Goal: Task Accomplishment & Management: Complete application form

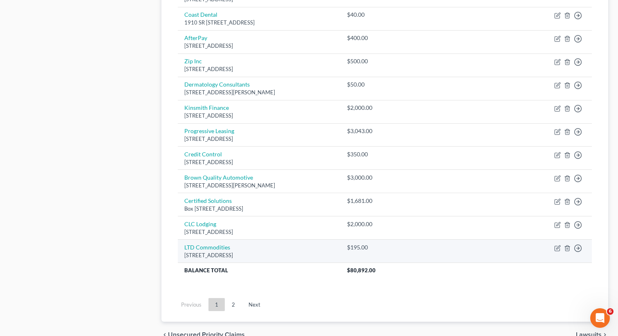
scroll to position [979, 0]
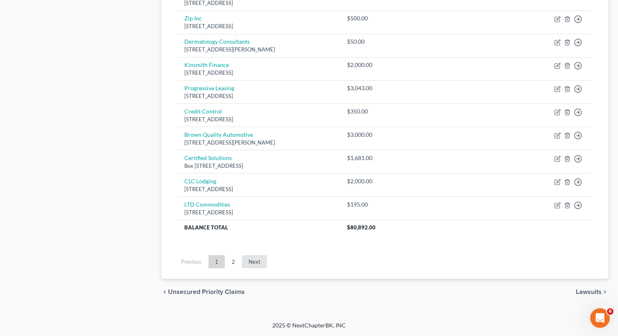
click at [252, 263] on link "Next" at bounding box center [254, 261] width 25 height 13
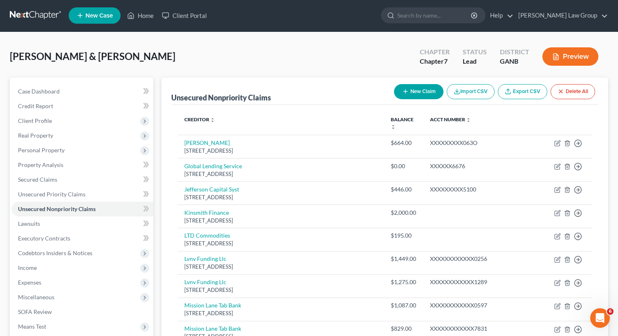
scroll to position [0, 0]
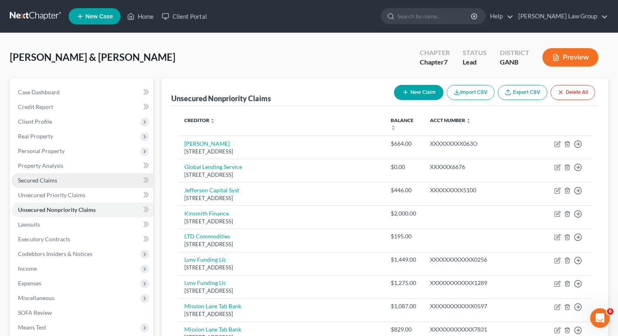
click at [43, 185] on link "Secured Claims" at bounding box center [82, 180] width 142 height 15
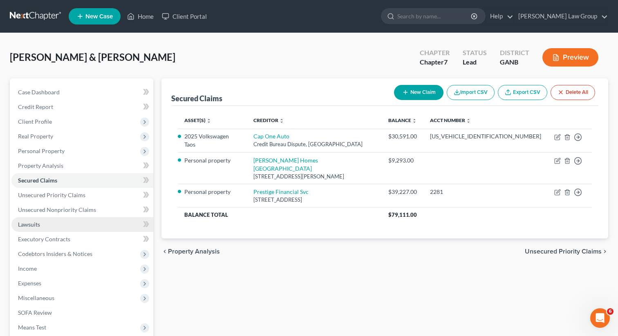
click at [41, 221] on link "Lawsuits" at bounding box center [82, 224] width 142 height 15
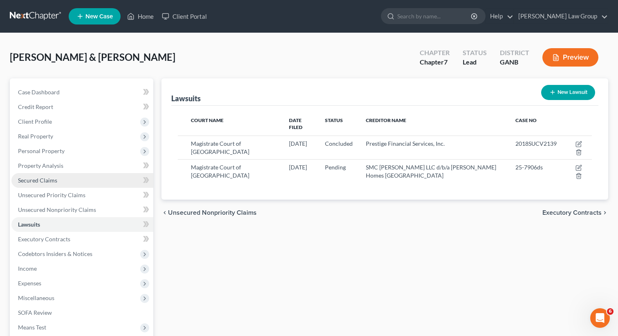
click at [95, 178] on link "Secured Claims" at bounding box center [82, 180] width 142 height 15
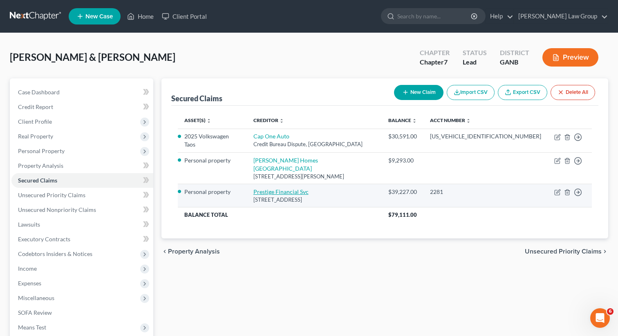
click at [290, 188] on link "Prestige Financial Svc" at bounding box center [280, 191] width 55 height 7
select select "46"
select select "3"
select select "2"
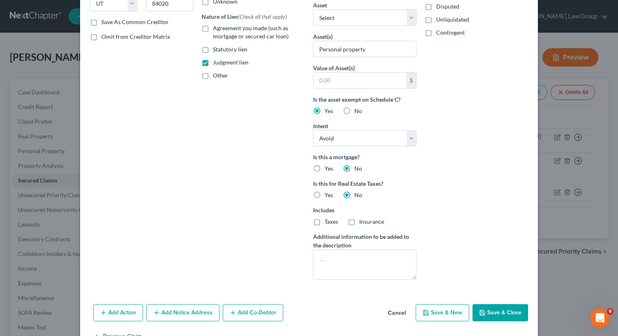
scroll to position [167, 0]
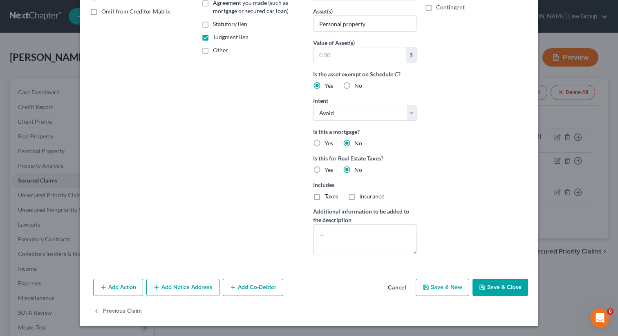
click at [488, 286] on button "Save & Close" at bounding box center [500, 287] width 56 height 17
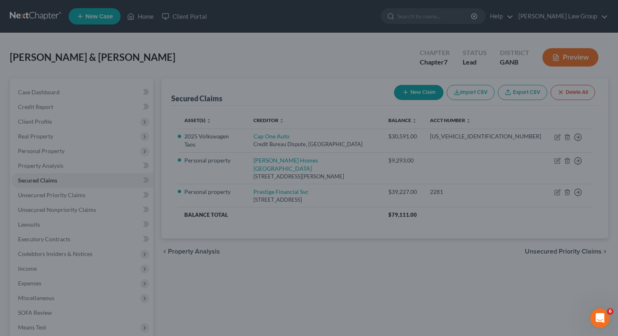
scroll to position [0, 0]
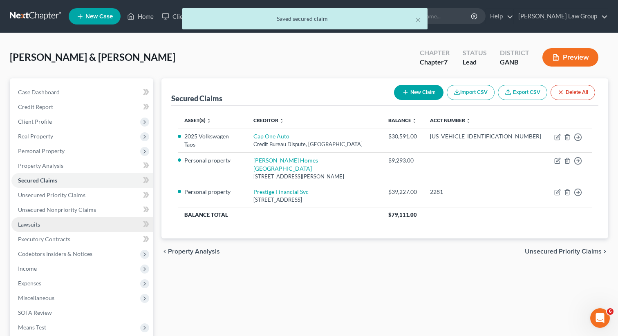
click at [54, 227] on link "Lawsuits" at bounding box center [82, 224] width 142 height 15
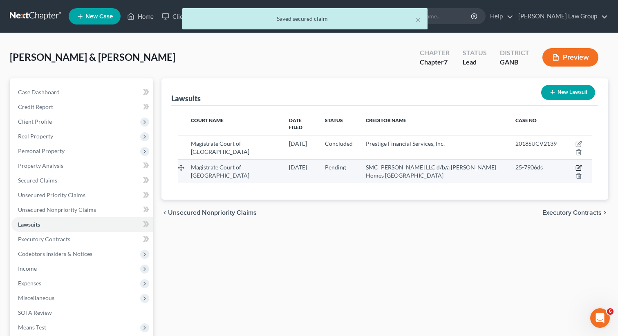
click at [576, 165] on icon "button" at bounding box center [578, 168] width 7 height 7
select select "0"
select select "4"
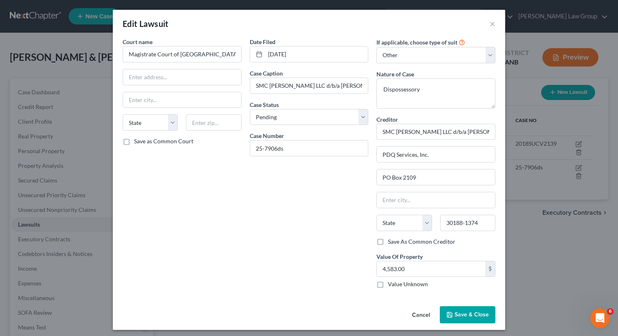
scroll to position [4, 0]
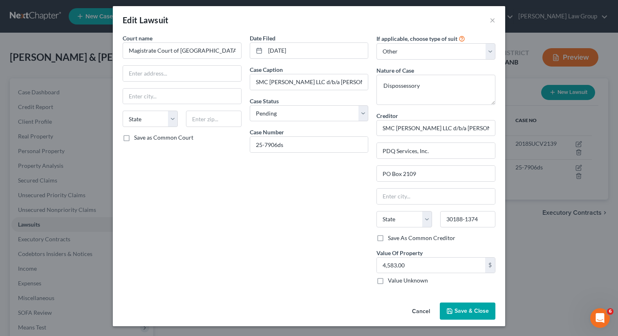
click at [460, 314] on span "Save & Close" at bounding box center [471, 311] width 34 height 7
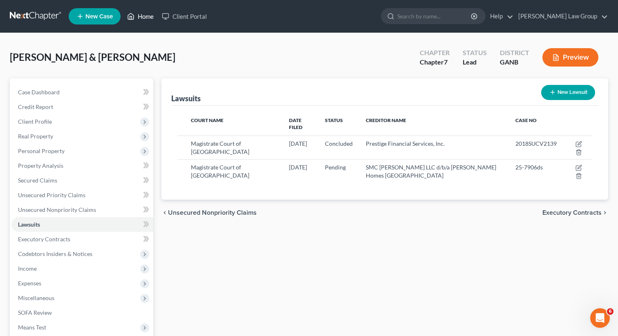
click at [140, 12] on link "Home" at bounding box center [140, 16] width 35 height 15
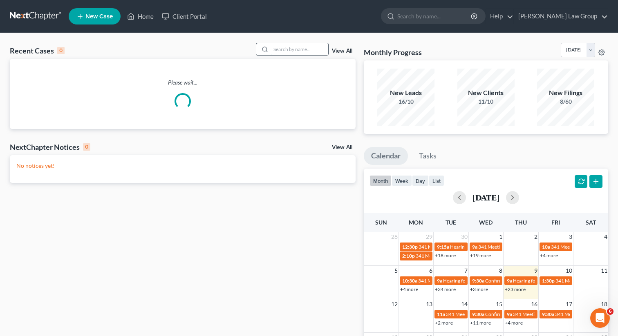
click at [290, 50] on input "search" at bounding box center [299, 49] width 57 height 12
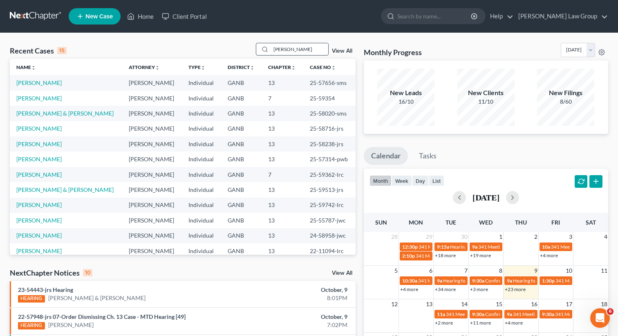
type input "reynold"
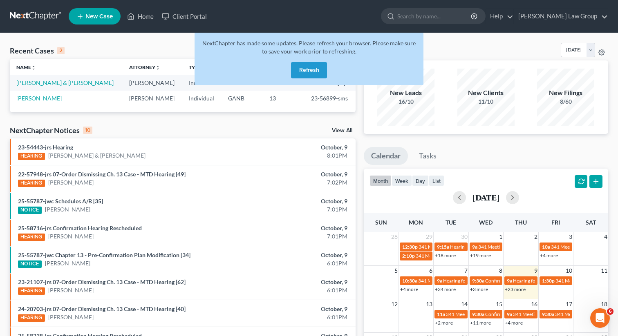
click at [317, 67] on button "Refresh" at bounding box center [309, 70] width 36 height 16
click at [314, 69] on button "Refresh" at bounding box center [309, 70] width 36 height 16
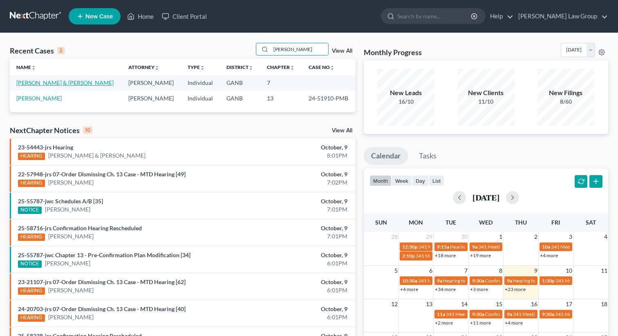
click at [28, 82] on link "[PERSON_NAME] & [PERSON_NAME]" at bounding box center [64, 82] width 97 height 7
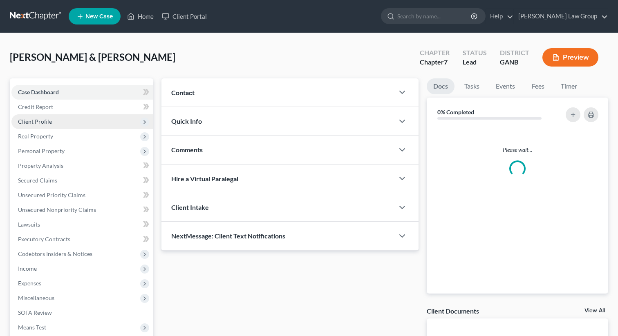
click at [55, 120] on span "Client Profile" at bounding box center [82, 121] width 142 height 15
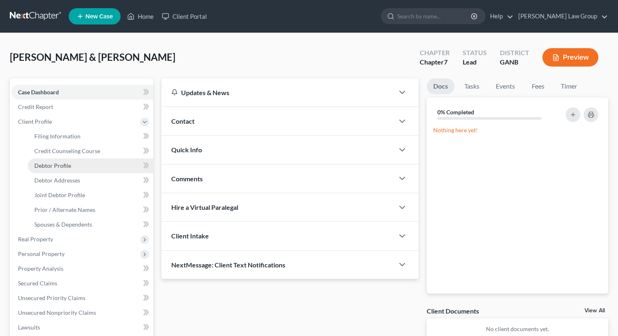
click at [71, 163] on link "Debtor Profile" at bounding box center [90, 165] width 125 height 15
select select "1"
select select "0"
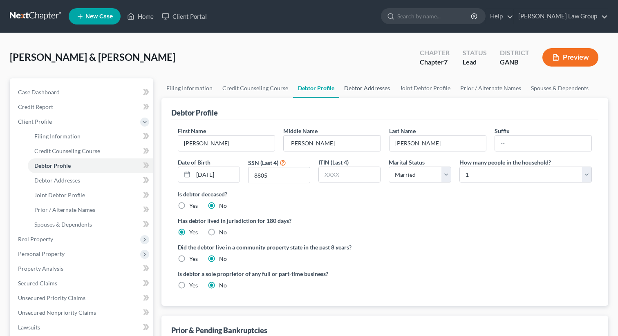
click at [354, 83] on link "Debtor Addresses" at bounding box center [367, 88] width 56 height 20
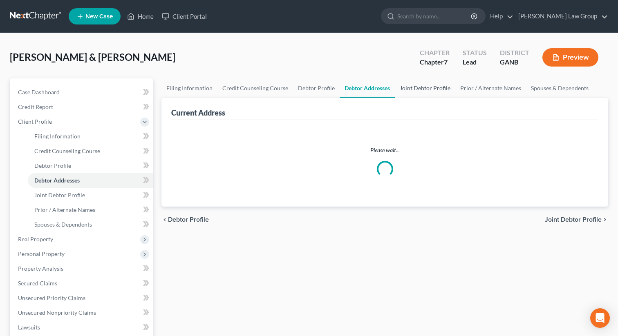
click at [411, 87] on link "Joint Debtor Profile" at bounding box center [425, 88] width 60 height 20
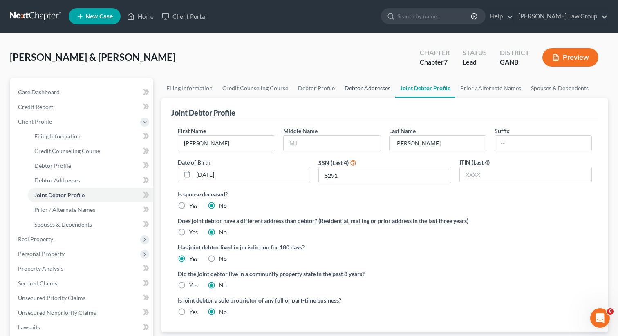
click at [371, 95] on link "Debtor Addresses" at bounding box center [367, 88] width 56 height 20
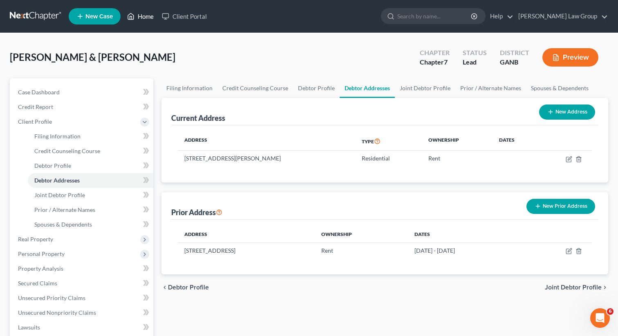
click at [139, 19] on link "Home" at bounding box center [140, 16] width 35 height 15
click at [136, 12] on link "Home" at bounding box center [140, 16] width 35 height 15
click at [149, 13] on link "Home" at bounding box center [140, 16] width 35 height 15
click at [143, 18] on link "Home" at bounding box center [140, 16] width 35 height 15
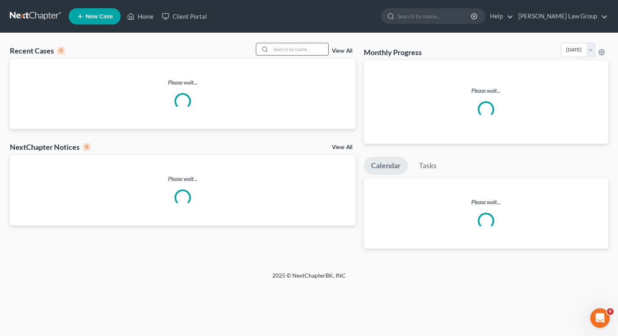
click at [314, 53] on input "search" at bounding box center [299, 49] width 57 height 12
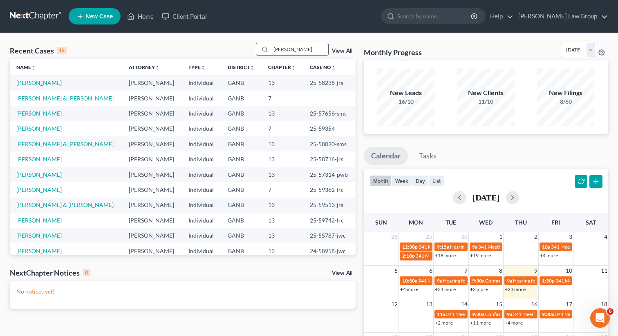
type input "[PERSON_NAME]"
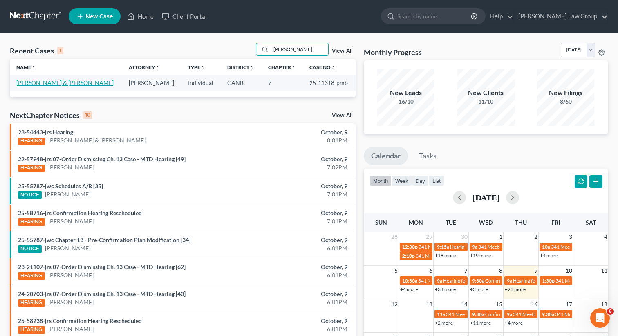
click at [29, 85] on link "[PERSON_NAME] & [PERSON_NAME]" at bounding box center [64, 82] width 97 height 7
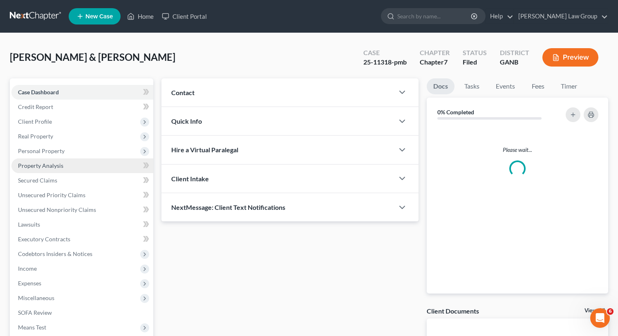
scroll to position [112, 0]
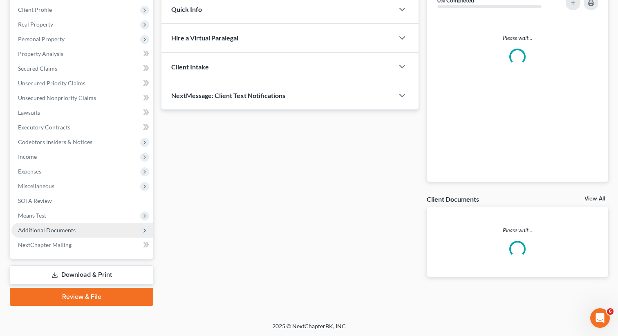
click at [68, 234] on span "Additional Documents" at bounding box center [82, 230] width 142 height 15
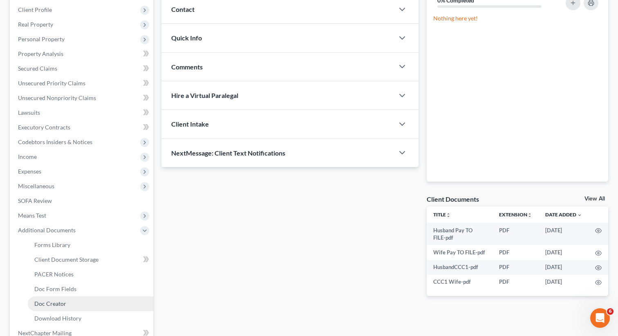
click at [58, 303] on span "Doc Creator" at bounding box center [50, 303] width 32 height 7
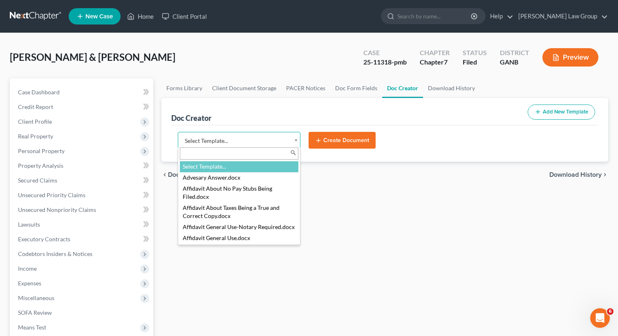
click at [208, 141] on body "Home New Case Client Portal [PERSON_NAME] Law Group [EMAIL_ADDRESS][DOMAIN_NAME…" at bounding box center [309, 268] width 618 height 537
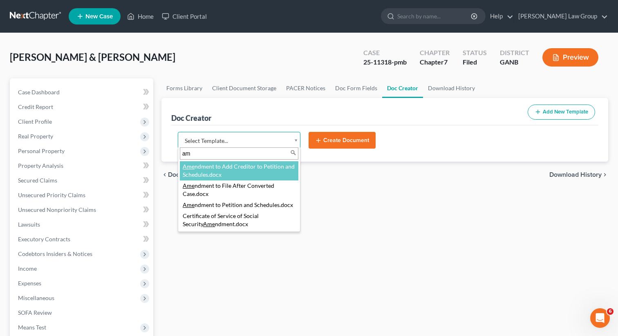
type input "a"
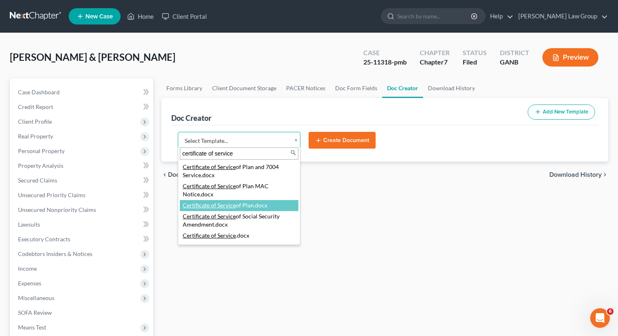
scroll to position [97, 0]
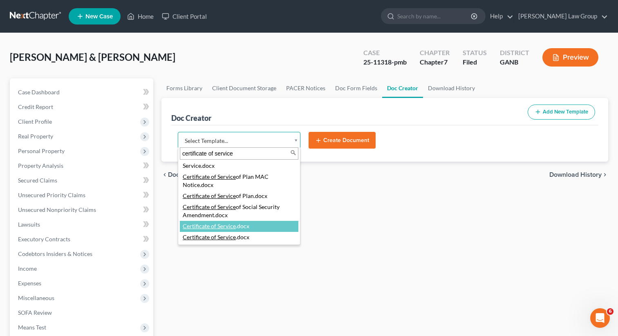
type input "certificate of service"
select select "114672"
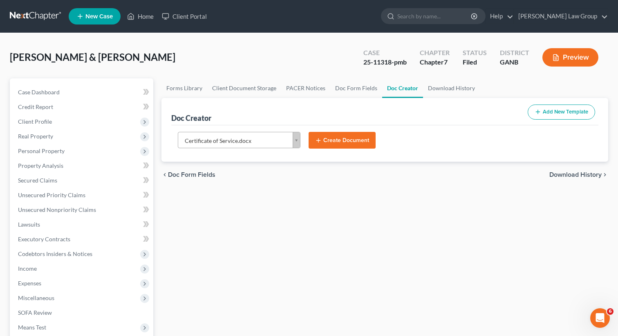
click at [326, 142] on button "Create Document" at bounding box center [341, 140] width 67 height 17
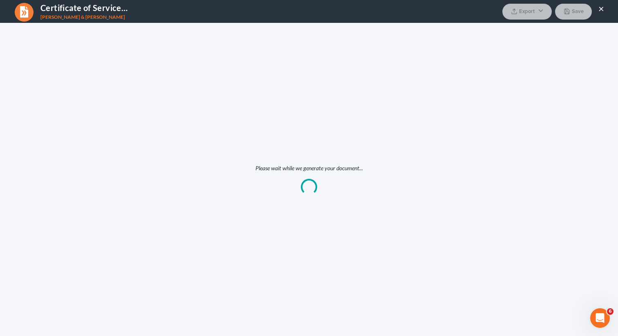
scroll to position [0, 0]
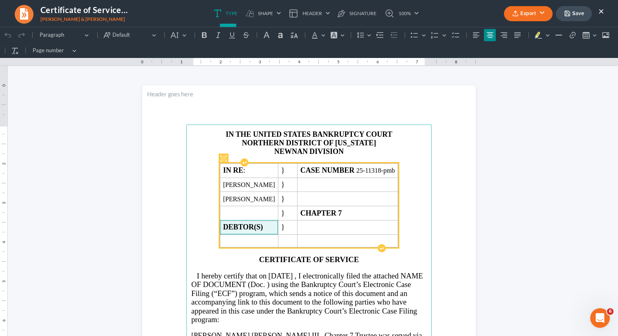
click at [263, 225] on strong "DEBTOR(S)" at bounding box center [243, 227] width 40 height 8
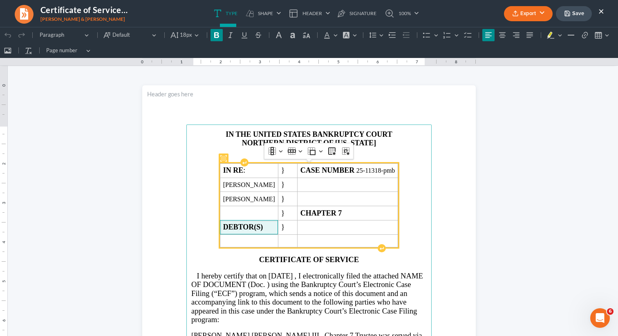
click at [278, 225] on td "DEBTOR(S)" at bounding box center [249, 227] width 58 height 14
click at [261, 230] on strong "DEBTOR(S" at bounding box center [242, 227] width 38 height 8
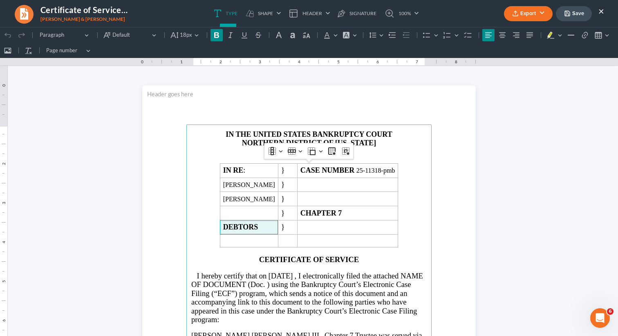
click at [261, 258] on strong "CERTIFICATE OF SERVICE" at bounding box center [309, 259] width 100 height 9
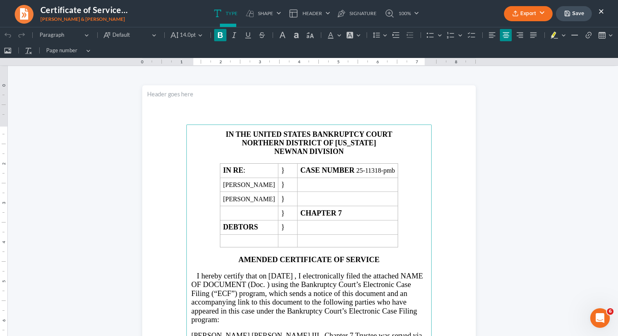
click at [527, 11] on button "Export" at bounding box center [528, 13] width 49 height 15
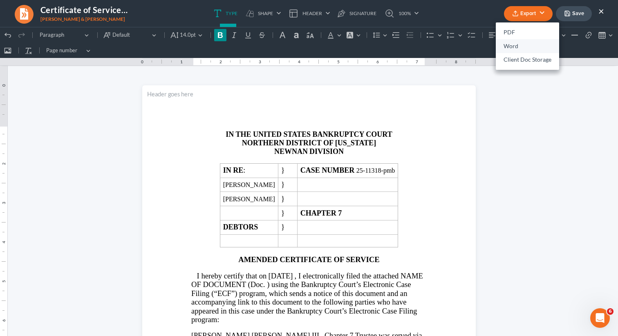
click at [513, 46] on link "Word" at bounding box center [526, 46] width 63 height 14
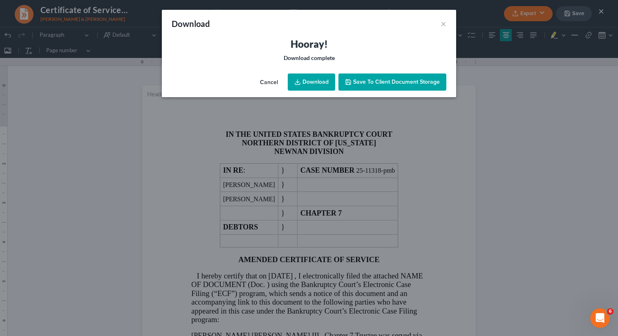
click at [314, 78] on link "Download" at bounding box center [311, 82] width 47 height 17
click at [442, 19] on button "×" at bounding box center [443, 24] width 6 height 10
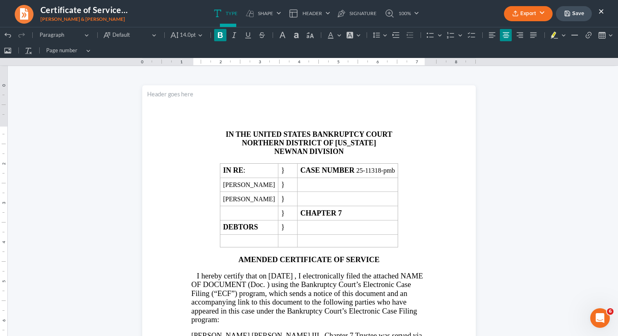
click at [602, 9] on button "×" at bounding box center [601, 11] width 6 height 10
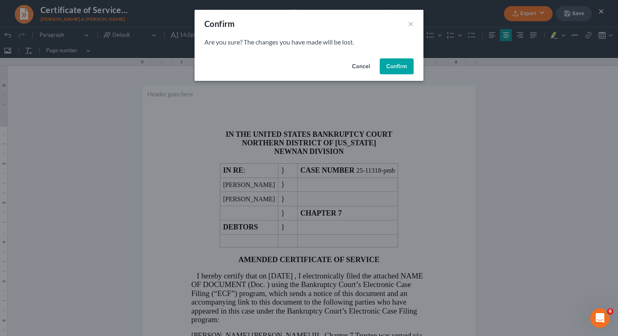
click at [399, 71] on button "Confirm" at bounding box center [396, 66] width 34 height 16
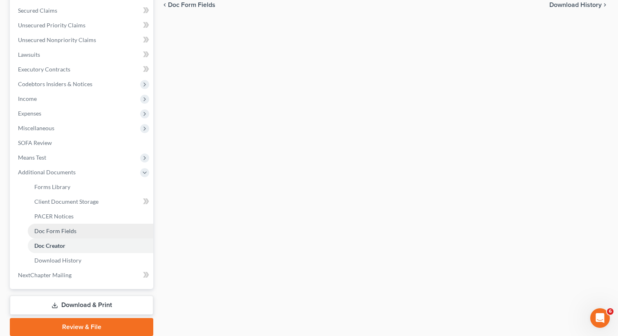
scroll to position [182, 0]
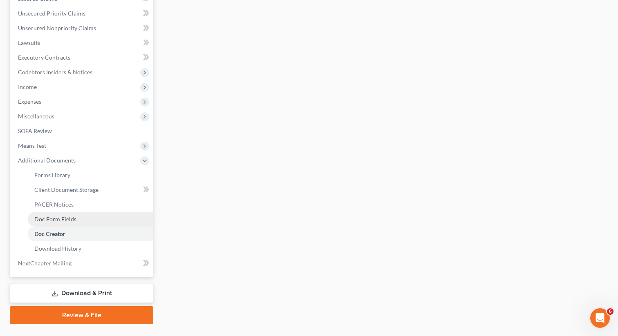
click at [74, 216] on span "Doc Form Fields" at bounding box center [55, 219] width 42 height 7
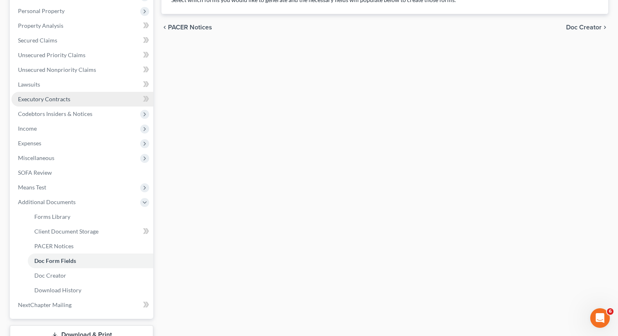
scroll to position [160, 0]
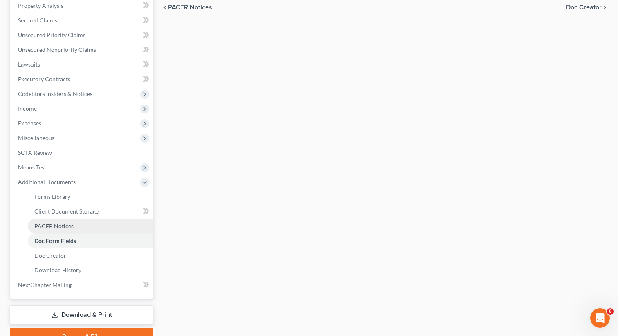
click at [73, 226] on link "PACER Notices" at bounding box center [90, 226] width 125 height 15
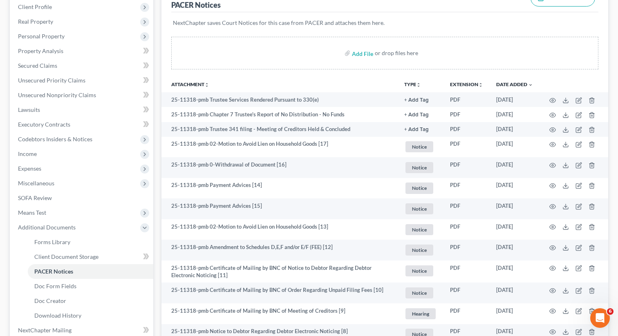
scroll to position [118, 0]
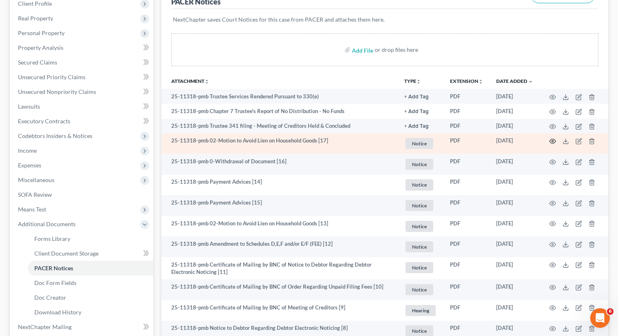
click at [552, 141] on circle "button" at bounding box center [552, 142] width 2 height 2
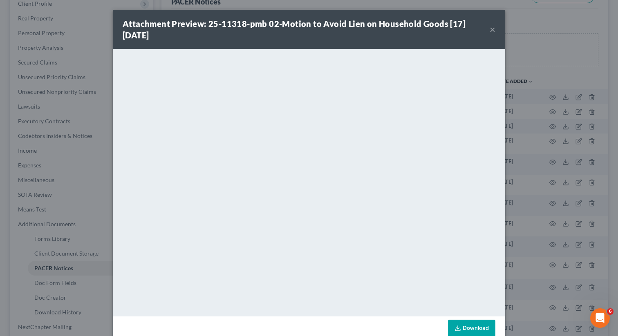
scroll to position [17, 0]
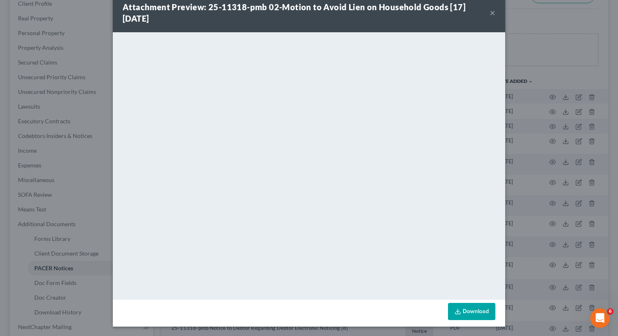
click at [493, 13] on button "×" at bounding box center [492, 13] width 6 height 10
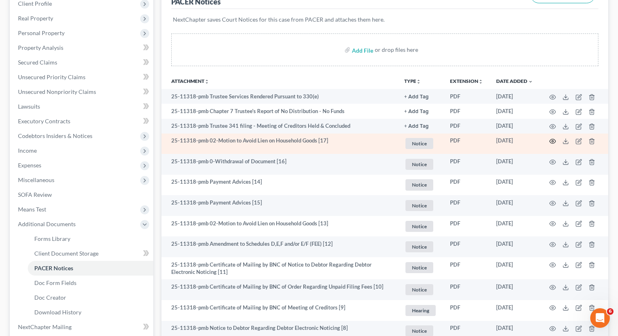
click at [553, 139] on icon "button" at bounding box center [552, 141] width 7 height 7
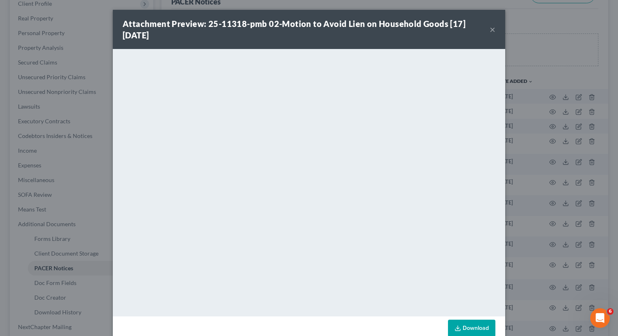
click at [492, 29] on button "×" at bounding box center [492, 30] width 6 height 10
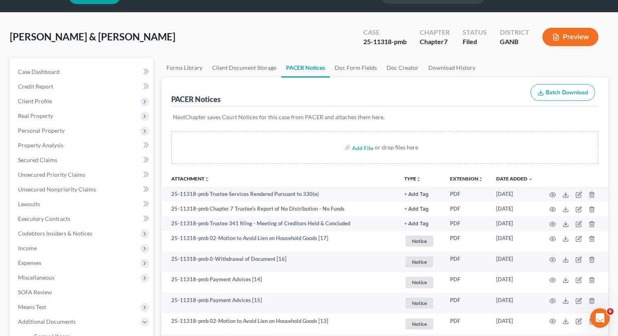
scroll to position [0, 0]
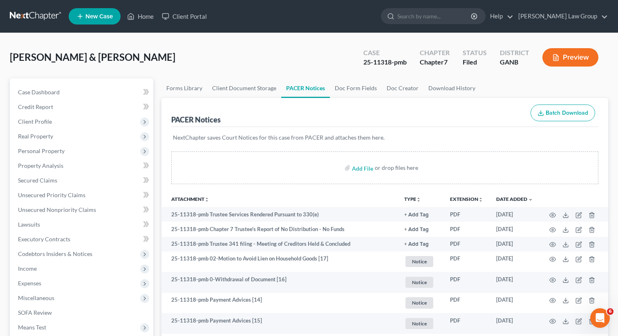
click at [394, 61] on div "25-11318-pmb" at bounding box center [384, 62] width 43 height 9
drag, startPoint x: 393, startPoint y: 61, endPoint x: 356, endPoint y: 61, distance: 37.6
click at [356, 61] on div "Case 25-11318-pmb Chapter Chapter 7 Status Filed District GANB Preview" at bounding box center [480, 57] width 254 height 29
copy div "25-11318-"
click at [145, 16] on link "Home" at bounding box center [140, 16] width 35 height 15
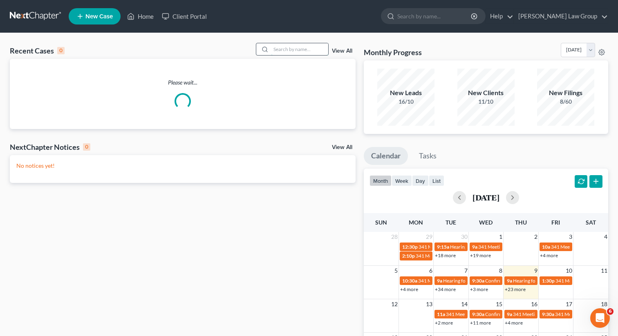
click at [281, 45] on input "search" at bounding box center [299, 49] width 57 height 12
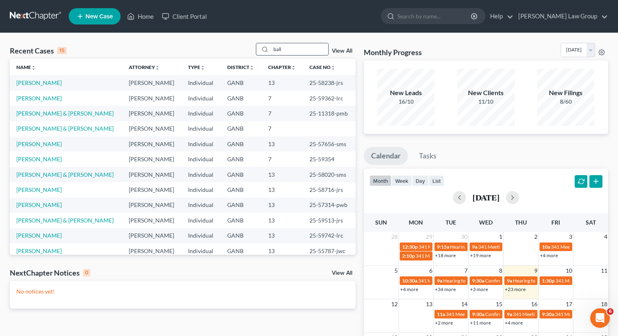
type input "ball"
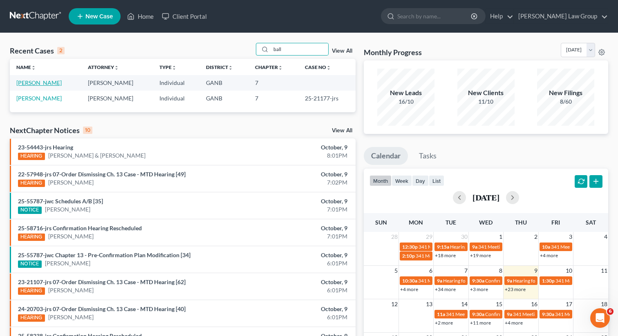
click at [49, 82] on link "[PERSON_NAME]" at bounding box center [38, 82] width 45 height 7
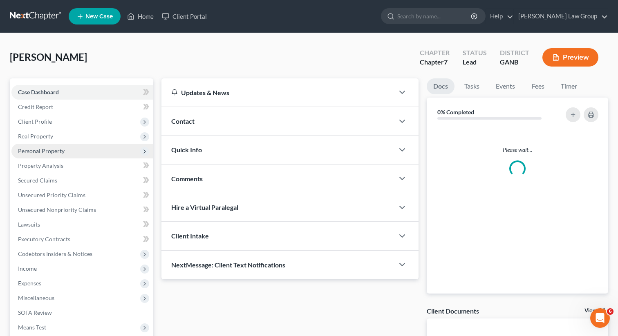
click at [41, 150] on span "Personal Property" at bounding box center [41, 150] width 47 height 7
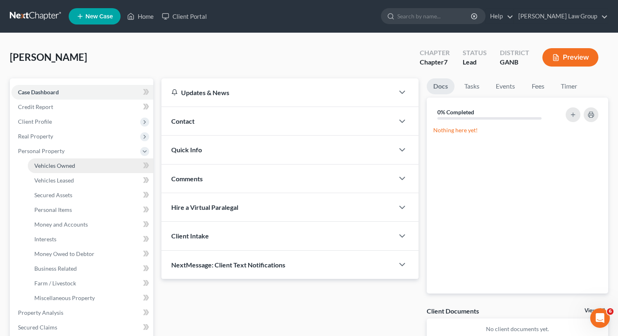
click at [57, 169] on link "Vehicles Owned" at bounding box center [90, 165] width 125 height 15
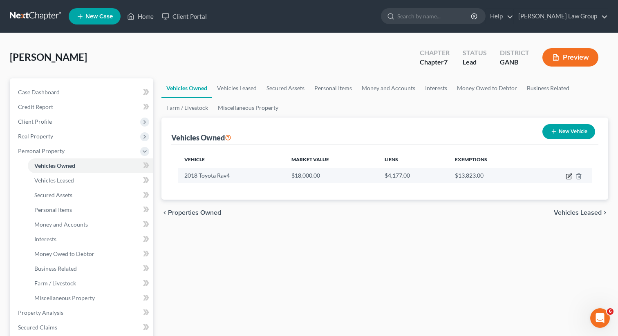
click at [568, 176] on icon "button" at bounding box center [568, 176] width 7 height 7
select select "0"
select select "8"
select select "3"
select select "0"
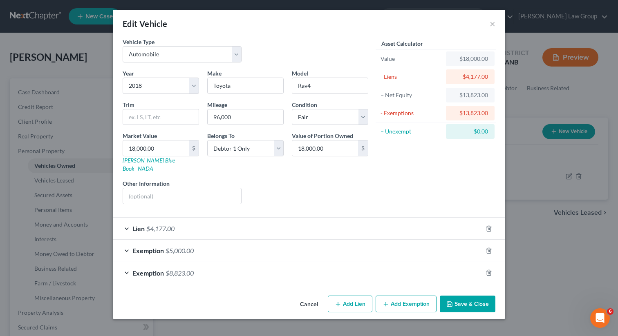
click at [452, 301] on icon "button" at bounding box center [449, 304] width 7 height 7
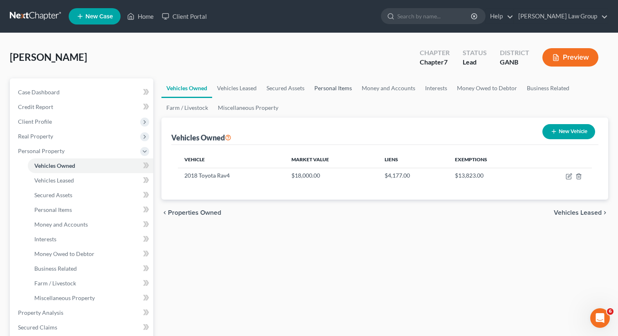
click at [342, 95] on link "Personal Items" at bounding box center [332, 88] width 47 height 20
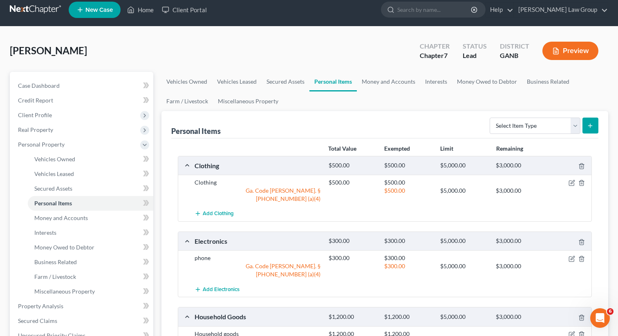
scroll to position [7, 0]
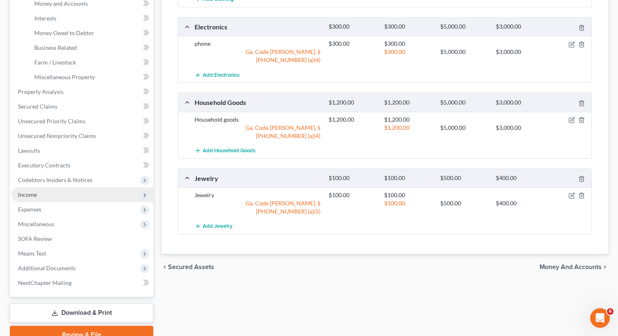
click at [50, 195] on span "Income" at bounding box center [82, 194] width 142 height 15
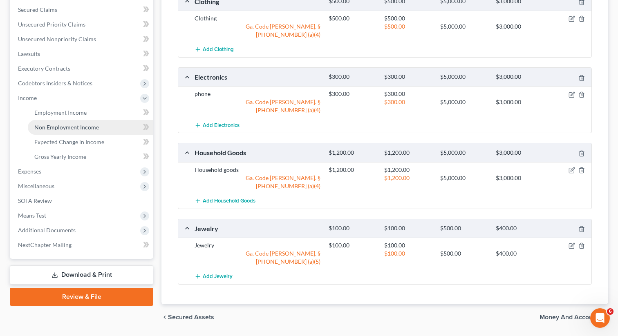
click at [57, 120] on link "Non Employment Income" at bounding box center [90, 127] width 125 height 15
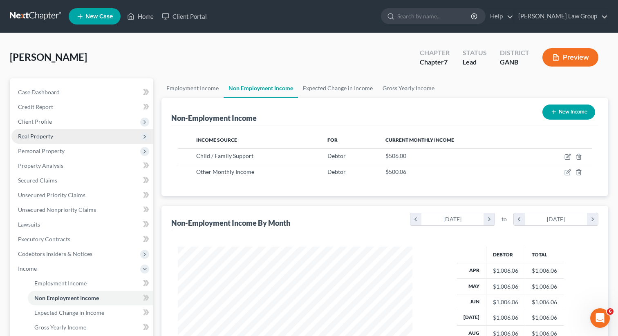
scroll to position [171, 0]
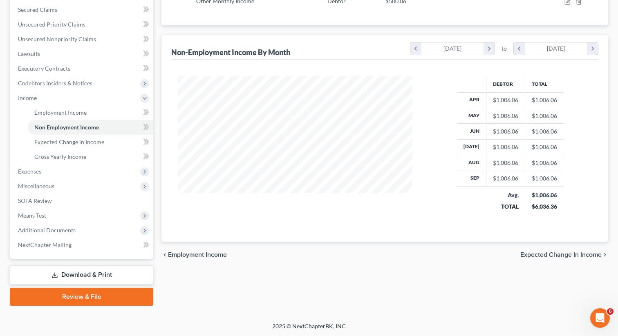
click at [71, 274] on link "Download & Print" at bounding box center [81, 274] width 143 height 19
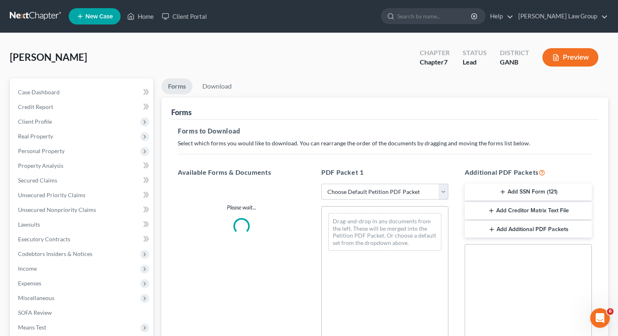
click at [368, 191] on select "Choose Default Petition PDF Packet Complete Bankruptcy Petition (all forms and …" at bounding box center [384, 192] width 127 height 16
select select "0"
click at [321, 184] on select "Choose Default Petition PDF Packet Complete Bankruptcy Petition (all forms and …" at bounding box center [384, 192] width 127 height 16
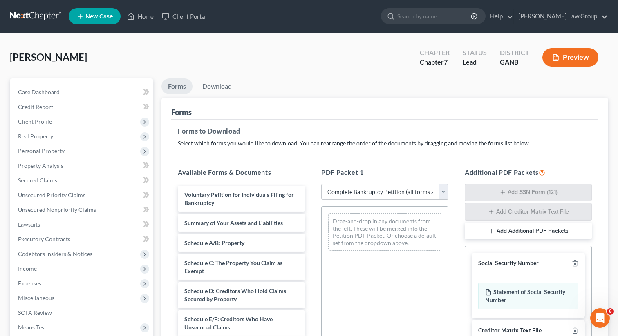
click at [348, 192] on select "Choose Default Petition PDF Packet Complete Bankruptcy Petition (all forms and …" at bounding box center [384, 192] width 127 height 16
click at [321, 184] on select "Choose Default Petition PDF Packet Complete Bankruptcy Petition (all forms and …" at bounding box center [384, 192] width 127 height 16
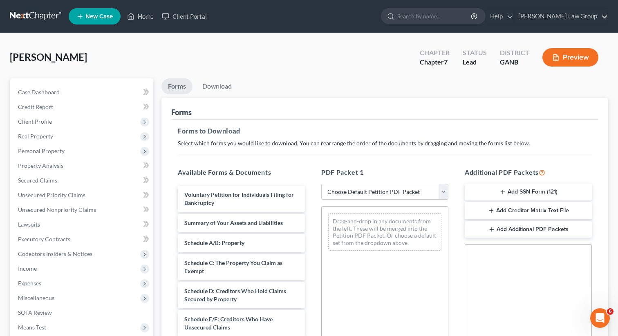
click at [339, 195] on select "Choose Default Petition PDF Packet Complete Bankruptcy Petition (all forms and …" at bounding box center [384, 192] width 127 height 16
select select "0"
click at [321, 184] on select "Choose Default Petition PDF Packet Complete Bankruptcy Petition (all forms and …" at bounding box center [384, 192] width 127 height 16
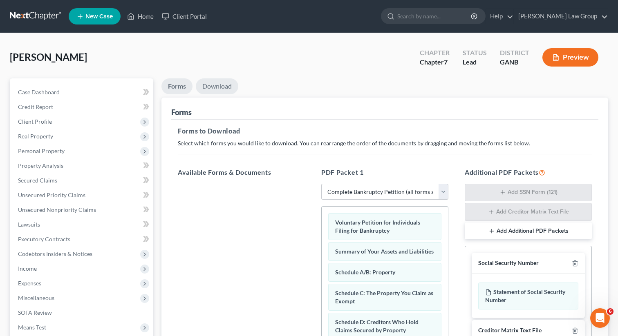
click at [220, 86] on link "Download" at bounding box center [217, 86] width 42 height 16
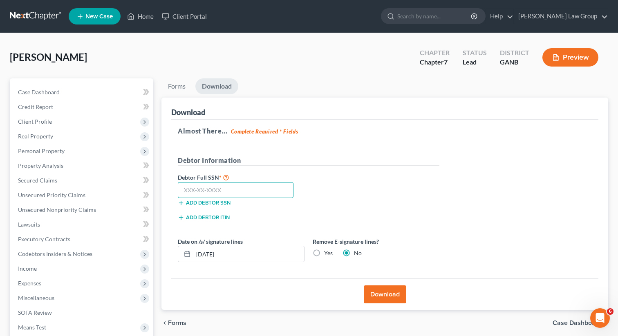
click at [227, 197] on input "text" at bounding box center [236, 190] width 116 height 16
paste input "671-36-2907"
type input "671-36-2907"
click at [386, 297] on button "Download" at bounding box center [385, 294] width 42 height 18
click at [380, 293] on button "Download" at bounding box center [385, 294] width 42 height 18
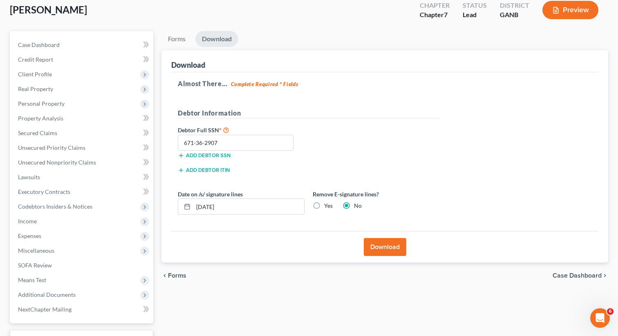
scroll to position [67, 0]
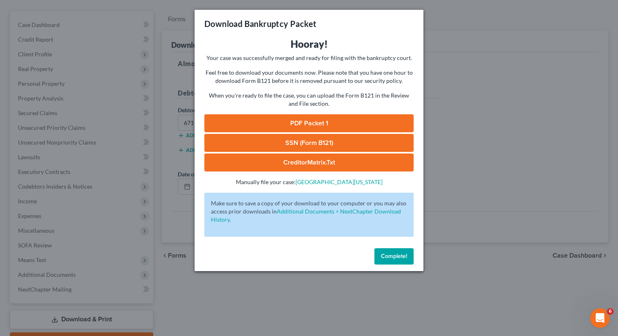
click at [331, 123] on link "PDF Packet 1" at bounding box center [308, 123] width 209 height 18
click at [390, 256] on span "Complete!" at bounding box center [394, 256] width 26 height 7
click at [396, 257] on span "Complete!" at bounding box center [394, 256] width 26 height 7
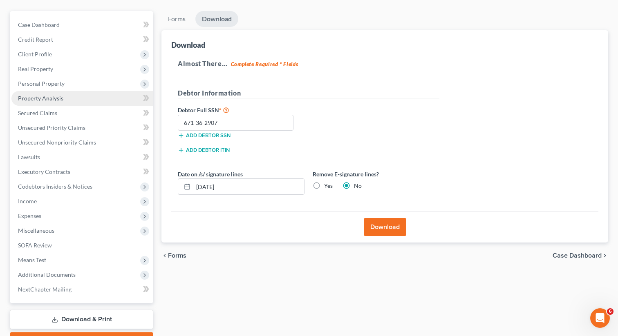
scroll to position [0, 0]
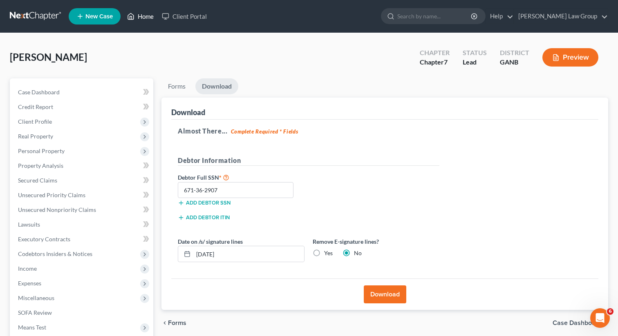
click at [147, 17] on link "Home" at bounding box center [140, 16] width 35 height 15
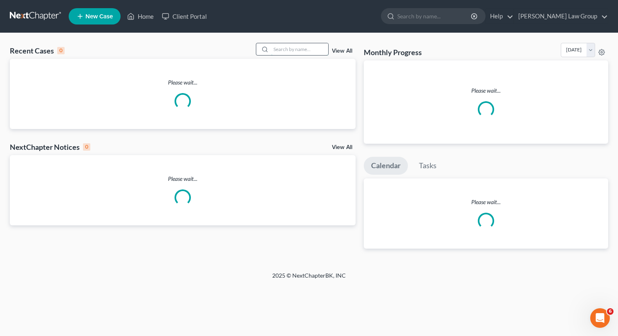
click at [287, 49] on input "search" at bounding box center [299, 49] width 57 height 12
type input "clay"
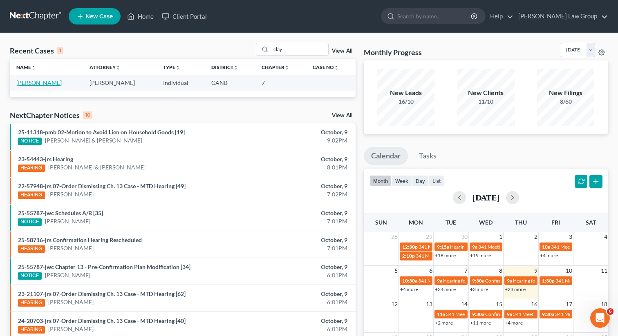
click at [23, 84] on link "[PERSON_NAME]" at bounding box center [38, 82] width 45 height 7
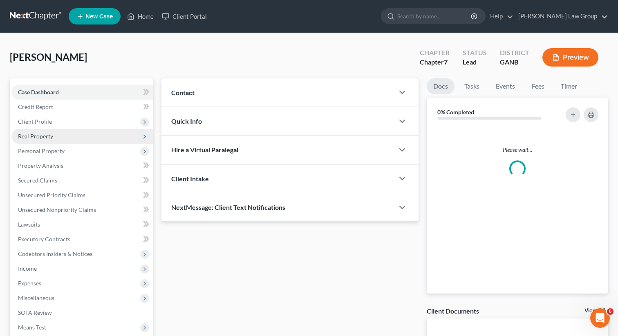
click at [38, 138] on span "Real Property" at bounding box center [35, 136] width 35 height 7
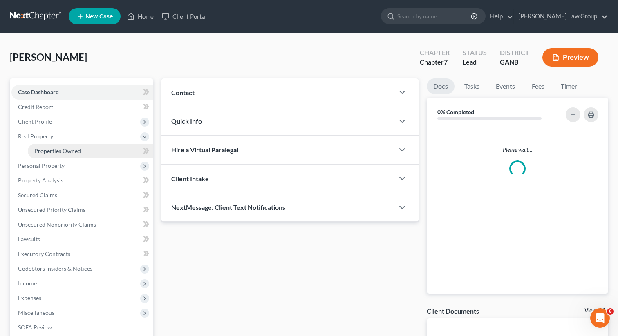
click at [51, 149] on span "Properties Owned" at bounding box center [57, 150] width 47 height 7
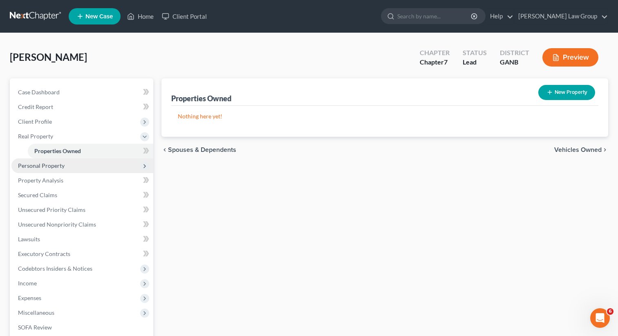
click at [80, 167] on span "Personal Property" at bounding box center [82, 165] width 142 height 15
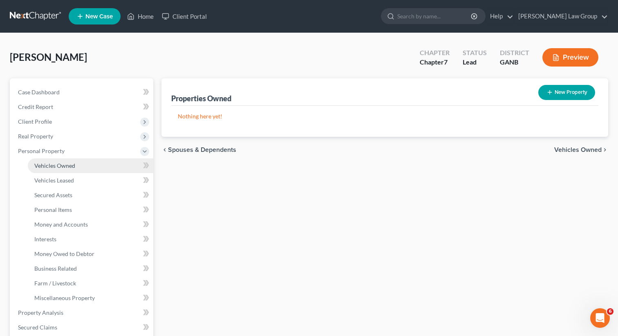
click at [78, 172] on link "Vehicles Owned" at bounding box center [90, 165] width 125 height 15
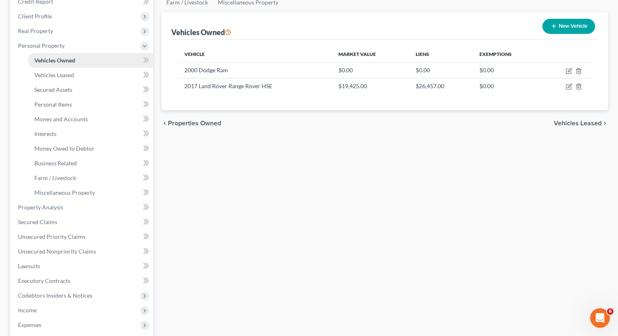
scroll to position [135, 0]
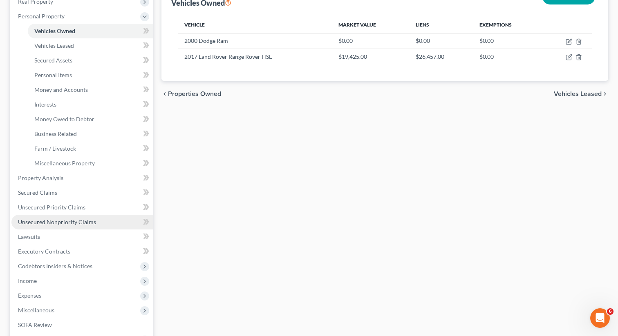
click at [63, 222] on span "Unsecured Nonpriority Claims" at bounding box center [57, 222] width 78 height 7
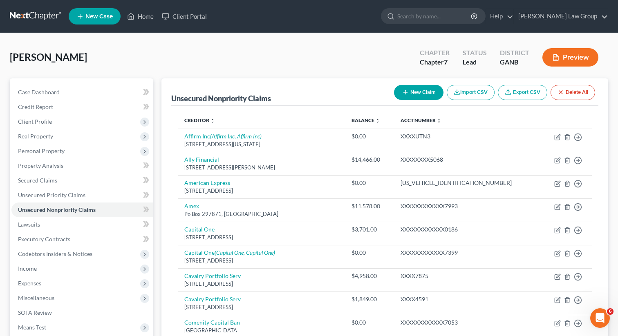
click at [405, 96] on button "New Claim" at bounding box center [418, 92] width 49 height 15
select select "0"
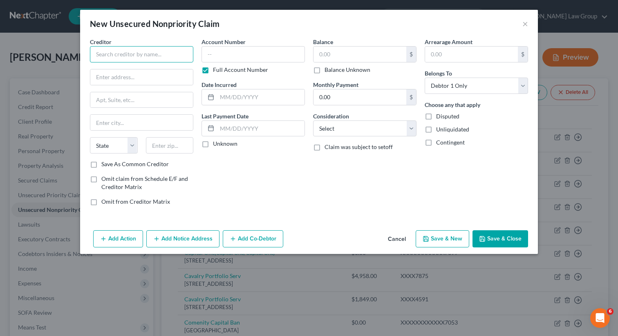
click at [173, 52] on input "text" at bounding box center [141, 54] width 103 height 16
type input "LCS Financial Services"
click at [142, 76] on input "text" at bounding box center [141, 77] width 103 height 16
paste input "[STREET_ADDRESS]"
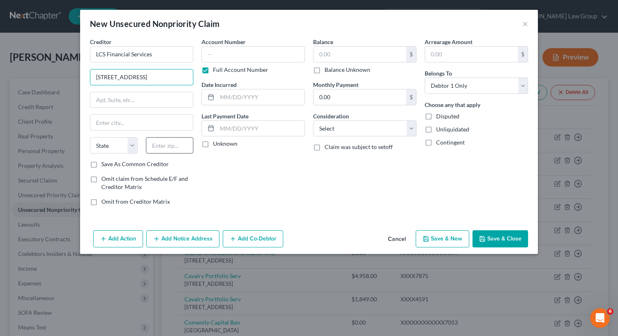
type input "[STREET_ADDRESS]"
click at [161, 142] on input "text" at bounding box center [170, 145] width 48 height 16
type input "80112"
type input "[GEOGRAPHIC_DATA]"
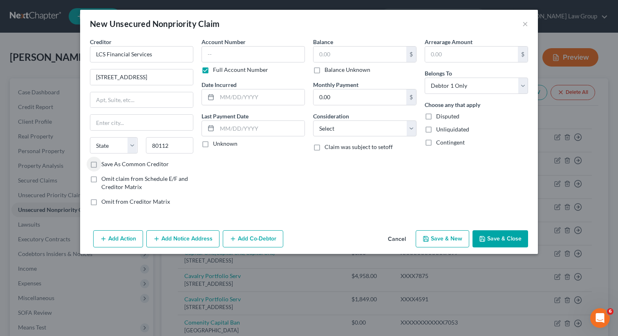
select select "5"
click at [330, 53] on input "text" at bounding box center [359, 55] width 93 height 16
paste input "40,401.04"
type input "40,401.04"
click at [490, 235] on button "Save & Close" at bounding box center [500, 238] width 56 height 17
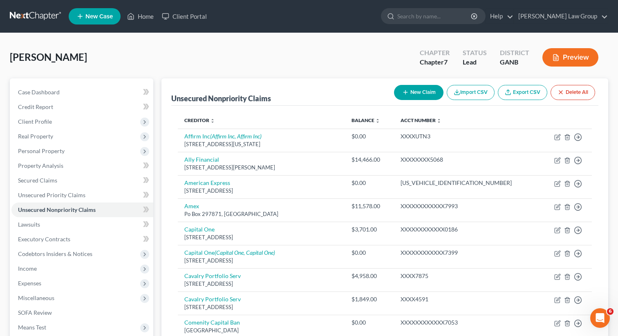
click at [416, 94] on button "New Claim" at bounding box center [418, 92] width 49 height 15
select select "0"
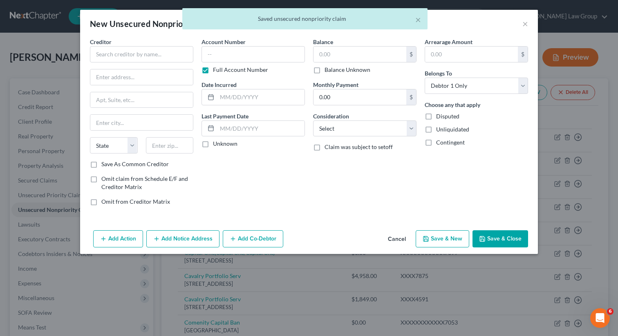
click at [140, 64] on div "Creditor * State [US_STATE] AK AR AZ CA CO [GEOGRAPHIC_DATA] DE DC [GEOGRAPHIC_…" at bounding box center [141, 99] width 103 height 123
click at [131, 53] on input "text" at bounding box center [141, 54] width 103 height 16
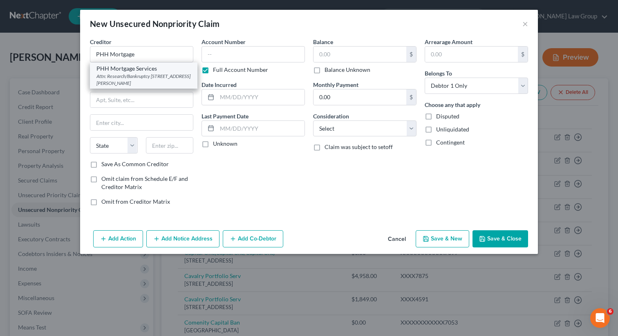
click at [125, 78] on div "Attn: Research/Bankruptcy [STREET_ADDRESS][PERSON_NAME]" at bounding box center [143, 80] width 94 height 14
type input "PHH Mortgage Services"
type input "Attn: Research/Bankruptcy"
type input "[STREET_ADDRESS][PERSON_NAME]"
type input "[GEOGRAPHIC_DATA]"
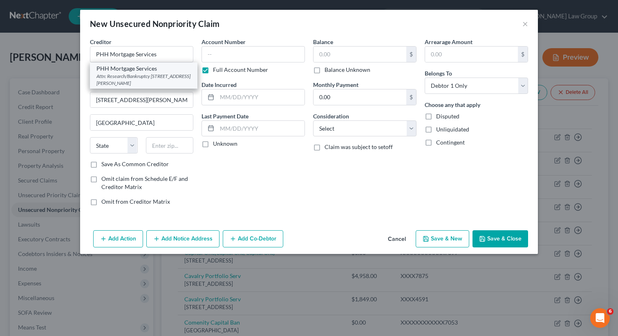
select select "9"
type input "33409-0000"
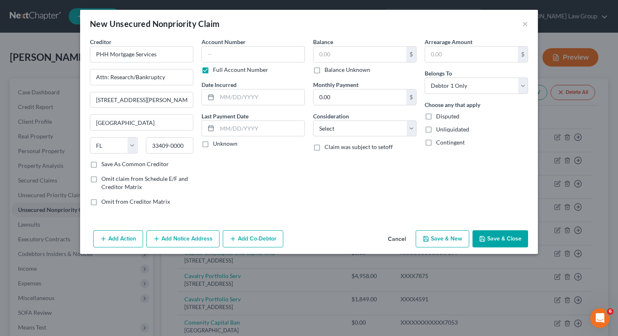
click at [497, 245] on button "Save & Close" at bounding box center [500, 238] width 56 height 17
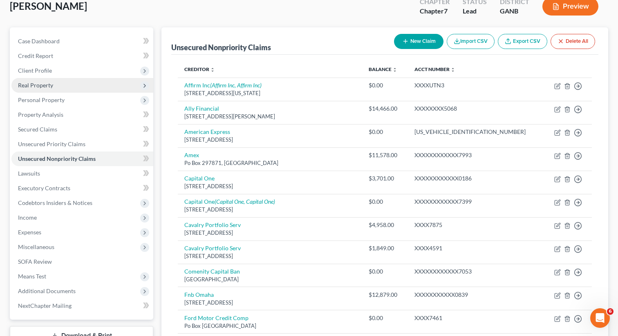
scroll to position [54, 0]
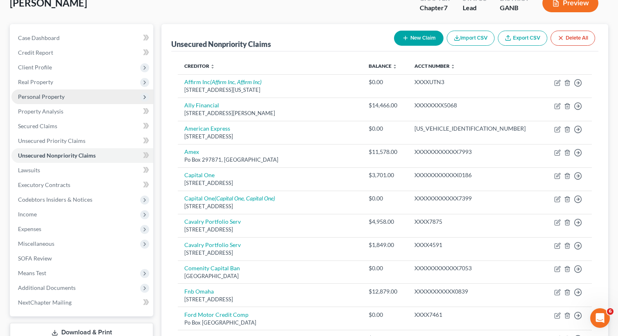
click at [60, 98] on span "Personal Property" at bounding box center [41, 96] width 47 height 7
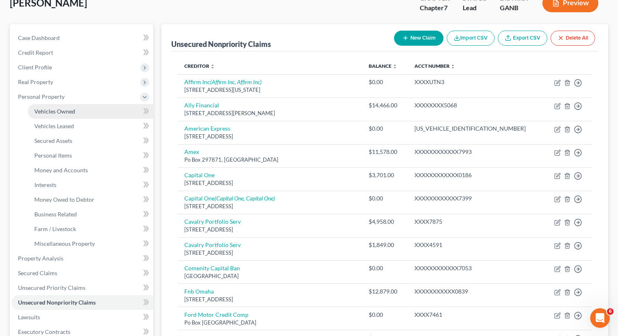
click at [58, 111] on span "Vehicles Owned" at bounding box center [54, 111] width 41 height 7
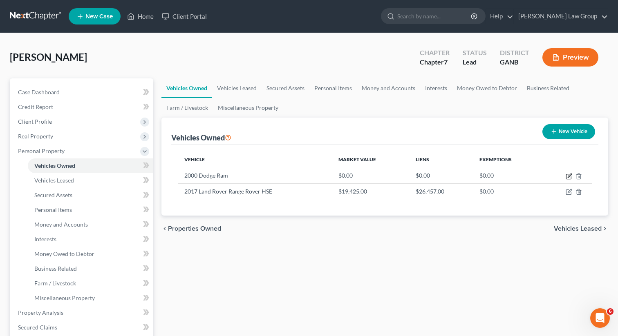
drag, startPoint x: 568, startPoint y: 173, endPoint x: 471, endPoint y: 148, distance: 100.0
click at [471, 148] on div "Vehicle Market Value Liens Exemptions 2000 Dodge Ram $0.00 $0.00 $0.00 2017 Lan…" at bounding box center [384, 180] width 427 height 71
drag, startPoint x: 232, startPoint y: 174, endPoint x: 178, endPoint y: 175, distance: 53.9
click at [178, 175] on td "2000 Dodge Ram" at bounding box center [255, 176] width 154 height 16
copy td "2000 Dodge Ram"
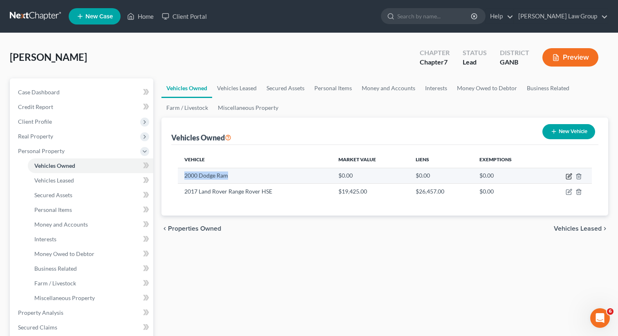
click at [569, 178] on icon "button" at bounding box center [568, 176] width 7 height 7
select select "0"
select select "26"
select select "0"
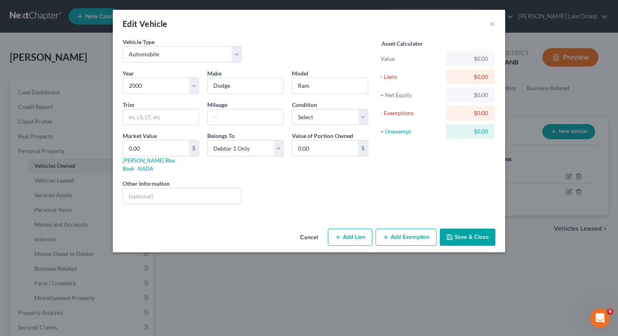
click at [303, 109] on label "Condition" at bounding box center [304, 104] width 25 height 9
click at [302, 112] on select "Select Excellent Very Good Good Fair Poor" at bounding box center [330, 117] width 76 height 16
select select "4"
click at [292, 109] on select "Select Excellent Very Good Good Fair Poor" at bounding box center [330, 117] width 76 height 16
click at [237, 117] on input "text" at bounding box center [245, 117] width 76 height 16
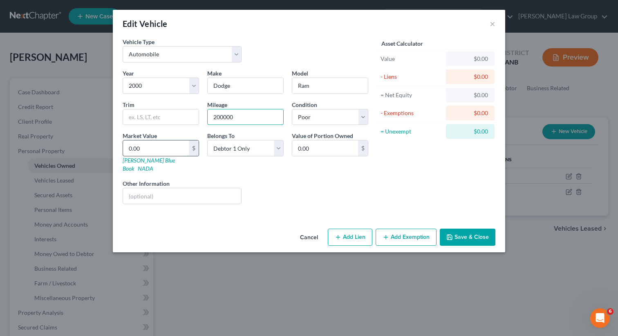
type input "200000"
click at [157, 146] on input "0.00" at bounding box center [156, 149] width 66 height 16
type input "2"
type input "2.00"
type input "21"
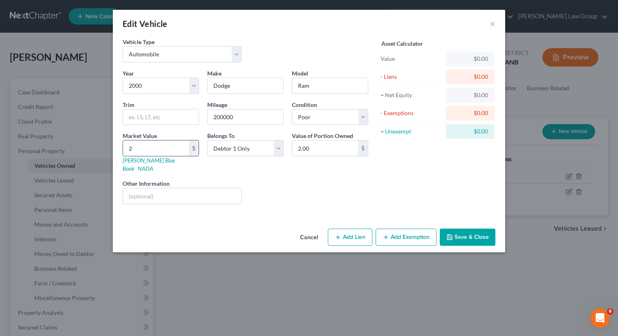
type input "21.00"
type input "210"
type input "210.00"
type input "2100"
type input "2,100.00"
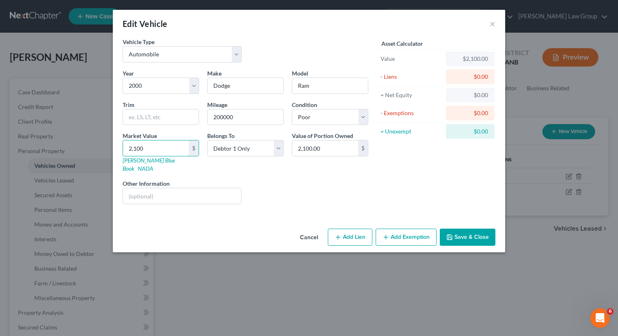
type input "2,100"
click at [391, 231] on button "Add Exemption" at bounding box center [405, 237] width 61 height 17
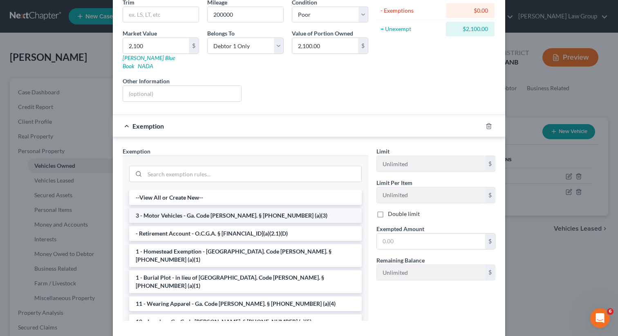
click at [172, 208] on li "3 - Motor Vehicles - Ga. Code [PERSON_NAME]. § [PHONE_NUMBER] (a)(3)" at bounding box center [245, 215] width 232 height 15
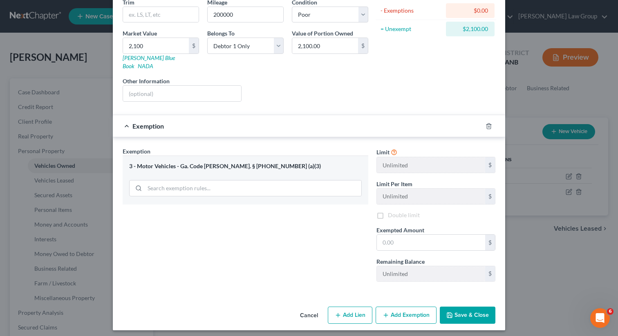
scroll to position [98, 0]
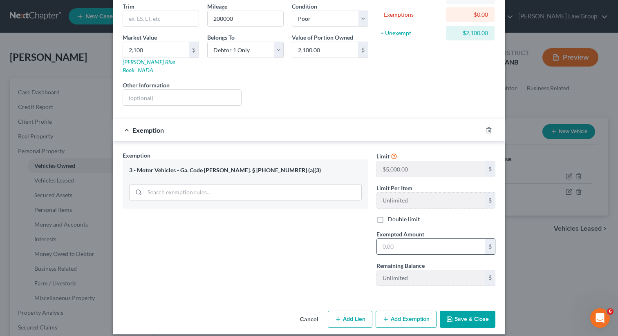
click at [402, 239] on input "text" at bounding box center [431, 247] width 108 height 16
type input "2,100"
click at [468, 314] on button "Save & Close" at bounding box center [467, 319] width 56 height 17
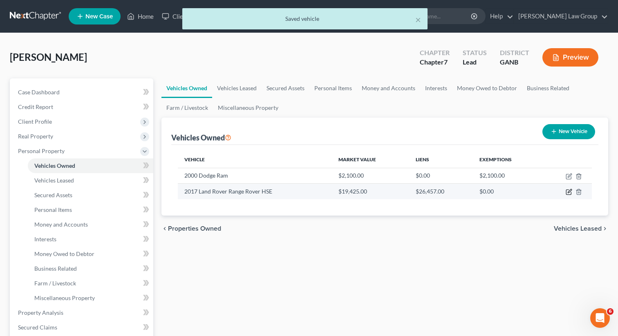
click at [571, 192] on icon "button" at bounding box center [568, 192] width 7 height 7
click at [569, 191] on icon "button" at bounding box center [569, 192] width 4 height 4
select select "0"
select select "9"
select select "0"
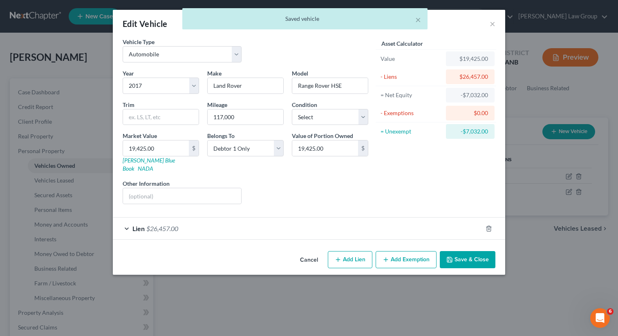
select select "0"
select select "9"
select select "0"
click at [310, 122] on select "Select Excellent Very Good Good Fair Poor" at bounding box center [330, 117] width 76 height 16
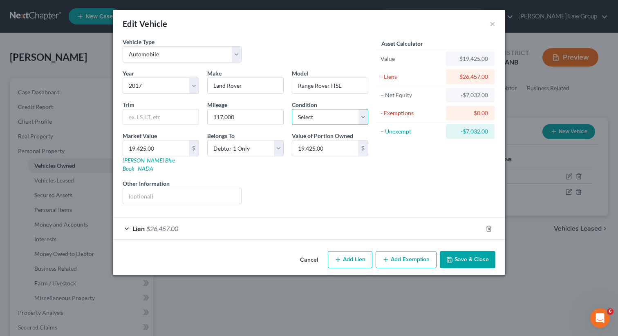
select select "2"
click at [292, 109] on select "Select Excellent Very Good Good Fair Poor" at bounding box center [330, 117] width 76 height 16
click at [143, 218] on div "Lien $26,457.00" at bounding box center [297, 229] width 369 height 22
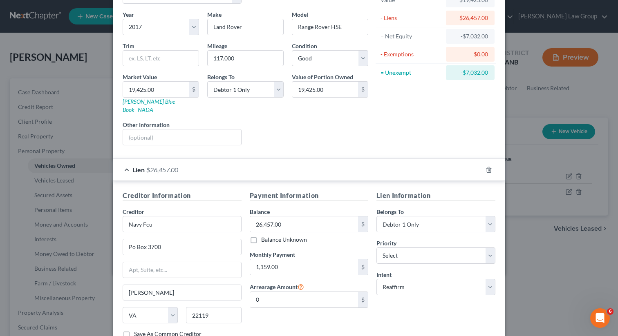
scroll to position [111, 0]
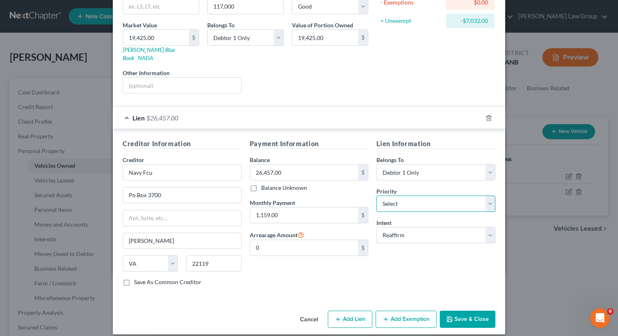
click at [388, 196] on select "Select 1st 2nd 3rd 4th 5th 6th 7th 8th 9th 10th 11th 12th 13th 14th 15th 16th 1…" at bounding box center [435, 204] width 119 height 16
select select "0"
click at [376, 196] on select "Select 1st 2nd 3rd 4th 5th 6th 7th 8th 9th 10th 11th 12th 13th 14th 15th 16th 1…" at bounding box center [435, 204] width 119 height 16
click at [483, 322] on div "Cancel Add Lien Add Lease Add Exemption Save & Close" at bounding box center [309, 321] width 392 height 27
click at [476, 313] on button "Save & Close" at bounding box center [467, 319] width 56 height 17
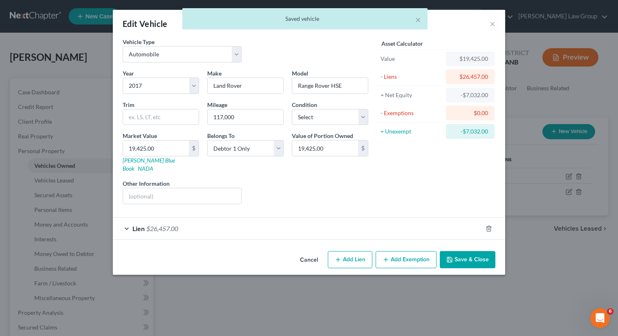
click at [476, 253] on button "Save & Close" at bounding box center [467, 259] width 56 height 17
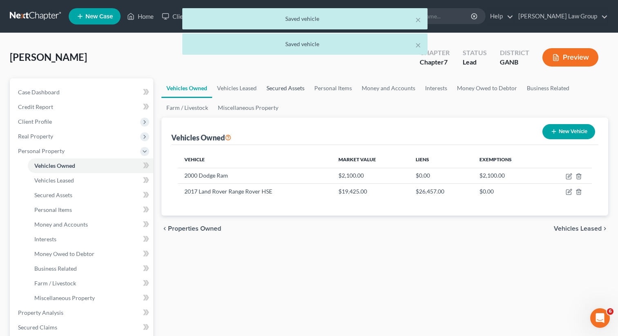
click at [287, 86] on link "Secured Assets" at bounding box center [285, 88] width 48 height 20
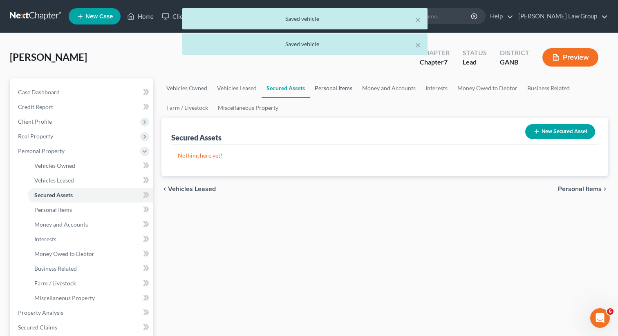
click at [334, 89] on link "Personal Items" at bounding box center [333, 88] width 47 height 20
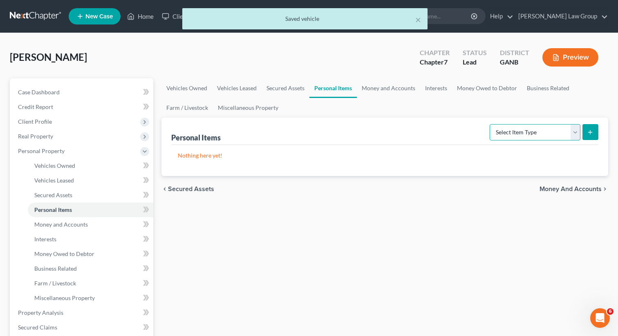
click at [500, 133] on select "Select Item Type Clothing Collectibles Of Value Electronics Firearms Household …" at bounding box center [534, 132] width 91 height 16
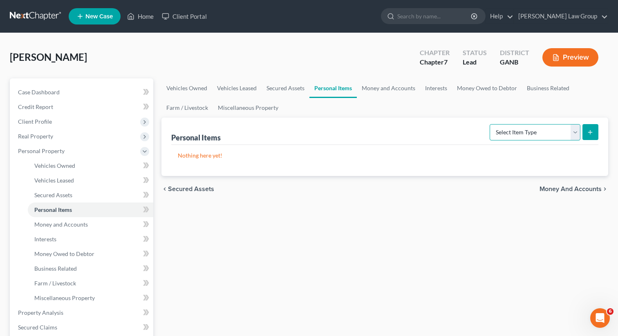
select select "clothing"
click at [490, 124] on select "Select Item Type Clothing Collectibles Of Value Electronics Firearms Household …" at bounding box center [534, 132] width 91 height 16
click at [595, 132] on button "submit" at bounding box center [590, 132] width 16 height 16
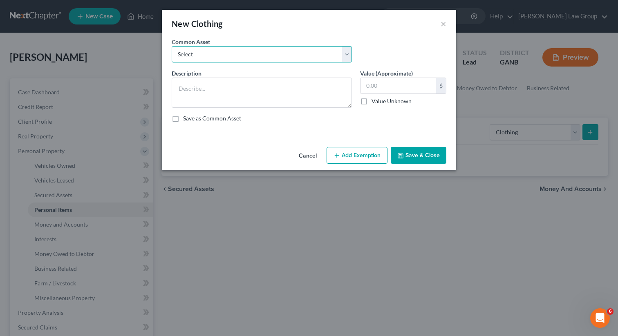
click at [240, 54] on select "Select Clothing" at bounding box center [262, 54] width 180 height 16
select select "0"
click at [172, 46] on select "Select Clothing" at bounding box center [262, 54] width 180 height 16
type textarea "Clothing"
type input "500.00"
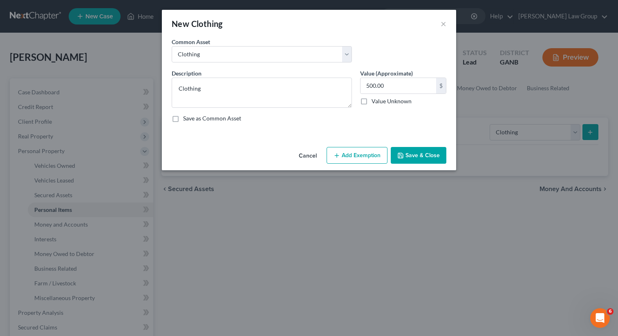
click at [356, 154] on button "Add Exemption" at bounding box center [356, 155] width 61 height 17
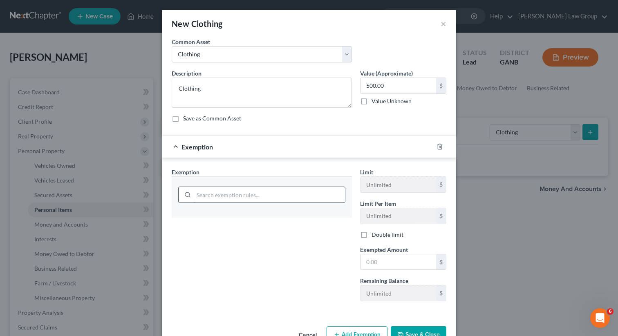
click at [215, 196] on input "search" at bounding box center [269, 195] width 151 height 16
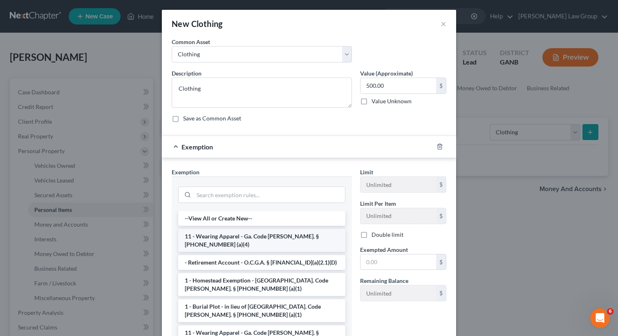
click at [216, 240] on li "11 - Wearing Apparel - Ga. Code [PERSON_NAME]. § [PHONE_NUMBER] (a)(4)" at bounding box center [261, 240] width 167 height 23
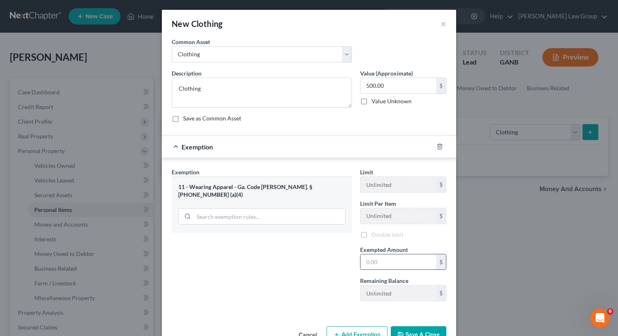
click at [381, 263] on input "text" at bounding box center [398, 262] width 76 height 16
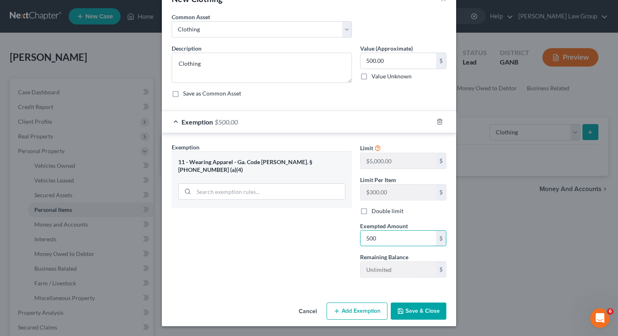
type input "500"
click at [412, 316] on button "Save & Close" at bounding box center [418, 311] width 56 height 17
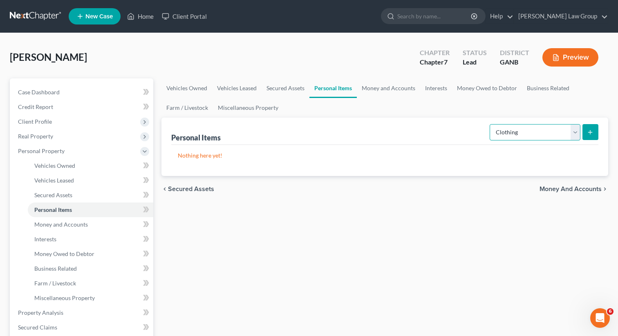
click at [507, 134] on select "Select Item Type Clothing Collectibles Of Value Electronics Firearms Household …" at bounding box center [534, 132] width 91 height 16
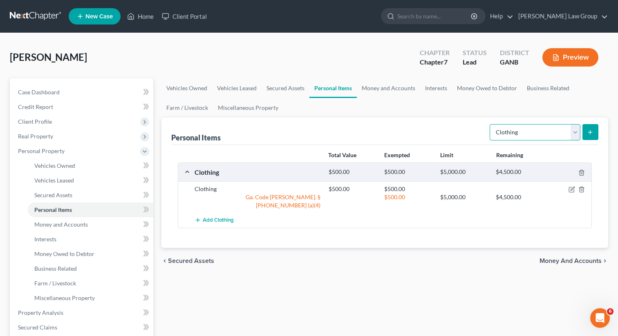
select select "electronics"
click at [490, 124] on select "Select Item Type Clothing Collectibles Of Value Electronics Firearms Household …" at bounding box center [534, 132] width 91 height 16
click at [595, 126] on button "submit" at bounding box center [590, 132] width 16 height 16
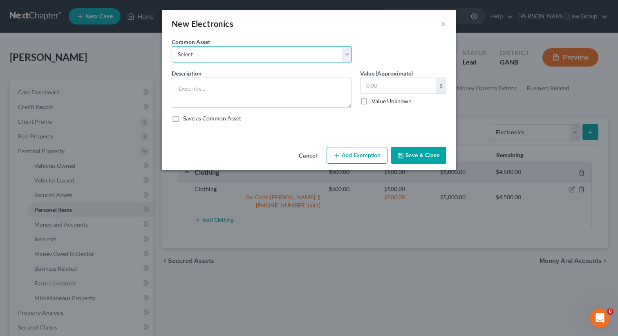
click at [228, 54] on select "Select TV, phone and computer Electronics" at bounding box center [262, 54] width 180 height 16
select select "0"
click at [172, 46] on select "Select TV, phone and computer Electronics" at bounding box center [262, 54] width 180 height 16
type textarea "TV, phone and computer"
type input "400.00"
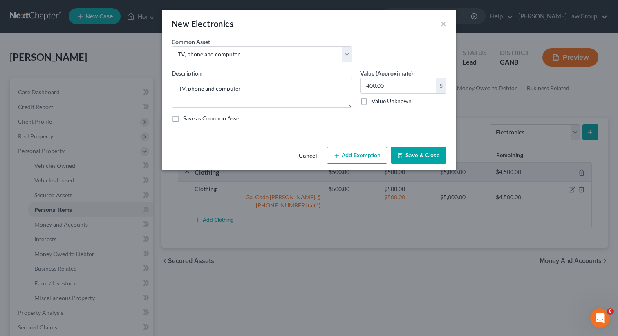
click at [364, 154] on button "Add Exemption" at bounding box center [356, 155] width 61 height 17
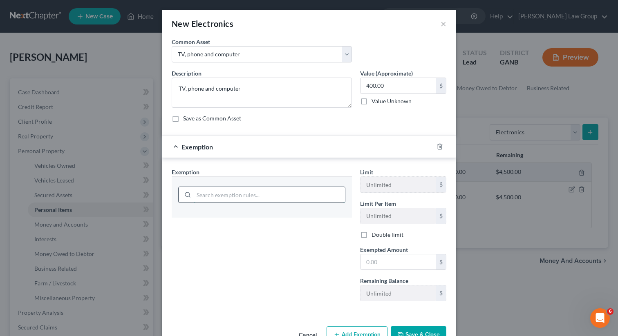
click at [205, 194] on input "search" at bounding box center [269, 195] width 151 height 16
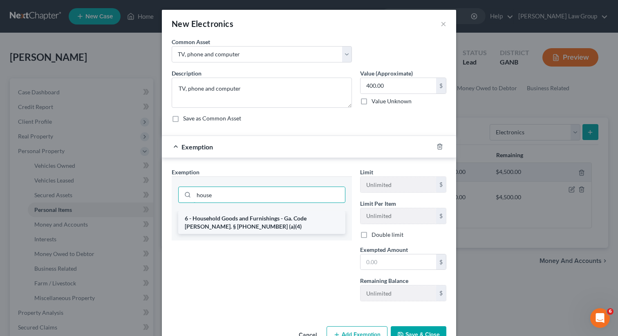
type input "house"
click at [207, 221] on li "6 - Household Goods and Furnishings - Ga. Code [PERSON_NAME]. § [PHONE_NUMBER] …" at bounding box center [261, 222] width 167 height 23
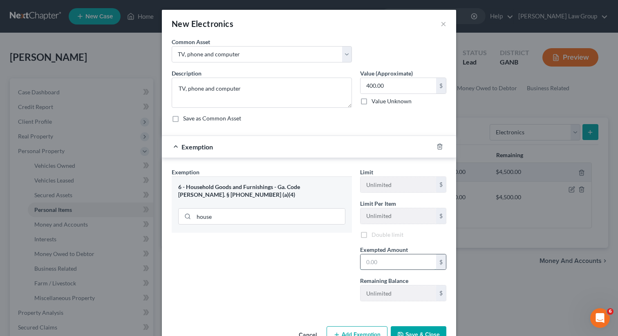
click at [387, 268] on input "text" at bounding box center [398, 262] width 76 height 16
type input "3"
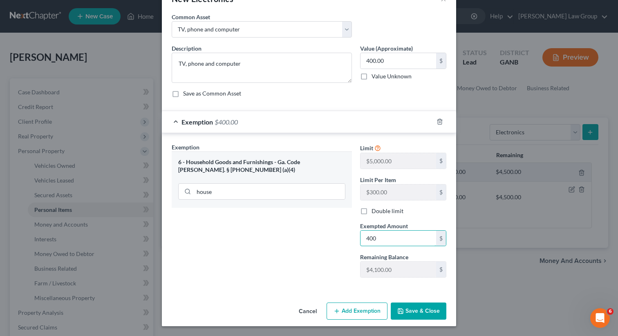
type input "400"
click at [444, 321] on div "Cancel Add Exemption Save & Close" at bounding box center [309, 312] width 294 height 27
click at [420, 310] on button "Save & Close" at bounding box center [418, 311] width 56 height 17
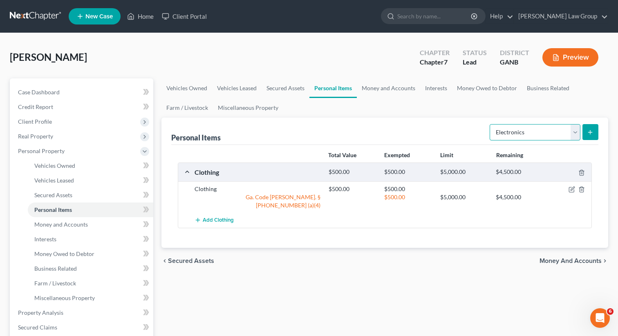
click at [514, 131] on select "Select Item Type Clothing Collectibles Of Value Electronics Firearms Household …" at bounding box center [534, 132] width 91 height 16
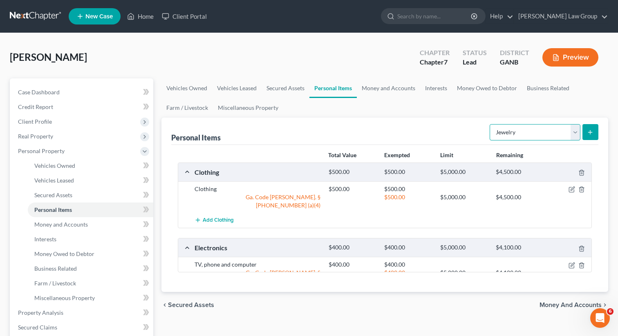
click at [490, 124] on select "Select Item Type Clothing Collectibles Of Value Electronics Firearms Household …" at bounding box center [534, 132] width 91 height 16
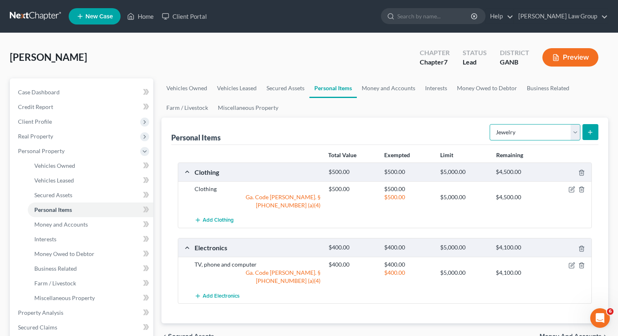
click at [524, 132] on select "Select Item Type Clothing Collectibles Of Value Electronics Firearms Household …" at bounding box center [534, 132] width 91 height 16
select select "household_goods"
click at [490, 124] on select "Select Item Type Clothing Collectibles Of Value Electronics Firearms Household …" at bounding box center [534, 132] width 91 height 16
click at [589, 132] on icon "submit" at bounding box center [590, 132] width 7 height 7
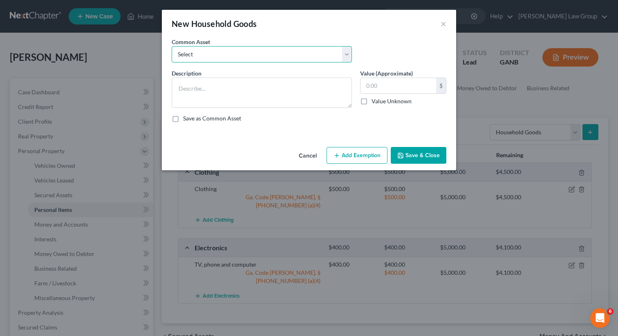
click at [288, 55] on select "Select Household goods" at bounding box center [262, 54] width 180 height 16
select select "0"
click at [172, 46] on select "Select Household goods" at bounding box center [262, 54] width 180 height 16
type textarea "Household goods"
type input "1,200.00"
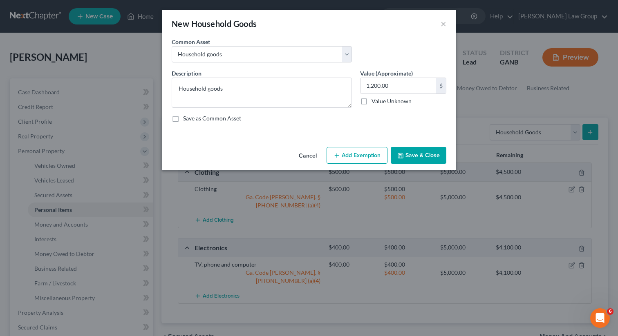
click at [360, 155] on button "Add Exemption" at bounding box center [356, 155] width 61 height 17
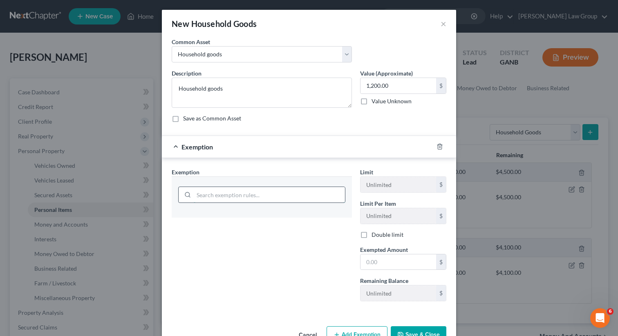
click at [216, 196] on input "search" at bounding box center [269, 195] width 151 height 16
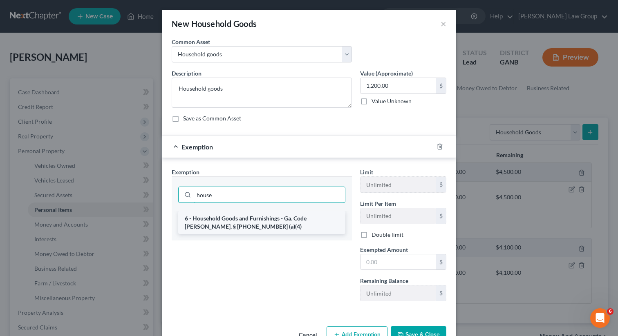
type input "house"
click at [216, 222] on li "6 - Household Goods and Furnishings - Ga. Code [PERSON_NAME]. § [PHONE_NUMBER] …" at bounding box center [261, 222] width 167 height 23
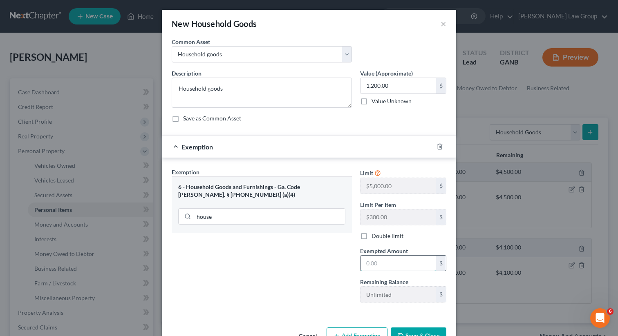
click at [395, 266] on input "text" at bounding box center [398, 264] width 76 height 16
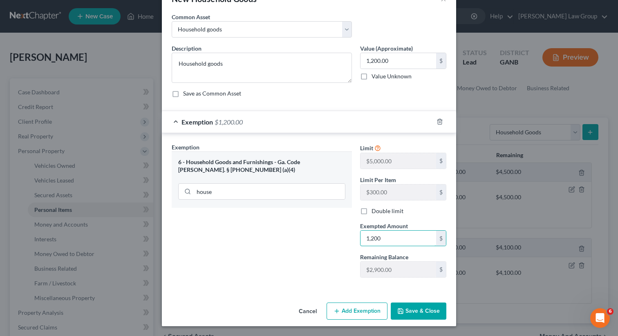
type input "1,200"
click at [405, 312] on button "Save & Close" at bounding box center [418, 311] width 56 height 17
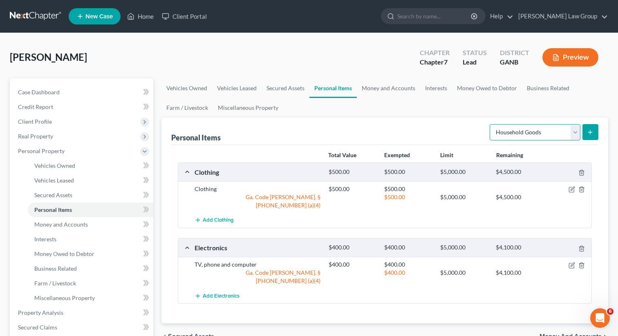
click at [507, 129] on select "Select Item Type Clothing Collectibles Of Value Electronics Firearms Household …" at bounding box center [534, 132] width 91 height 16
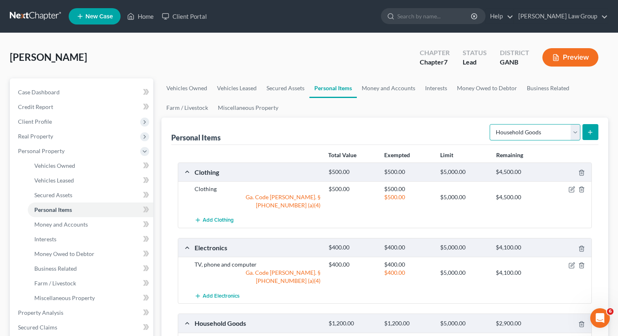
select select "jewelry"
click at [490, 124] on select "Select Item Type Clothing Collectibles Of Value Electronics Firearms Household …" at bounding box center [534, 132] width 91 height 16
click at [590, 136] on button "submit" at bounding box center [590, 132] width 16 height 16
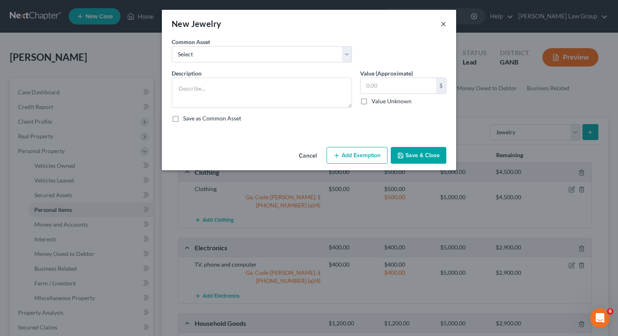
click at [442, 26] on button "×" at bounding box center [443, 24] width 6 height 10
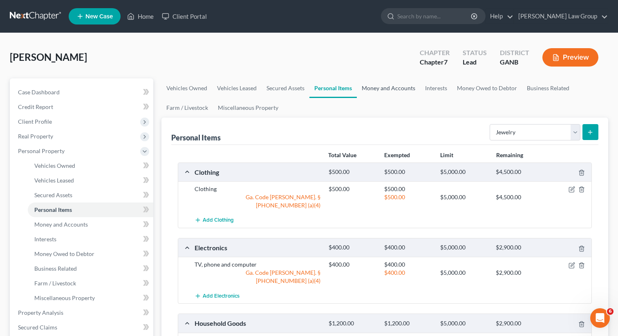
click at [372, 85] on link "Money and Accounts" at bounding box center [388, 88] width 63 height 20
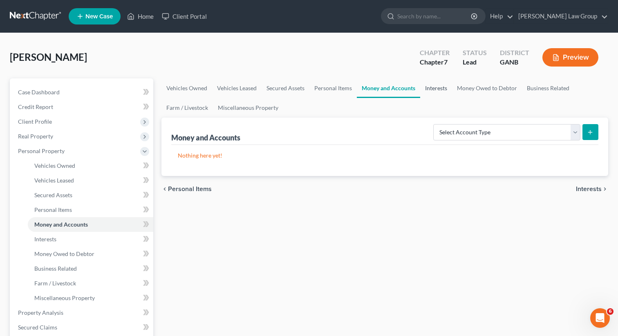
click at [433, 84] on link "Interests" at bounding box center [436, 88] width 32 height 20
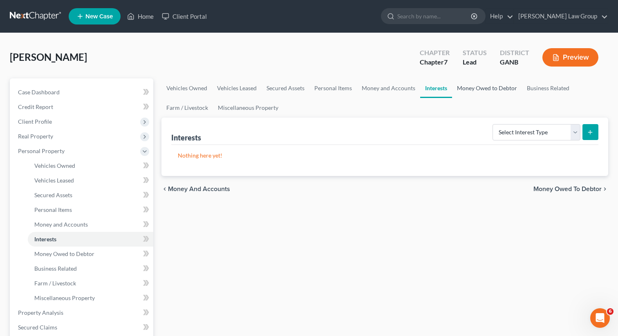
click at [469, 85] on link "Money Owed to Debtor" at bounding box center [487, 88] width 70 height 20
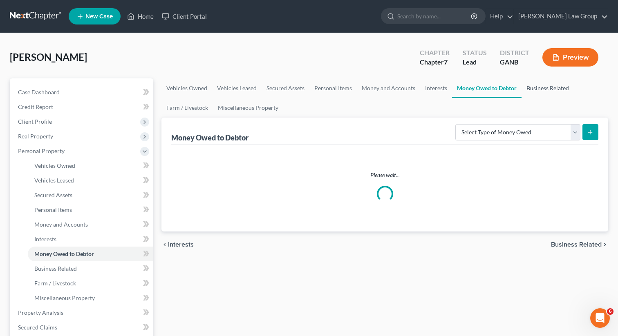
click at [533, 89] on link "Business Related" at bounding box center [547, 88] width 52 height 20
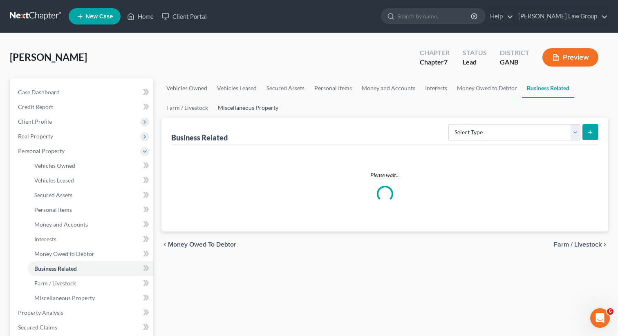
click at [247, 107] on link "Miscellaneous Property" at bounding box center [248, 108] width 70 height 20
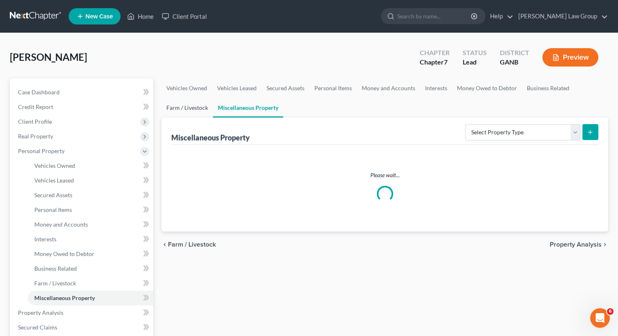
click at [172, 107] on link "Farm / Livestock" at bounding box center [186, 108] width 51 height 20
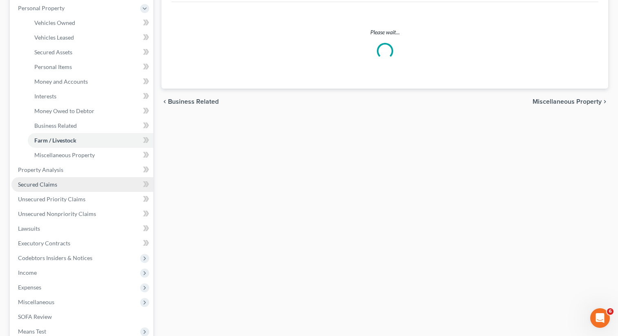
click at [62, 186] on link "Secured Claims" at bounding box center [82, 184] width 142 height 15
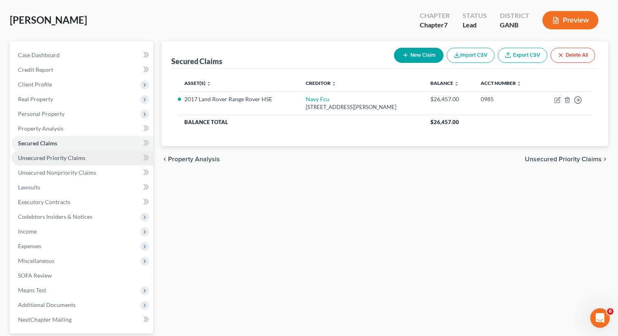
click at [39, 156] on span "Unsecured Priority Claims" at bounding box center [51, 157] width 67 height 7
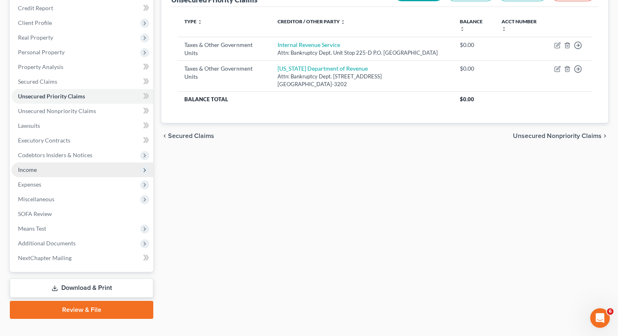
scroll to position [112, 0]
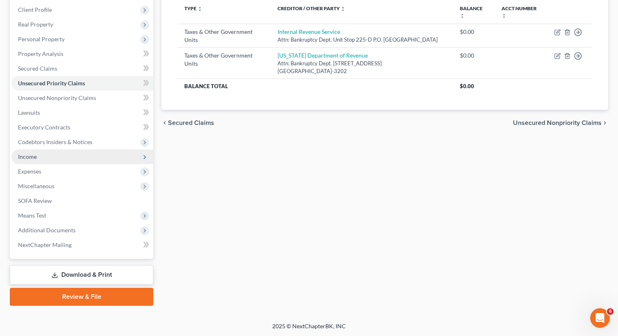
click at [46, 160] on span "Income" at bounding box center [82, 156] width 142 height 15
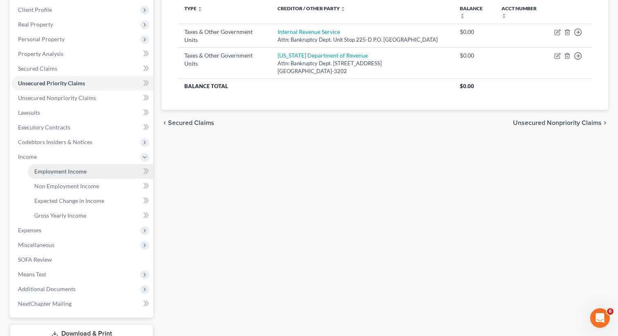
click at [47, 168] on span "Employment Income" at bounding box center [60, 171] width 52 height 7
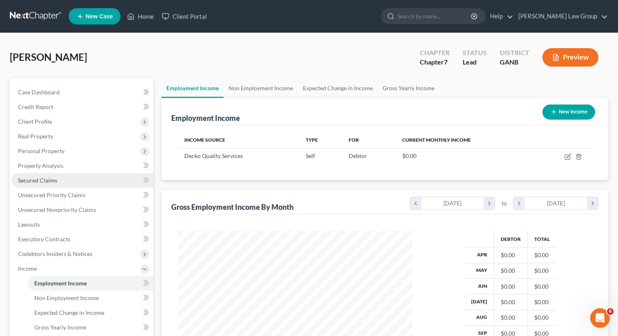
scroll to position [146, 251]
click at [246, 88] on link "Non Employment Income" at bounding box center [260, 88] width 74 height 20
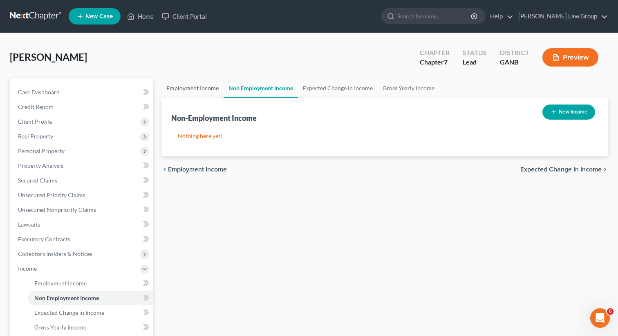
click at [202, 87] on link "Employment Income" at bounding box center [192, 88] width 62 height 20
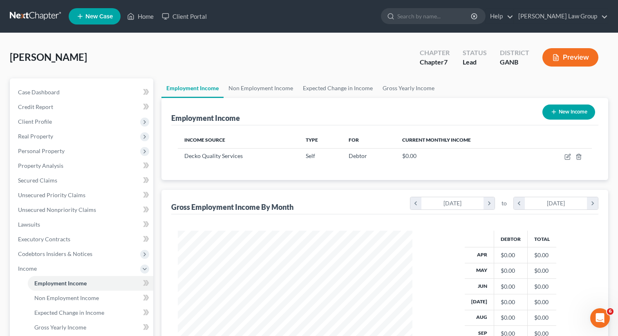
scroll to position [146, 251]
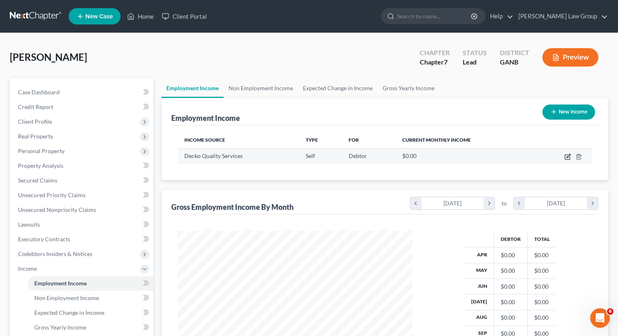
click at [566, 159] on icon "button" at bounding box center [566, 157] width 5 height 5
select select "1"
select select "10"
select select "0"
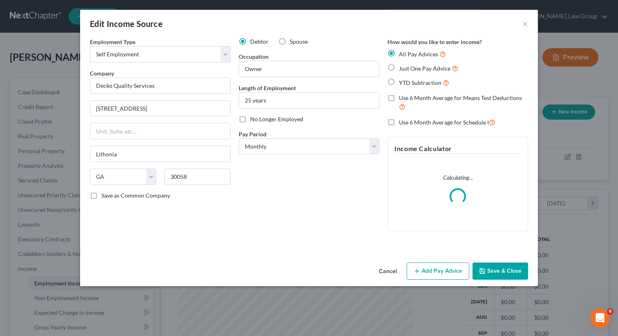
click at [399, 68] on label "Just One Pay Advice" at bounding box center [428, 68] width 59 height 9
click at [402, 68] on input "Just One Pay Advice" at bounding box center [404, 66] width 5 height 5
radio input "true"
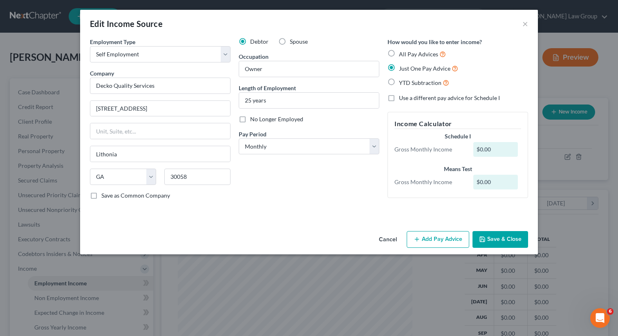
click at [437, 239] on button "Add Pay Advice" at bounding box center [437, 239] width 62 height 17
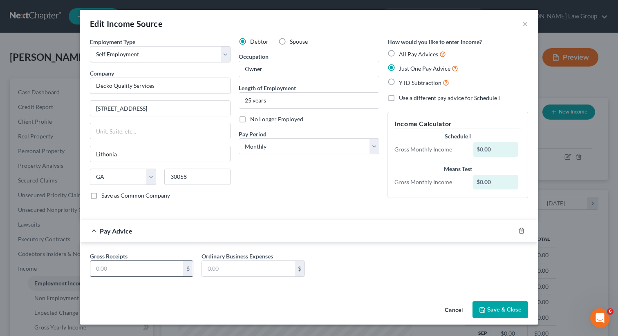
click at [138, 263] on input "text" at bounding box center [136, 269] width 93 height 16
type input "4,900"
click at [478, 310] on button "Save & Close" at bounding box center [500, 309] width 56 height 17
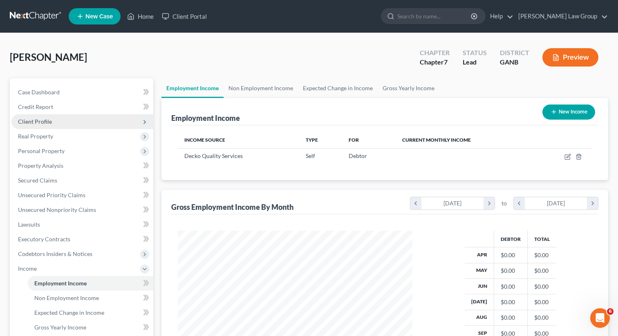
click at [50, 121] on span "Client Profile" at bounding box center [35, 121] width 34 height 7
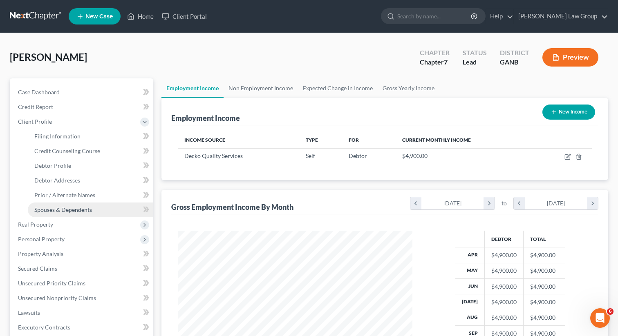
click at [51, 211] on span "Spouses & Dependents" at bounding box center [63, 209] width 58 height 7
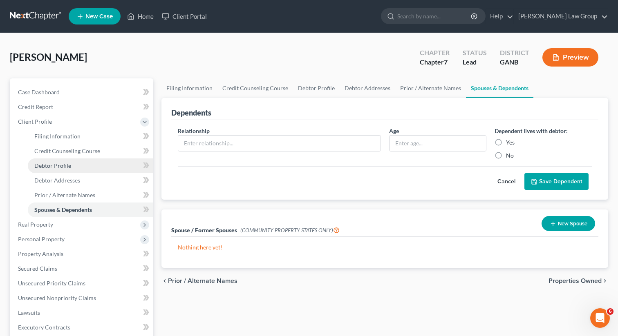
click at [63, 165] on span "Debtor Profile" at bounding box center [52, 165] width 37 height 7
select select "0"
select select "1"
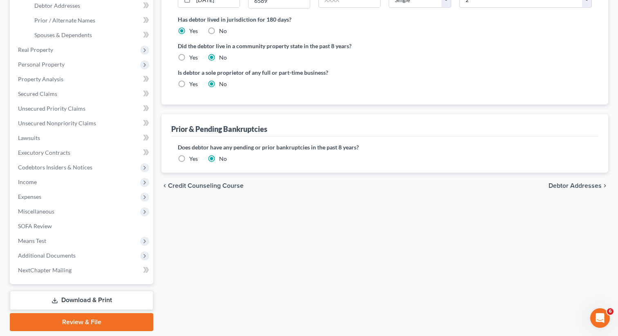
scroll to position [200, 0]
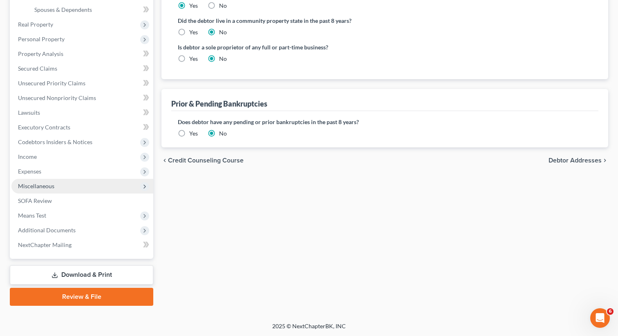
click at [62, 185] on span "Miscellaneous" at bounding box center [82, 186] width 142 height 15
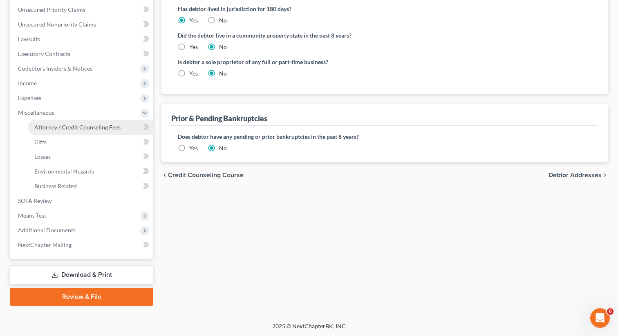
click at [63, 124] on span "Attorney / Credit Counseling Fees" at bounding box center [77, 127] width 86 height 7
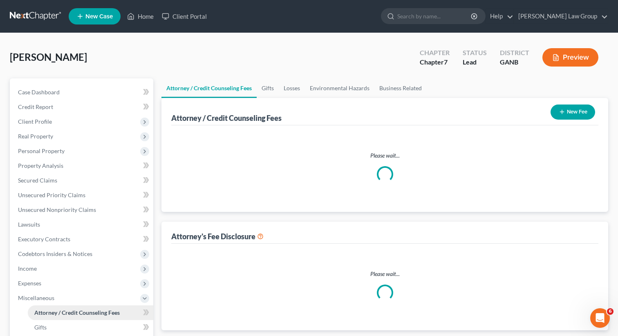
select select "0"
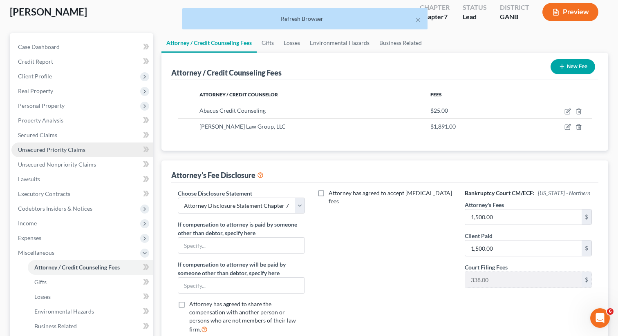
scroll to position [51, 0]
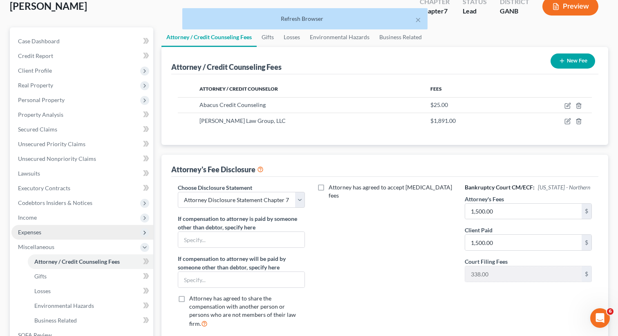
click at [41, 232] on span "Expenses" at bounding box center [29, 232] width 23 height 7
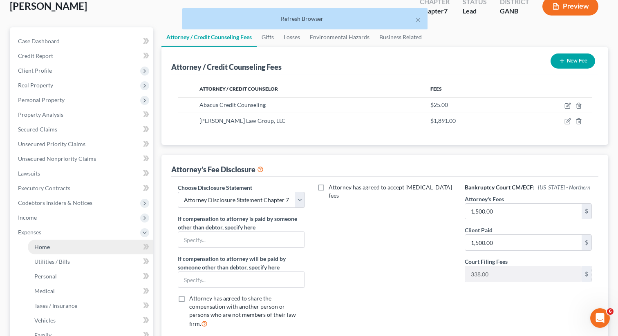
click at [47, 243] on span "Home" at bounding box center [42, 246] width 16 height 7
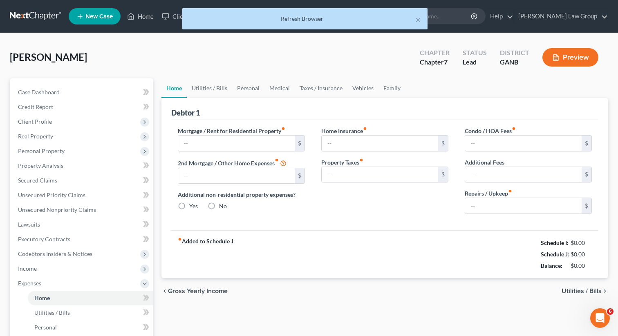
type input "2,000.00"
type input "0.00"
radio input "true"
type input "0.00"
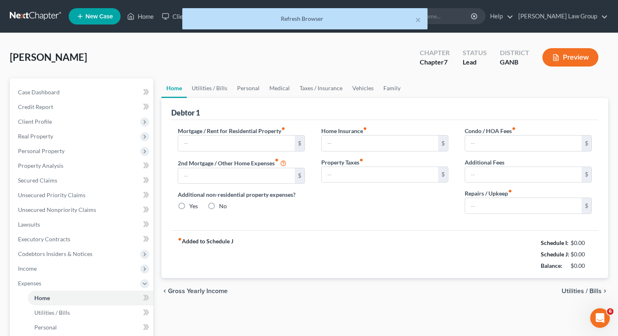
type input "0.00"
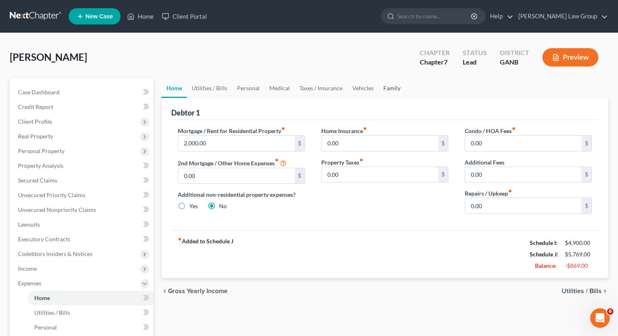
click at [390, 86] on link "Family" at bounding box center [391, 88] width 27 height 20
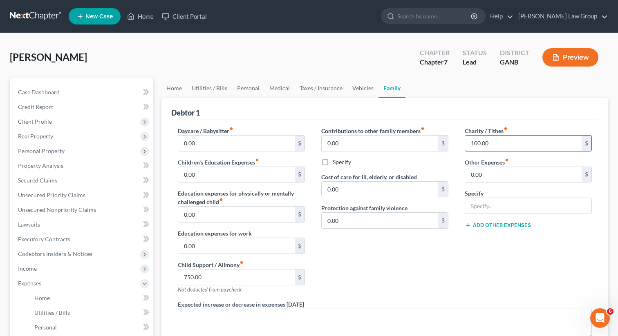
click at [494, 144] on input "100.00" at bounding box center [523, 144] width 116 height 16
click at [361, 88] on link "Vehicles" at bounding box center [362, 88] width 31 height 20
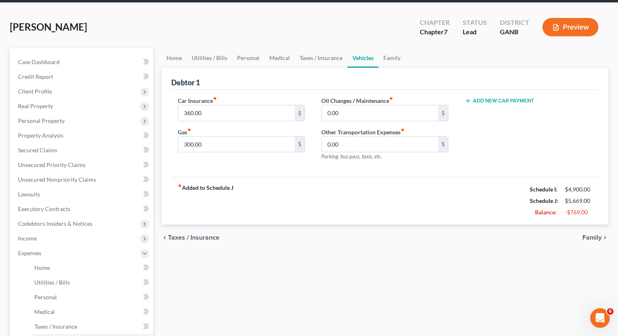
scroll to position [34, 0]
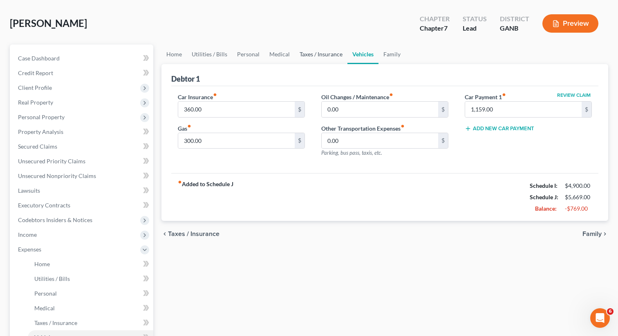
click at [308, 55] on link "Taxes / Insurance" at bounding box center [320, 55] width 53 height 20
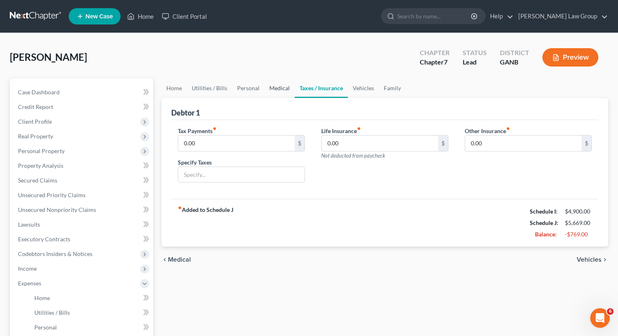
click at [272, 92] on link "Medical" at bounding box center [279, 88] width 30 height 20
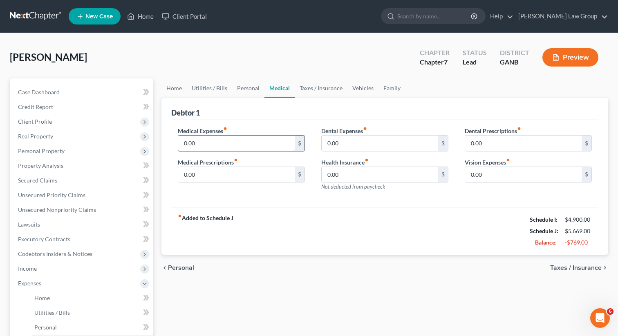
click at [213, 141] on input "0.00" at bounding box center [236, 144] width 116 height 16
type input "50"
click at [238, 91] on link "Personal" at bounding box center [248, 88] width 32 height 20
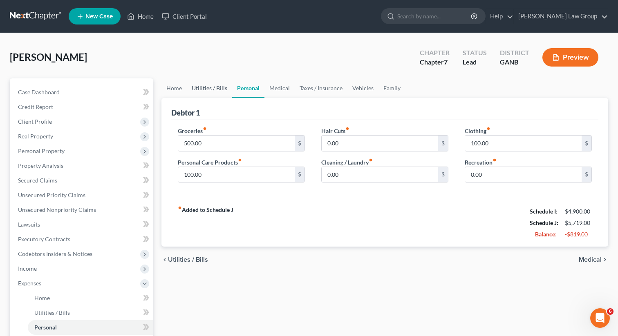
click at [206, 88] on link "Utilities / Bills" at bounding box center [209, 88] width 45 height 20
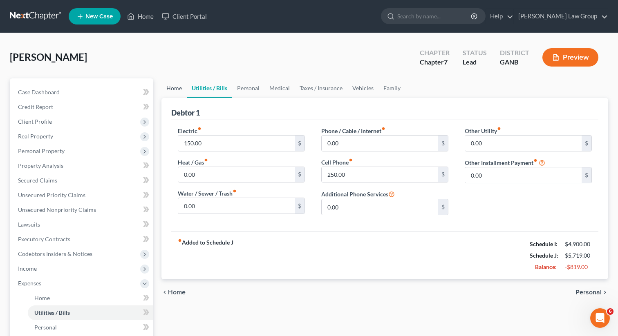
click at [169, 92] on link "Home" at bounding box center [173, 88] width 25 height 20
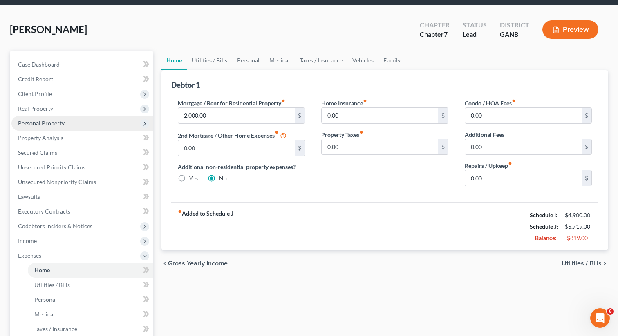
scroll to position [32, 0]
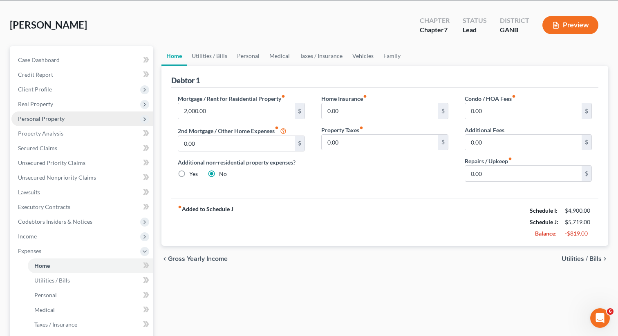
click at [68, 118] on span "Personal Property" at bounding box center [82, 119] width 142 height 15
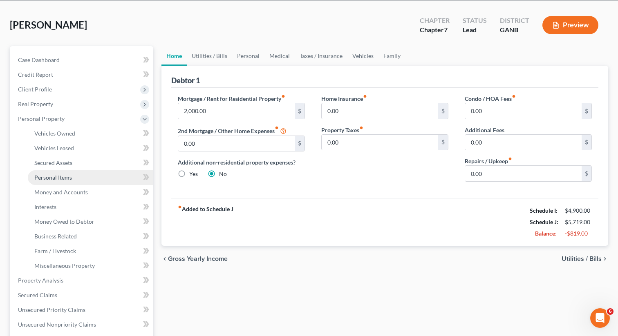
click at [65, 176] on span "Personal Items" at bounding box center [53, 177] width 38 height 7
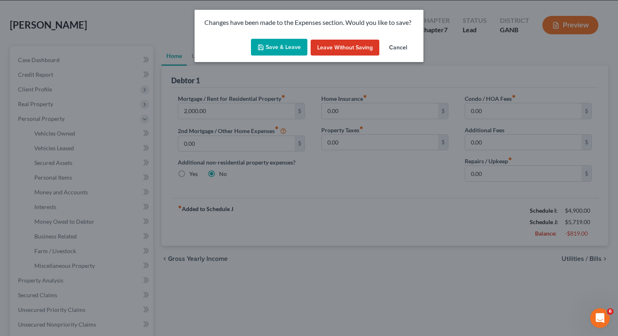
click at [279, 51] on button "Save & Leave" at bounding box center [279, 47] width 56 height 17
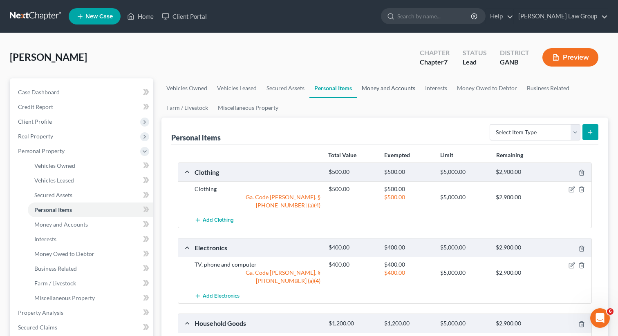
click at [376, 85] on link "Money and Accounts" at bounding box center [388, 88] width 63 height 20
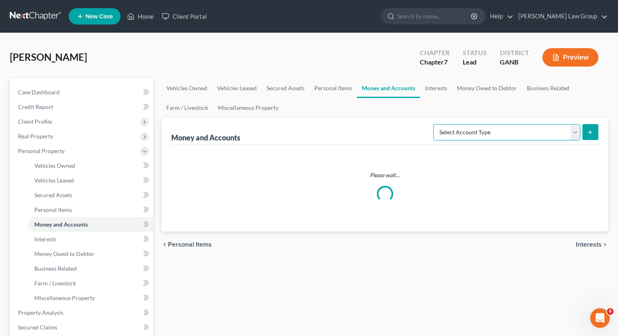
click at [527, 135] on select "Select Account Type Brokerage Cash on Hand Certificates of Deposit Checking Acc…" at bounding box center [506, 132] width 147 height 16
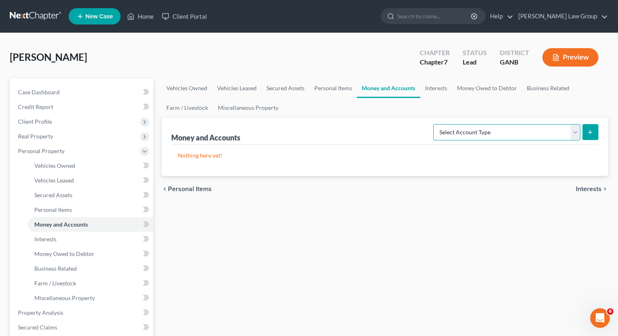
select select "other"
click at [435, 124] on select "Select Account Type Brokerage Cash on Hand Certificates of Deposit Checking Acc…" at bounding box center [506, 132] width 147 height 16
click at [591, 130] on icon "submit" at bounding box center [590, 132] width 7 height 7
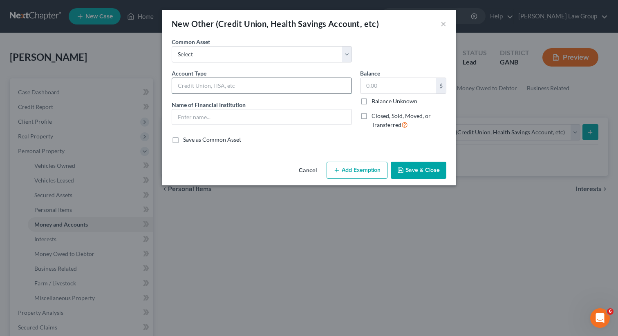
click at [196, 78] on input "text" at bounding box center [261, 86] width 179 height 16
click at [194, 58] on select "Select CashApp Chime" at bounding box center [262, 54] width 180 height 16
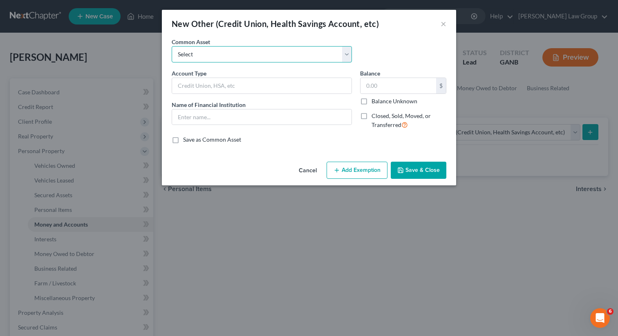
select select "0"
click at [172, 46] on select "Select CashApp Chime" at bounding box center [262, 54] width 180 height 16
type input "CashApp"
type input "10.00"
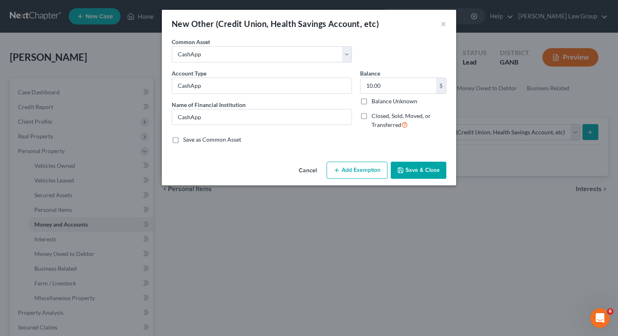
click at [366, 170] on button "Add Exemption" at bounding box center [356, 170] width 61 height 17
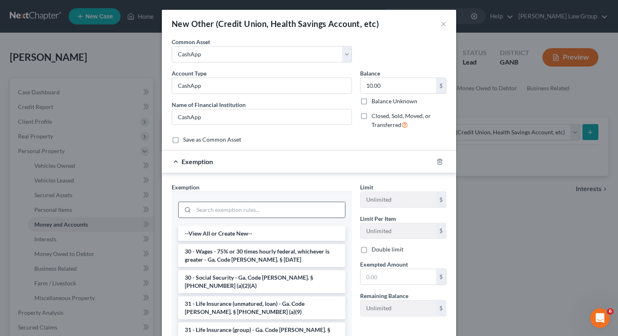
click at [231, 209] on input "search" at bounding box center [269, 210] width 151 height 16
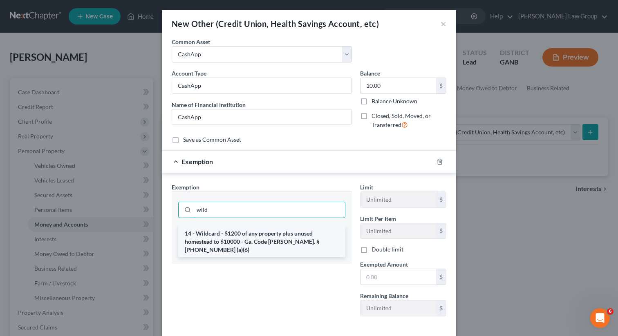
type input "wild"
click at [233, 234] on li "14 - Wildcard - $1200 of any property plus unused homestead to $10000 - Ga. Cod…" at bounding box center [261, 241] width 167 height 31
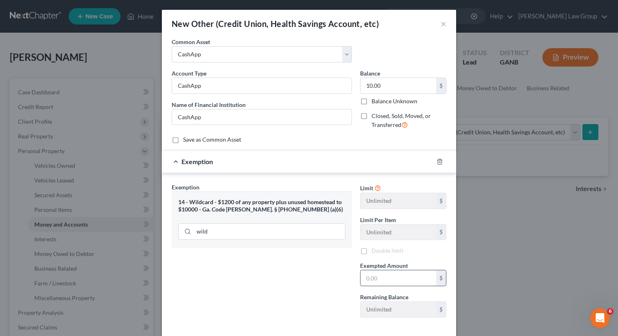
click at [368, 277] on input "text" at bounding box center [398, 278] width 76 height 16
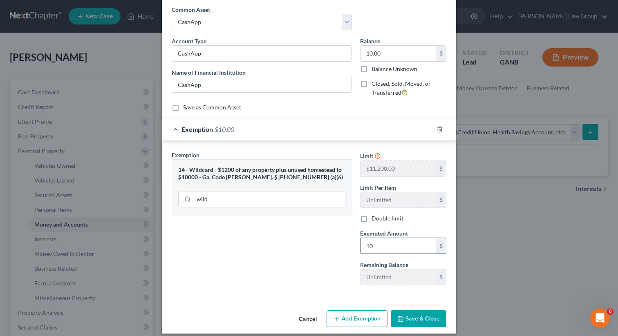
scroll to position [40, 0]
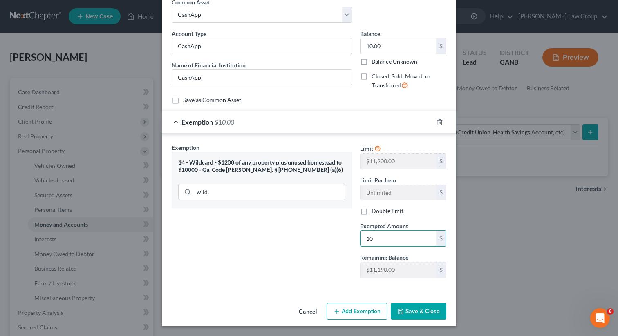
type input "10"
click at [413, 307] on button "Save & Close" at bounding box center [418, 311] width 56 height 17
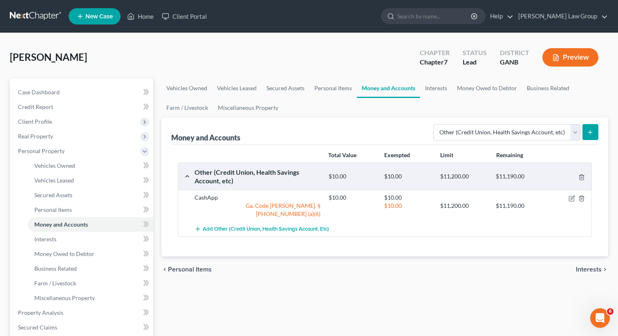
click at [588, 135] on icon "submit" at bounding box center [590, 132] width 7 height 7
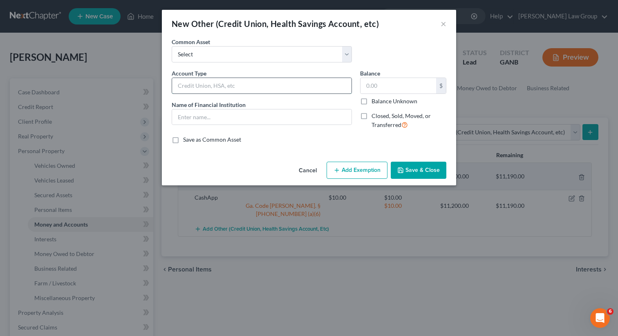
click at [210, 80] on input "text" at bounding box center [261, 86] width 179 height 16
drag, startPoint x: 220, startPoint y: 85, endPoint x: 136, endPoint y: 85, distance: 83.3
click at [136, 85] on div "New Other (Credit Union, Health Savings Account, etc) × An exemption set must f…" at bounding box center [309, 168] width 618 height 336
type input "Crypto"
click at [198, 134] on div "Account Type Crypto Name of Financial Institution *" at bounding box center [261, 102] width 188 height 67
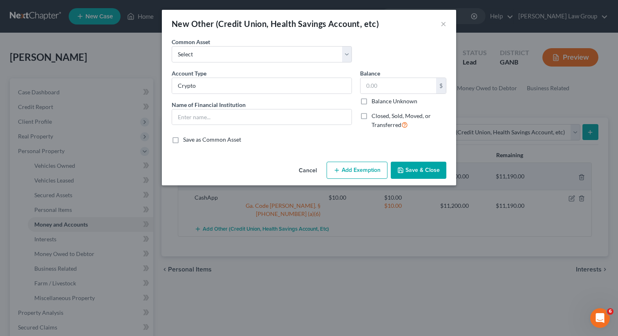
click at [198, 126] on div "Account Type Crypto Name of Financial Institution *" at bounding box center [261, 102] width 188 height 67
click at [197, 119] on input "text" at bounding box center [261, 117] width 179 height 16
paste input "Crypto"
type input "Crypto"
click at [383, 89] on input "text" at bounding box center [398, 86] width 76 height 16
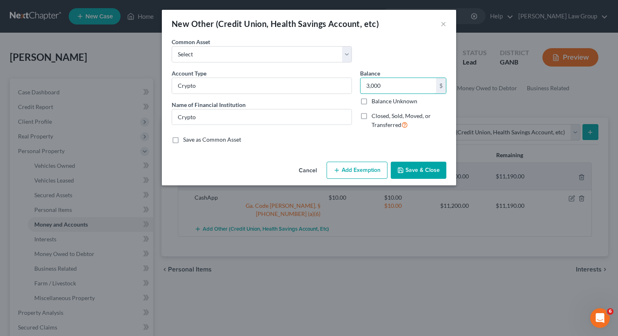
type input "3,000"
click at [357, 168] on button "Add Exemption" at bounding box center [356, 170] width 61 height 17
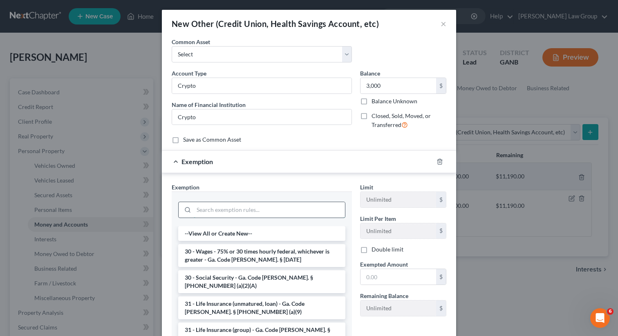
click at [222, 208] on input "search" at bounding box center [269, 210] width 151 height 16
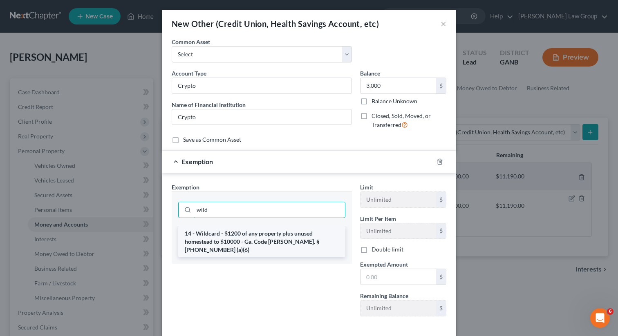
type input "wild"
click at [217, 230] on li "14 - Wildcard - $1200 of any property plus unused homestead to $10000 - Ga. Cod…" at bounding box center [261, 241] width 167 height 31
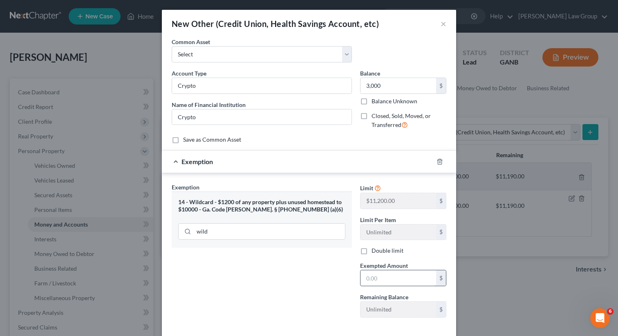
click at [392, 284] on input "text" at bounding box center [398, 278] width 76 height 16
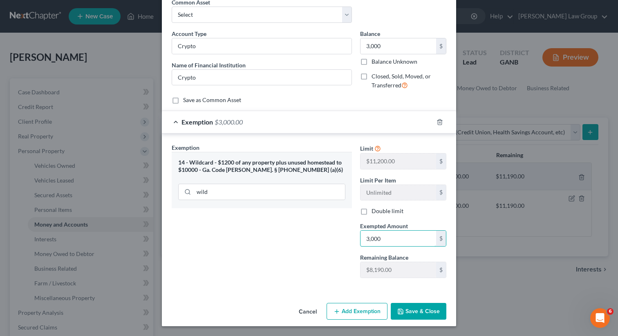
type input "3,000"
click at [411, 306] on button "Save & Close" at bounding box center [418, 311] width 56 height 17
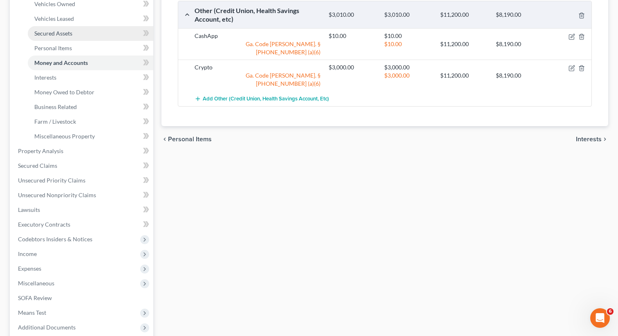
scroll to position [167, 0]
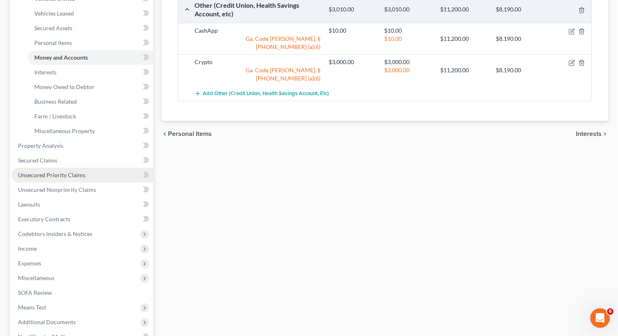
click at [46, 174] on span "Unsecured Priority Claims" at bounding box center [51, 175] width 67 height 7
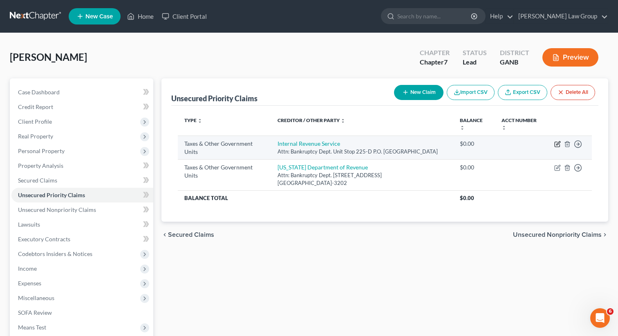
click at [558, 144] on icon "button" at bounding box center [558, 143] width 4 height 4
select select "0"
select select "10"
select select "0"
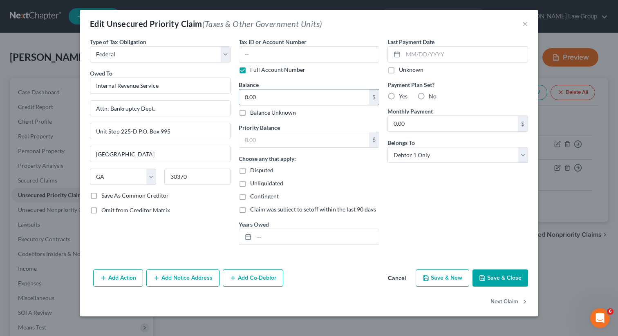
click at [262, 100] on input "0.00" at bounding box center [304, 97] width 130 height 16
type input "352,000"
click at [264, 142] on input "text" at bounding box center [304, 140] width 130 height 16
type input "2,000"
click at [265, 232] on input "text" at bounding box center [316, 237] width 125 height 16
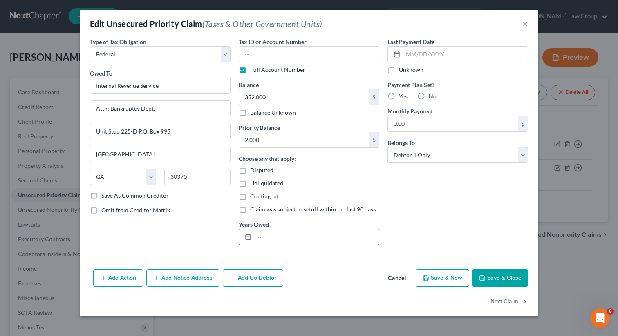
click at [486, 279] on button "Save & Close" at bounding box center [500, 278] width 56 height 17
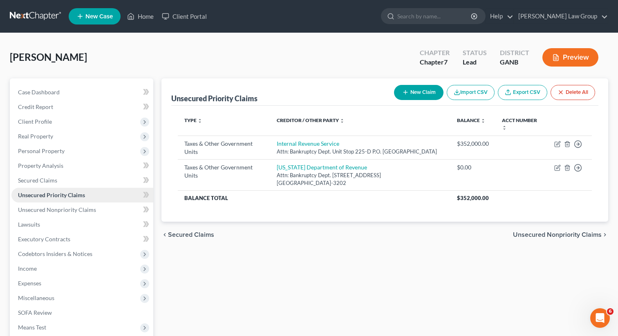
click at [65, 199] on link "Unsecured Priority Claims" at bounding box center [82, 195] width 142 height 15
click at [405, 91] on icon "button" at bounding box center [405, 92] width 7 height 7
select select "0"
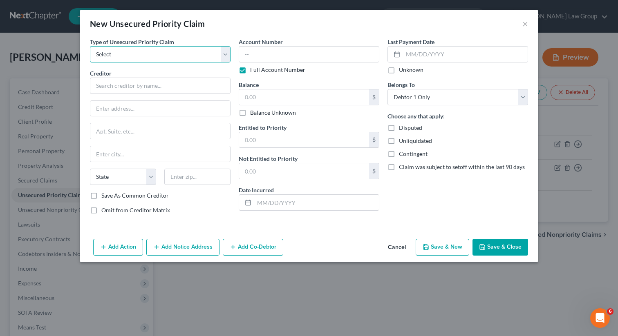
click at [172, 54] on select "Select Taxes & Other Government Units Domestic Support Obligations Extensions o…" at bounding box center [160, 54] width 141 height 16
select select "1"
click at [90, 46] on select "Select Taxes & Other Government Units Domestic Support Obligations Extensions o…" at bounding box center [160, 54] width 141 height 16
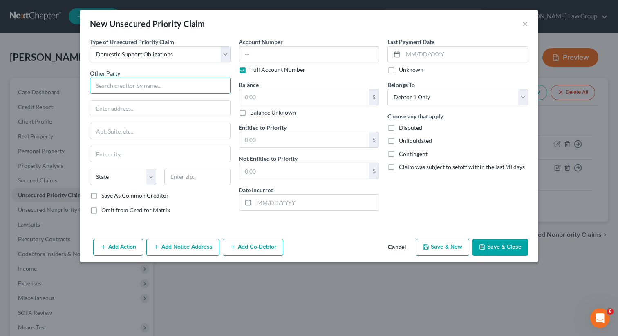
click at [154, 84] on input "text" at bounding box center [160, 86] width 141 height 16
paste input "[PERSON_NAME]"
type input "[PERSON_NAME]"
click at [160, 103] on input "text" at bounding box center [160, 109] width 140 height 16
paste input "[STREET_ADDRESS][PERSON_NAME],"
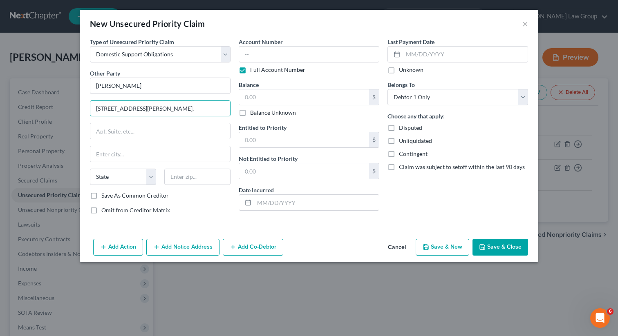
type input "[STREET_ADDRESS][PERSON_NAME],"
click at [199, 189] on div "State [US_STATE] AK AR AZ CA CO CT DE DC [GEOGRAPHIC_DATA] [GEOGRAPHIC_DATA] GU…" at bounding box center [160, 180] width 149 height 23
click at [194, 177] on input "text" at bounding box center [197, 177] width 66 height 16
type input "33433"
click at [303, 220] on div "Account Number Full Account Number Balance $ Balance Unknown Balance Undetermin…" at bounding box center [308, 129] width 149 height 183
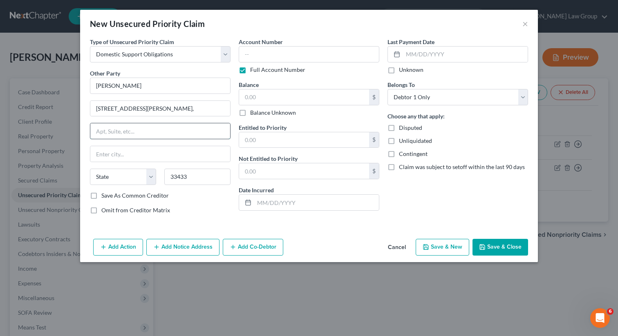
click at [154, 133] on input "text" at bounding box center [160, 131] width 140 height 16
click at [190, 112] on input "[STREET_ADDRESS][PERSON_NAME]," at bounding box center [160, 109] width 140 height 16
type input "Boca Raton"
select select "9"
click at [178, 136] on input "text" at bounding box center [160, 131] width 140 height 16
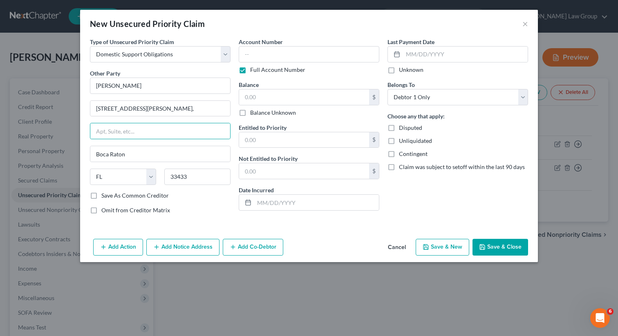
click at [503, 242] on button "Save & Close" at bounding box center [500, 247] width 56 height 17
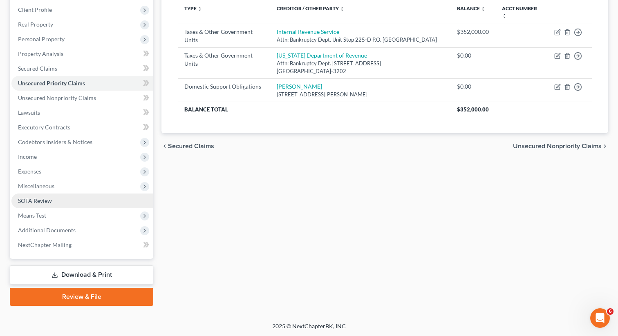
click at [50, 204] on link "SOFA Review" at bounding box center [82, 201] width 142 height 15
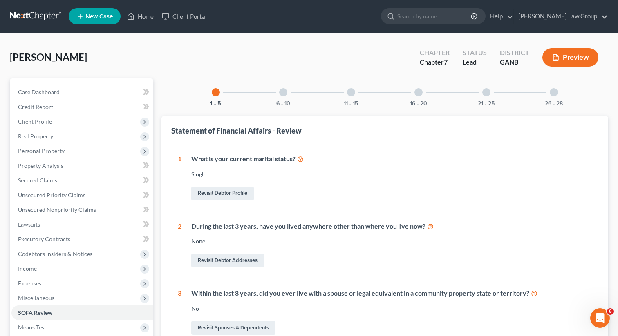
click at [558, 96] on div "26 - 28" at bounding box center [554, 92] width 28 height 28
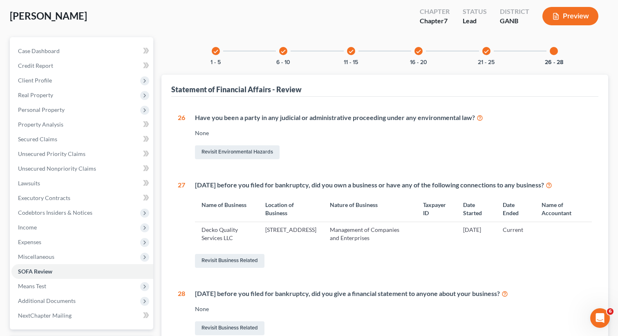
scroll to position [64, 0]
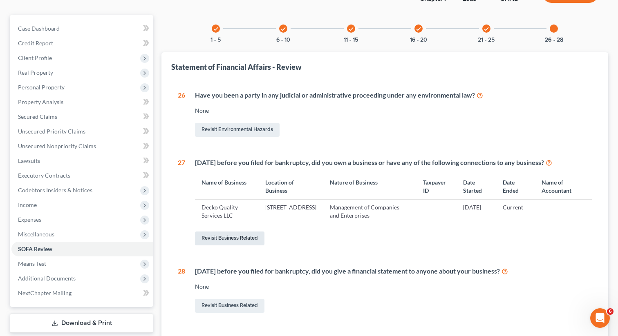
click at [230, 236] on link "Revisit Business Related" at bounding box center [229, 239] width 69 height 14
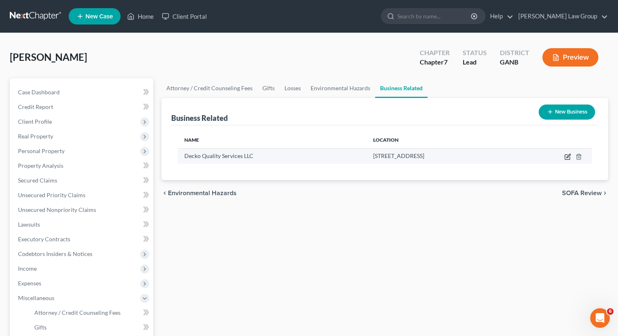
click at [564, 156] on icon "button" at bounding box center [566, 157] width 5 height 5
select select "sole_proprietor"
select select "10"
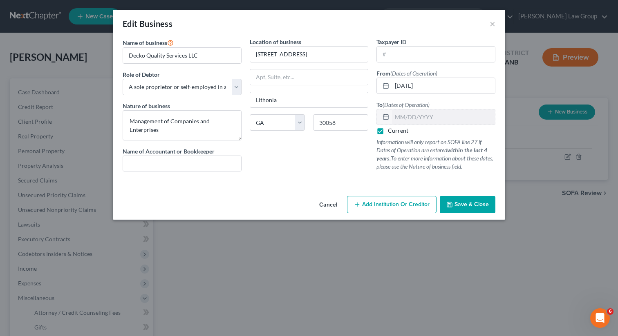
click at [454, 201] on button "Save & Close" at bounding box center [467, 204] width 56 height 17
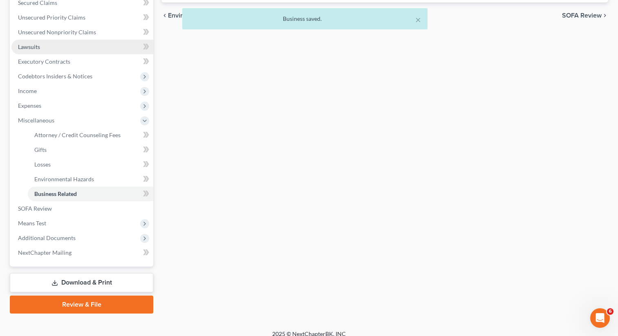
scroll to position [185, 0]
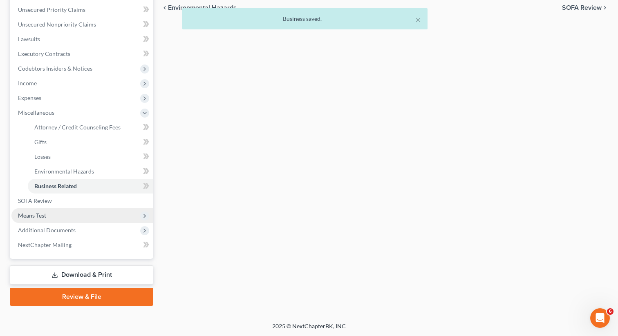
click at [63, 216] on span "Means Test" at bounding box center [82, 215] width 142 height 15
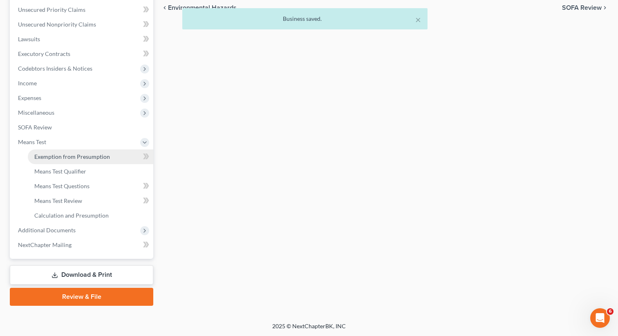
click at [58, 159] on span "Exemption from Presumption" at bounding box center [72, 156] width 76 height 7
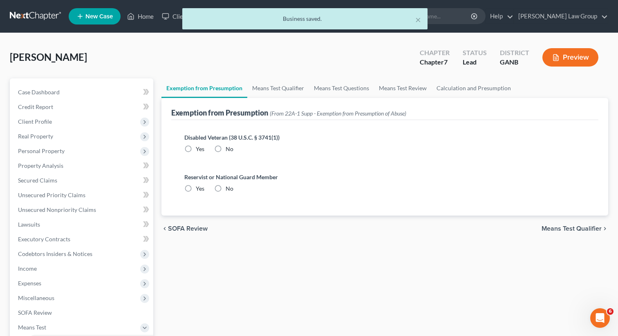
click at [225, 146] on label "No" at bounding box center [229, 149] width 8 height 8
click at [229, 146] on input "No" at bounding box center [231, 147] width 5 height 5
radio input "true"
click at [225, 187] on label "No" at bounding box center [229, 189] width 8 height 8
click at [229, 187] on input "No" at bounding box center [231, 187] width 5 height 5
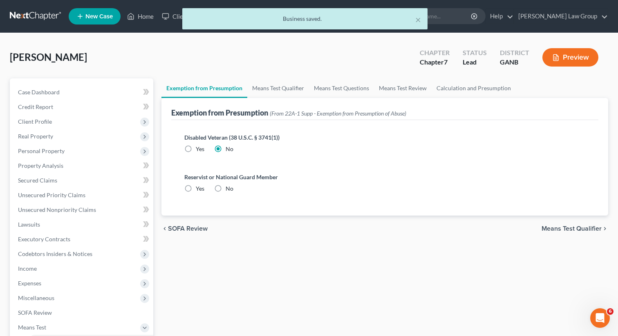
radio input "true"
click at [270, 83] on link "Means Test Qualifier" at bounding box center [278, 88] width 62 height 20
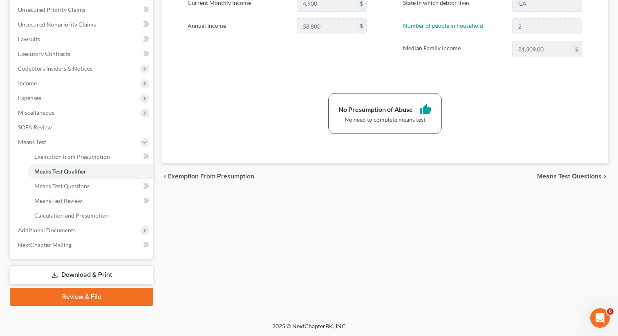
click at [65, 270] on link "Download & Print" at bounding box center [81, 274] width 143 height 19
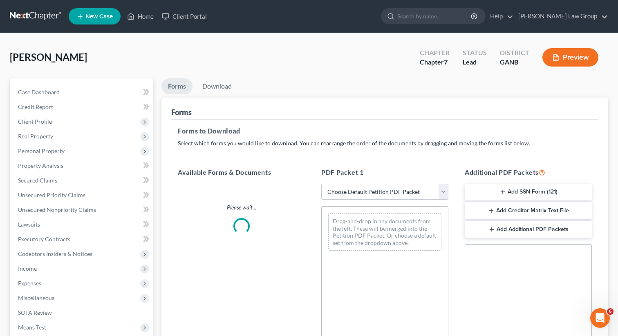
click at [351, 190] on select "Choose Default Petition PDF Packet Complete Bankruptcy Petition (all forms and …" at bounding box center [384, 192] width 127 height 16
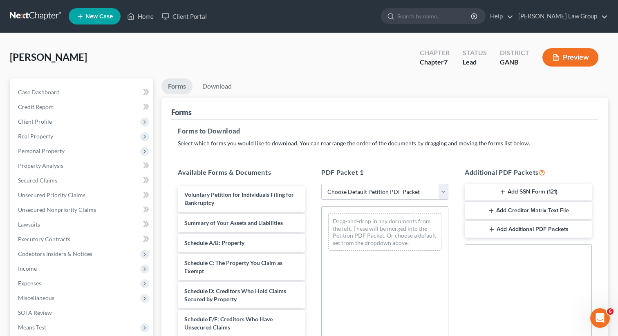
select select "0"
click at [321, 184] on select "Choose Default Petition PDF Packet Complete Bankruptcy Petition (all forms and …" at bounding box center [384, 192] width 127 height 16
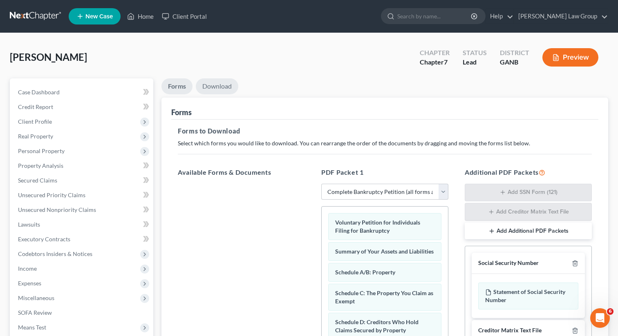
click at [215, 87] on link "Download" at bounding box center [217, 86] width 42 height 16
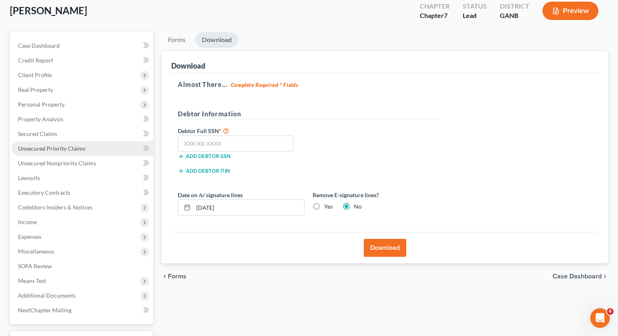
scroll to position [112, 0]
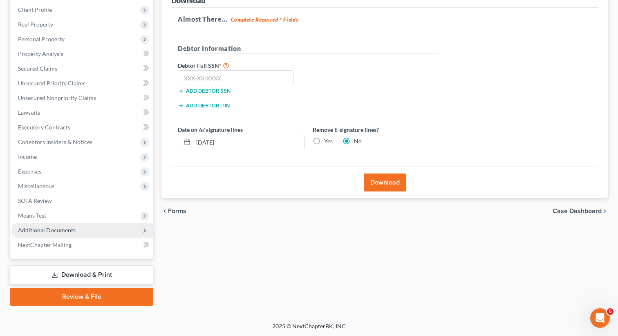
click at [78, 227] on span "Additional Documents" at bounding box center [82, 230] width 142 height 15
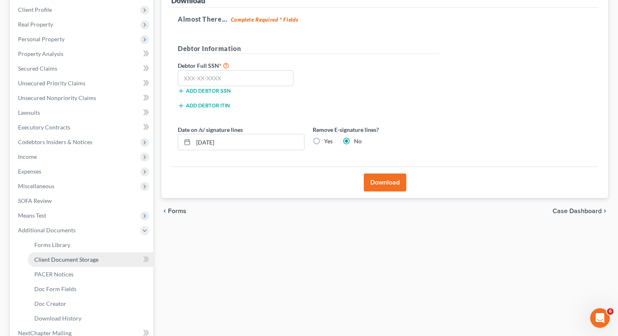
click at [65, 256] on span "Client Document Storage" at bounding box center [66, 259] width 64 height 7
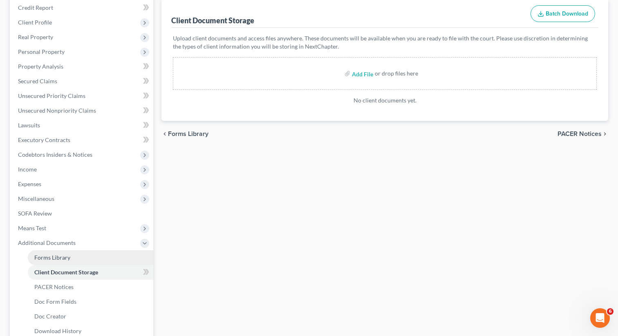
click at [69, 255] on span "Forms Library" at bounding box center [52, 257] width 36 height 7
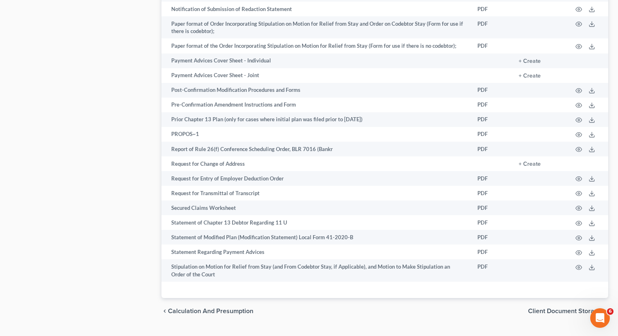
scroll to position [767, 0]
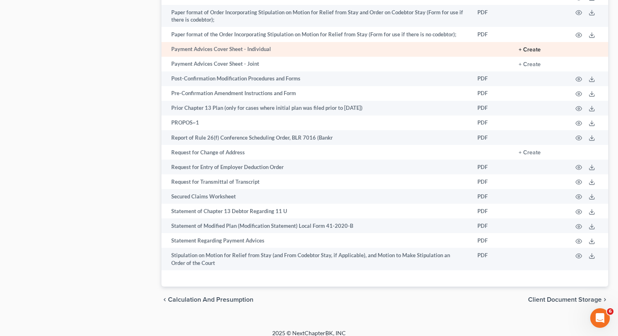
click at [529, 47] on button "+ Create" at bounding box center [529, 50] width 22 height 6
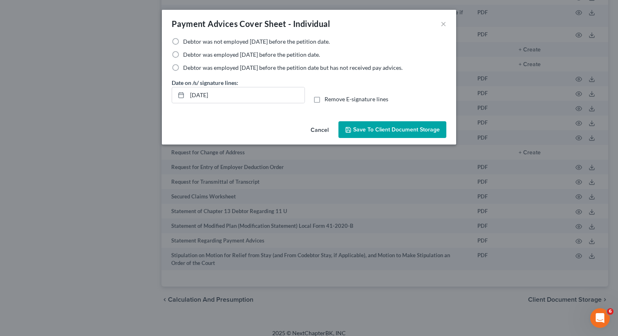
click at [183, 70] on label "Debtor was employed [DATE] before the petition date but has not received pay ad…" at bounding box center [292, 68] width 219 height 8
click at [186, 69] on input "Debtor was employed [DATE] before the petition date but has not received pay ad…" at bounding box center [188, 66] width 5 height 5
radio input "true"
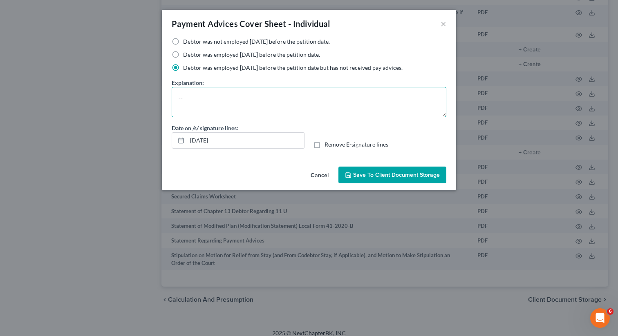
click at [189, 100] on textarea at bounding box center [309, 102] width 274 height 30
type textarea "Self-employed"
click at [359, 176] on span "Save to Client Document Storage" at bounding box center [396, 175] width 87 height 7
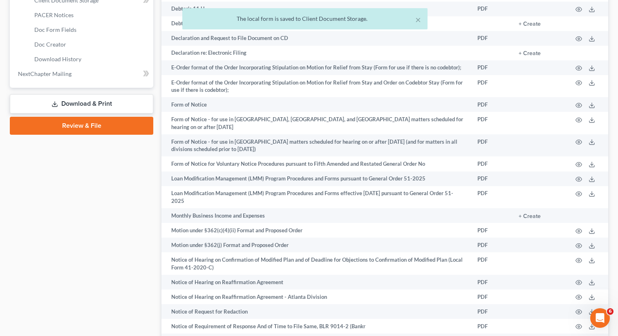
scroll to position [303, 0]
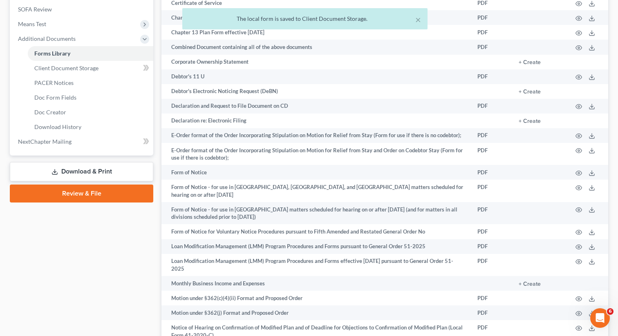
click at [80, 175] on link "Download & Print" at bounding box center [81, 171] width 143 height 19
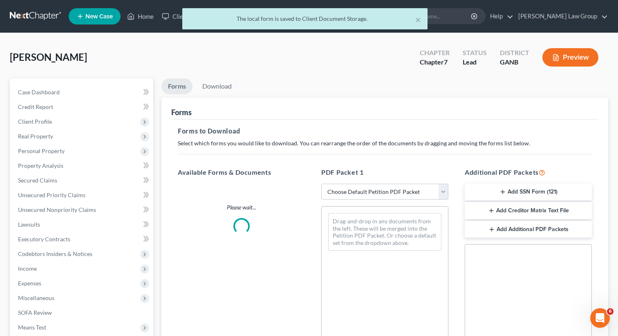
click at [376, 203] on div "PDF Packet 1 Choose Default Petition PDF Packet Complete Bankruptcy Petition (a…" at bounding box center [384, 299] width 143 height 277
click at [368, 194] on select "Choose Default Petition PDF Packet Complete Bankruptcy Petition (all forms and …" at bounding box center [384, 192] width 127 height 16
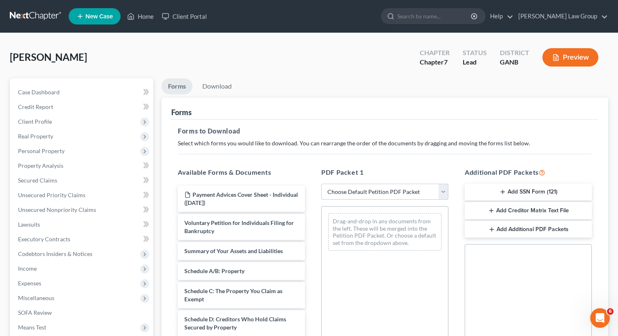
select select "0"
click at [321, 184] on select "Choose Default Petition PDF Packet Complete Bankruptcy Petition (all forms and …" at bounding box center [384, 192] width 127 height 16
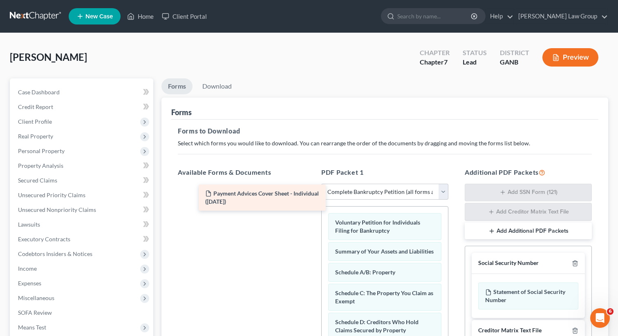
drag, startPoint x: 222, startPoint y: 189, endPoint x: 331, endPoint y: 191, distance: 109.1
click at [311, 190] on div "Payment Advices Cover Sheet - Individual ([DATE]) Payment Advices Cover Sheet -…" at bounding box center [241, 199] width 140 height 26
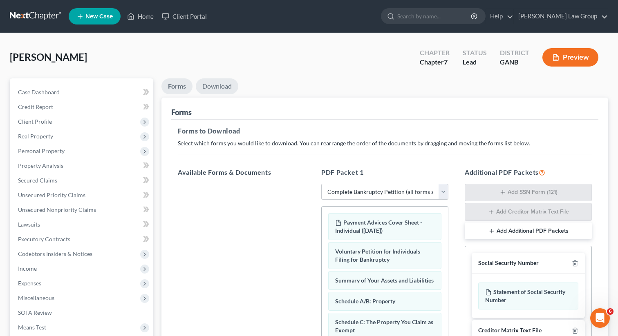
click at [219, 85] on link "Download" at bounding box center [217, 86] width 42 height 16
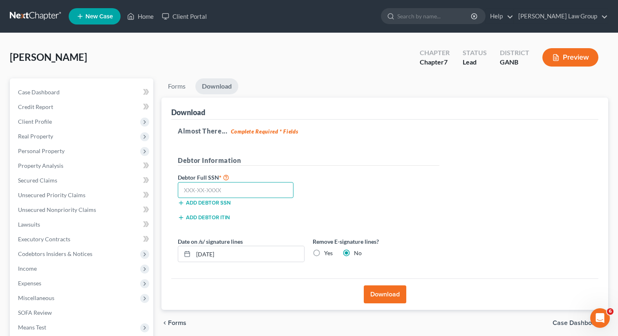
click at [244, 192] on input "text" at bounding box center [236, 190] width 116 height 16
paste input "170-56-6589"
type input "170-56-6589"
click at [386, 289] on button "Download" at bounding box center [385, 294] width 42 height 18
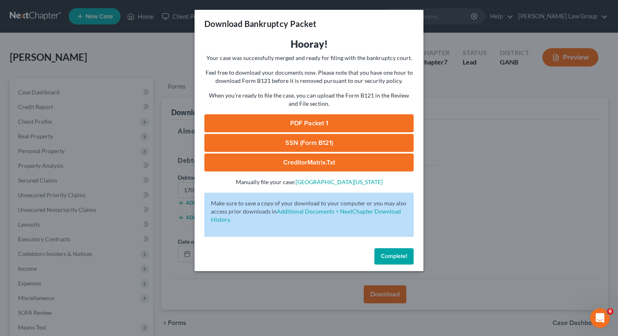
click at [321, 121] on link "PDF Packet 1" at bounding box center [308, 123] width 209 height 18
click at [272, 148] on link "SSN (Form B121)" at bounding box center [308, 143] width 209 height 18
click at [398, 262] on button "Complete!" at bounding box center [393, 256] width 39 height 16
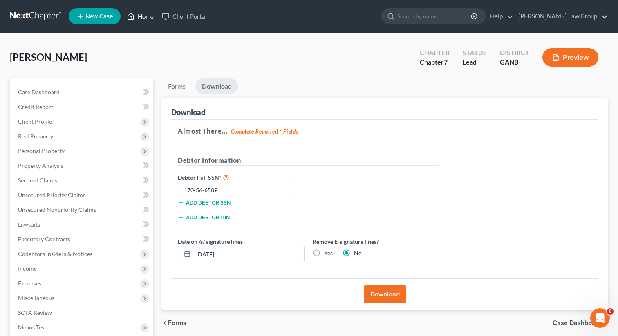
click at [134, 15] on icon at bounding box center [131, 16] width 6 height 6
click at [152, 13] on link "Home" at bounding box center [140, 16] width 35 height 15
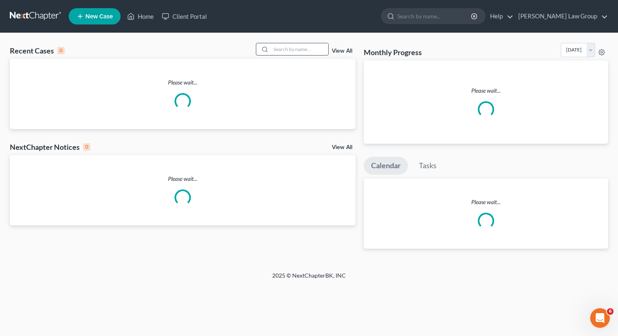
click at [291, 52] on input "search" at bounding box center [299, 49] width 57 height 12
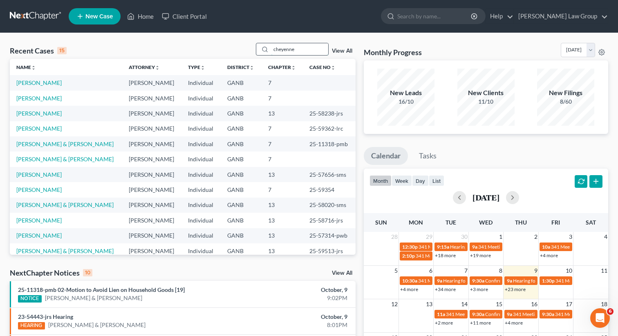
type input "cheyenne"
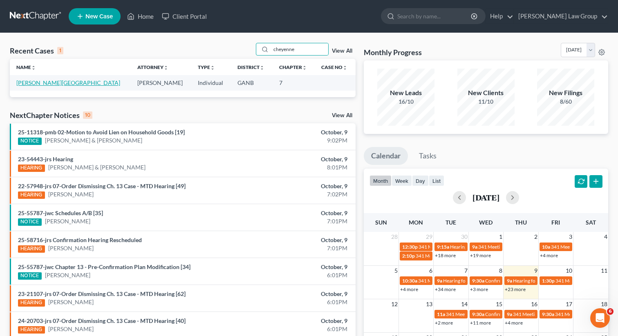
click at [35, 83] on link "[PERSON_NAME][GEOGRAPHIC_DATA]" at bounding box center [68, 82] width 104 height 7
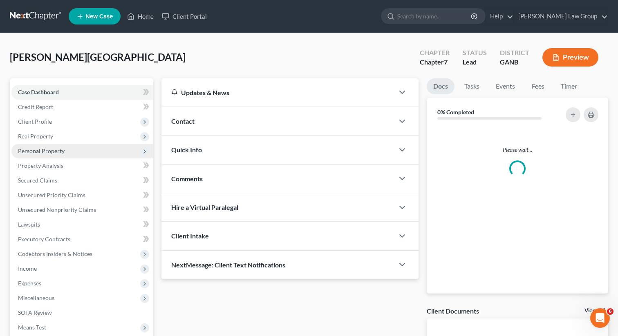
click at [43, 156] on span "Personal Property" at bounding box center [82, 151] width 142 height 15
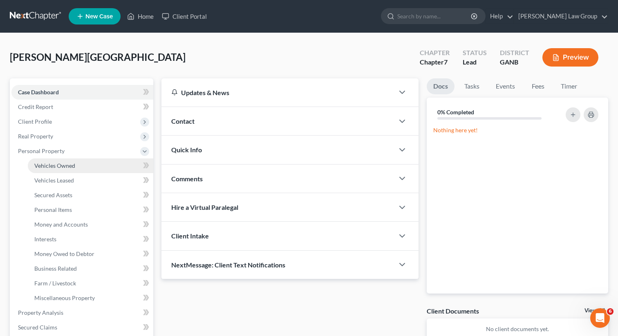
click at [47, 165] on span "Vehicles Owned" at bounding box center [54, 165] width 41 height 7
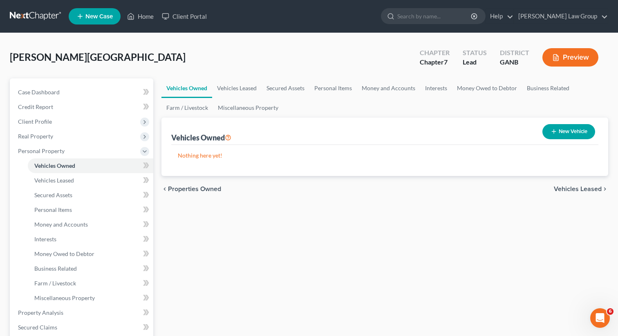
click at [559, 132] on button "New Vehicle" at bounding box center [568, 131] width 53 height 15
select select "0"
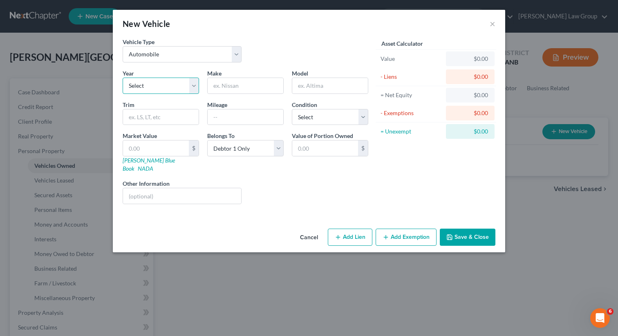
click at [143, 85] on select "Select 2026 2025 2024 2023 2022 2021 2020 2019 2018 2017 2016 2015 2014 2013 20…" at bounding box center [161, 86] width 76 height 16
select select "4"
click at [123, 78] on select "Select 2026 2025 2024 2023 2022 2021 2020 2019 2018 2017 2016 2015 2014 2013 20…" at bounding box center [161, 86] width 76 height 16
click at [235, 89] on input "text" at bounding box center [245, 86] width 76 height 16
paste input "Hyundai Venue"
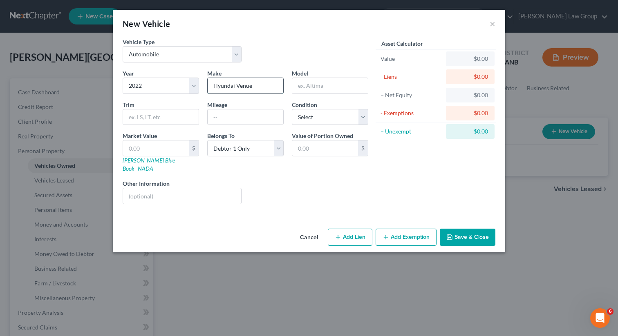
drag, startPoint x: 235, startPoint y: 86, endPoint x: 280, endPoint y: 84, distance: 45.0
click at [280, 84] on input "Hyundai Venue" at bounding box center [245, 86] width 76 height 16
type input "Hyundai"
click at [326, 76] on div "Model" at bounding box center [330, 81] width 85 height 25
click at [319, 86] on input "text" at bounding box center [330, 86] width 76 height 16
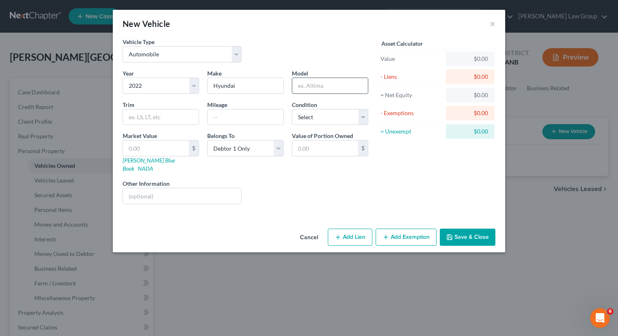
paste input "Venue"
type input "Venue"
click at [321, 118] on select "Select Excellent Very Good Good Fair Poor" at bounding box center [330, 117] width 76 height 16
select select "2"
click at [292, 109] on select "Select Excellent Very Good Good Fair Poor" at bounding box center [330, 117] width 76 height 16
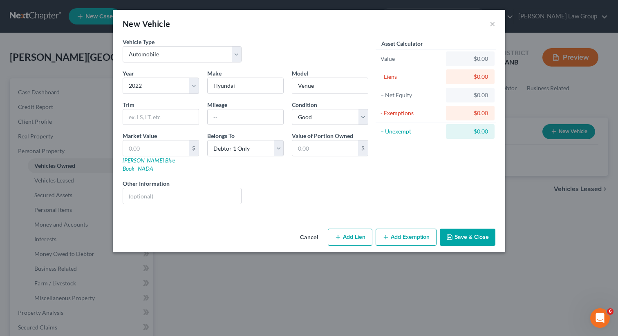
click at [347, 194] on div "Liens Select" at bounding box center [308, 191] width 127 height 25
click at [215, 114] on input "text" at bounding box center [245, 117] width 76 height 16
type input "45000"
click at [323, 190] on select "Select Hyundai Finc - $13,143.00" at bounding box center [309, 196] width 119 height 16
click select "Select Hyundai Finc - $13,143.00" at bounding box center [309, 196] width 119 height 16
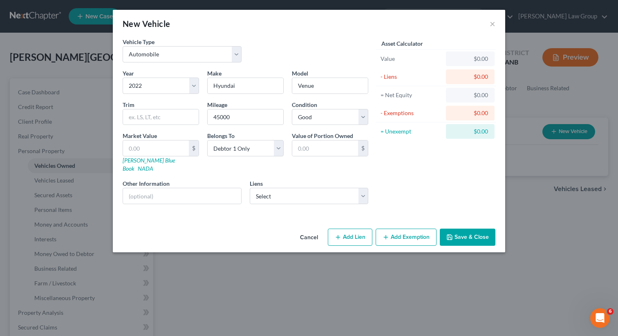
select select "4"
select select "0"
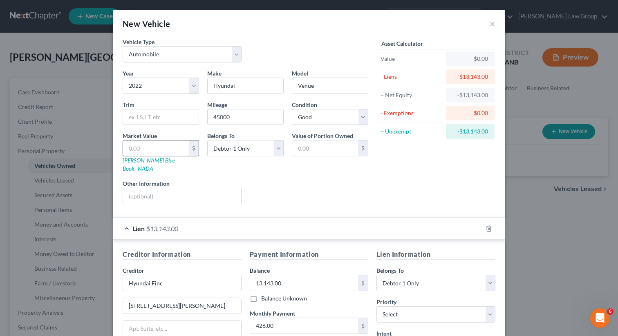
click at [165, 154] on input "text" at bounding box center [156, 149] width 66 height 16
click at [158, 148] on input "text" at bounding box center [156, 149] width 66 height 16
type input "1"
type input "1.00"
type input "14"
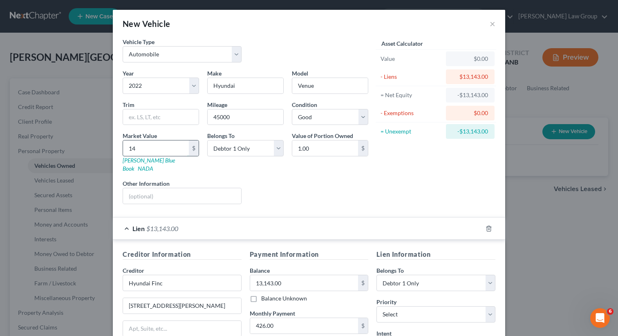
type input "14.00"
type input "142"
type input "142.00"
type input "1420"
type input "1,420.00"
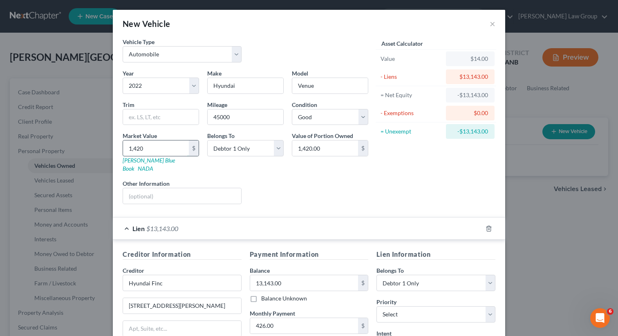
type input "1,4200"
type input "14,200.00"
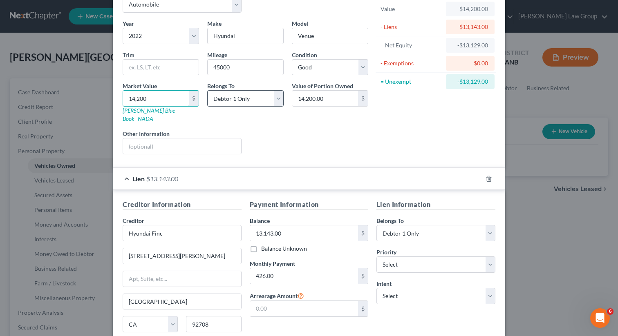
scroll to position [111, 0]
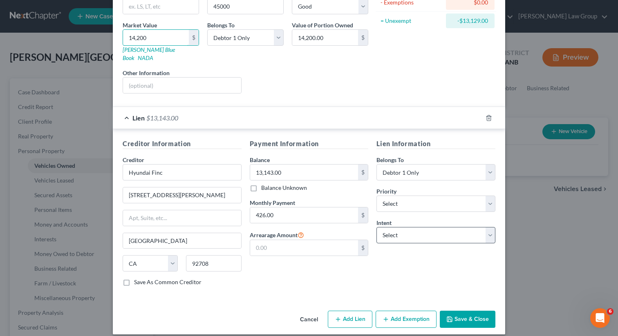
type input "14,200"
click at [386, 227] on select "Select Surrender Redeem Reaffirm Avoid Other" at bounding box center [435, 235] width 119 height 16
select select "2"
click at [376, 227] on select "Select Surrender Redeem Reaffirm Avoid Other" at bounding box center [435, 235] width 119 height 16
click at [386, 198] on select "Select 1st 2nd 3rd 4th 5th 6th 7th 8th 9th 10th 11th 12th 13th 14th 15th 16th 1…" at bounding box center [435, 204] width 119 height 16
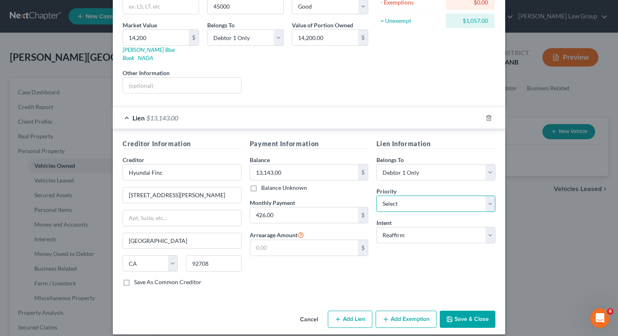
select select "0"
click at [376, 196] on select "Select 1st 2nd 3rd 4th 5th 6th 7th 8th 9th 10th 11th 12th 13th 14th 15th 16th 1…" at bounding box center [435, 204] width 119 height 16
click at [396, 321] on div "Cancel Add Lien Add Lease Add Exemption Save & Close" at bounding box center [309, 321] width 392 height 27
click at [388, 311] on button "Add Exemption" at bounding box center [405, 319] width 61 height 17
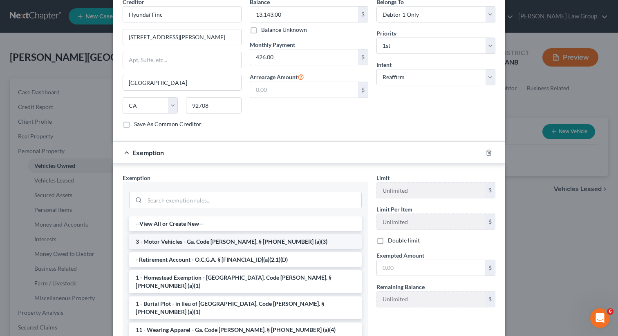
scroll to position [278, 0]
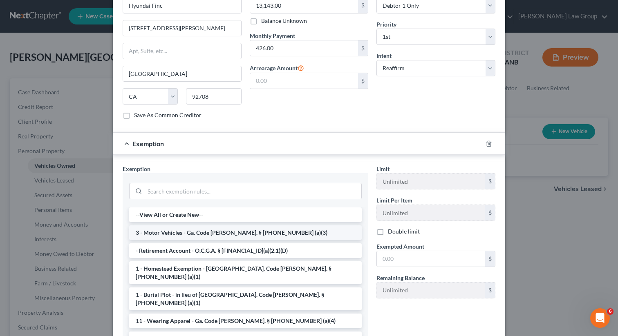
click at [169, 225] on li "3 - Motor Vehicles - Ga. Code [PERSON_NAME]. § [PHONE_NUMBER] (a)(3)" at bounding box center [245, 232] width 232 height 15
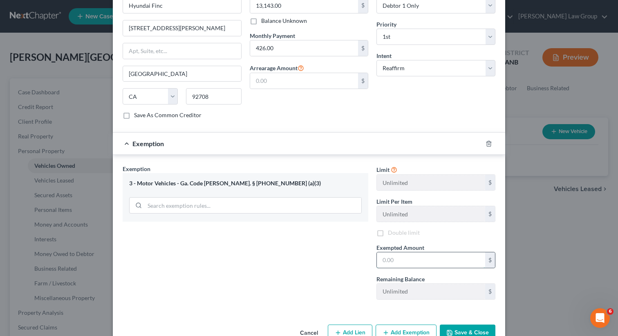
click at [399, 252] on input "text" at bounding box center [431, 260] width 108 height 16
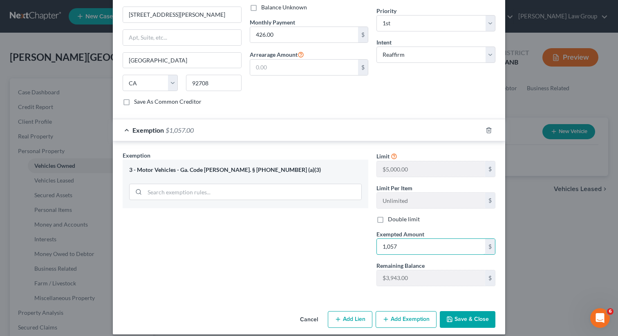
type input "1,057"
click at [463, 311] on button "Save & Close" at bounding box center [467, 319] width 56 height 17
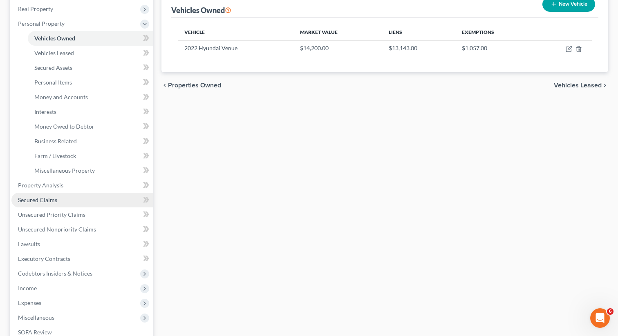
click at [63, 202] on link "Secured Claims" at bounding box center [82, 200] width 142 height 15
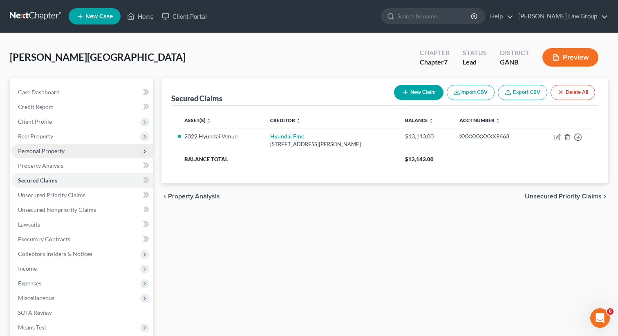
click at [66, 150] on span "Personal Property" at bounding box center [82, 151] width 142 height 15
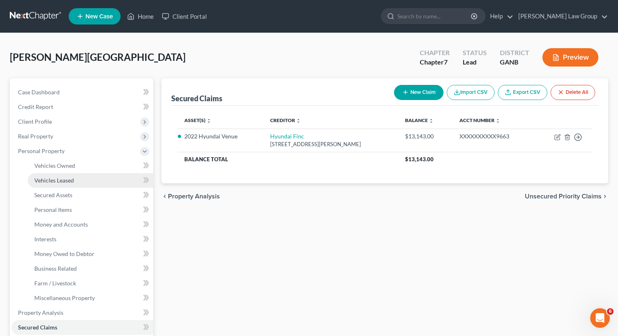
click at [57, 184] on link "Vehicles Leased" at bounding box center [90, 180] width 125 height 15
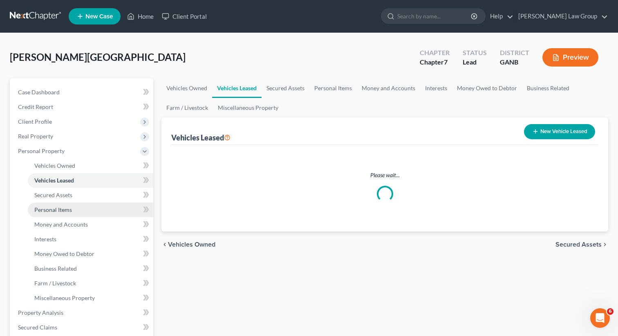
click at [63, 209] on span "Personal Items" at bounding box center [53, 209] width 38 height 7
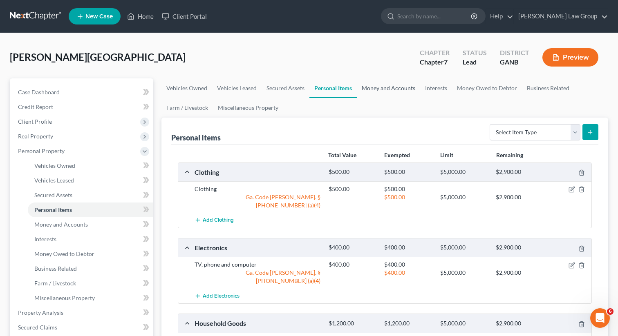
click at [371, 89] on link "Money and Accounts" at bounding box center [388, 88] width 63 height 20
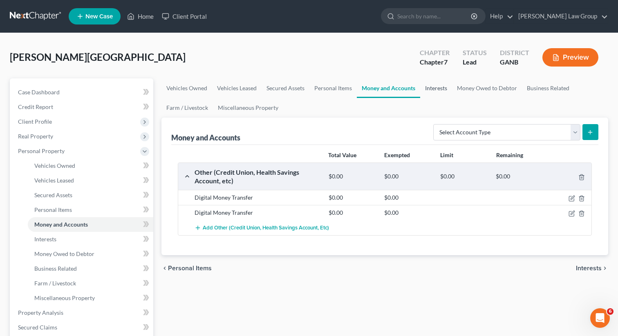
click at [433, 91] on link "Interests" at bounding box center [436, 88] width 32 height 20
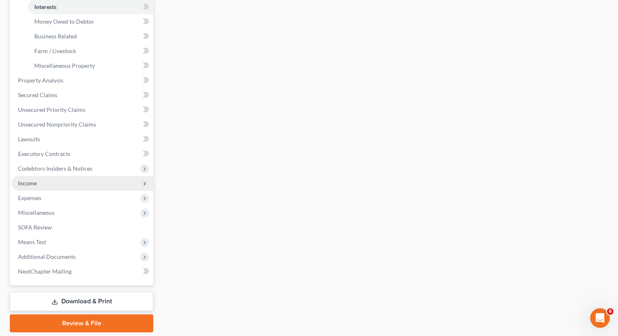
click at [51, 187] on span "Income" at bounding box center [82, 183] width 142 height 15
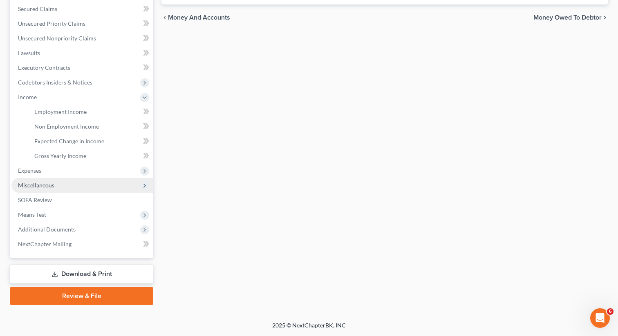
scroll to position [171, 0]
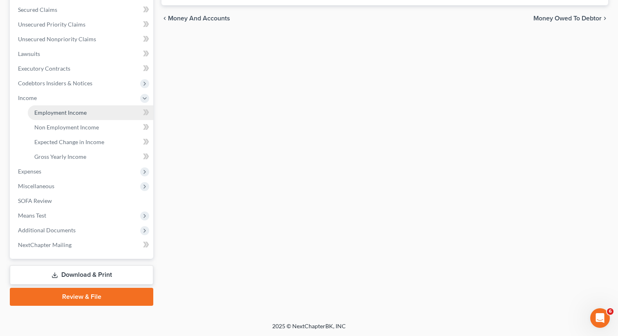
click at [45, 114] on span "Employment Income" at bounding box center [60, 112] width 52 height 7
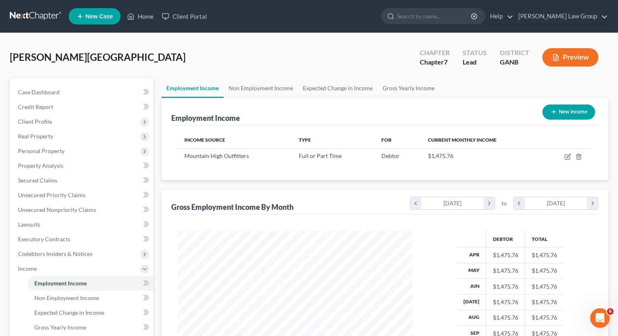
scroll to position [146, 251]
click at [265, 85] on link "Non Employment Income" at bounding box center [260, 88] width 74 height 20
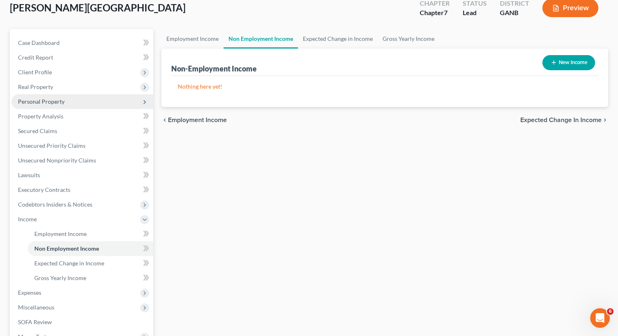
scroll to position [171, 0]
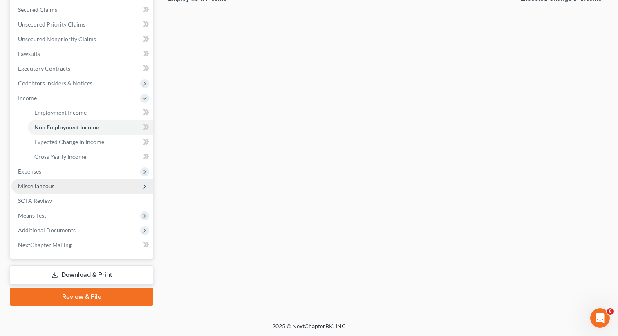
click at [43, 183] on span "Miscellaneous" at bounding box center [36, 186] width 36 height 7
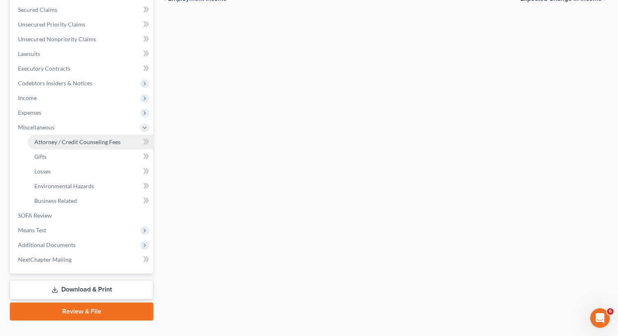
click at [51, 143] on span "Attorney / Credit Counseling Fees" at bounding box center [77, 141] width 86 height 7
select select "0"
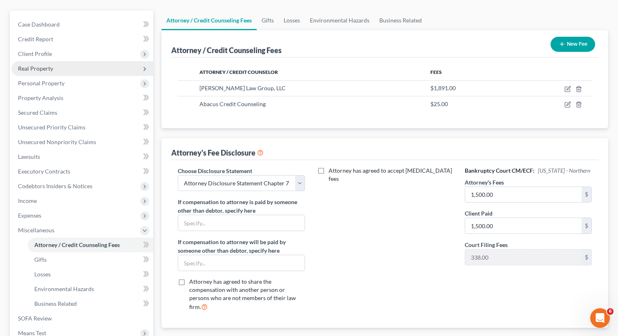
scroll to position [78, 0]
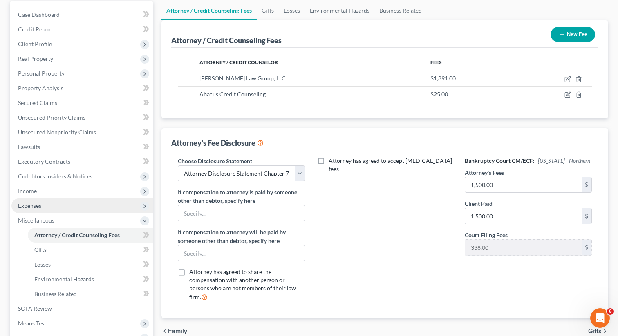
click at [44, 208] on span "Expenses" at bounding box center [82, 205] width 142 height 15
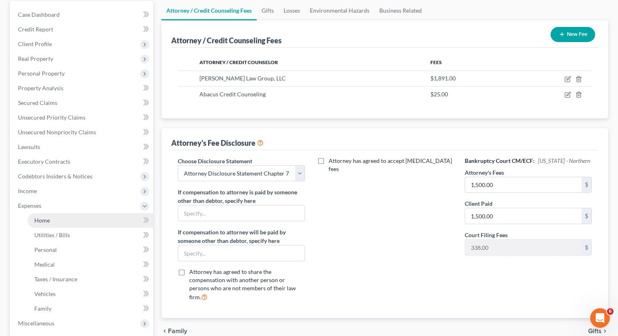
click at [42, 221] on span "Home" at bounding box center [42, 220] width 16 height 7
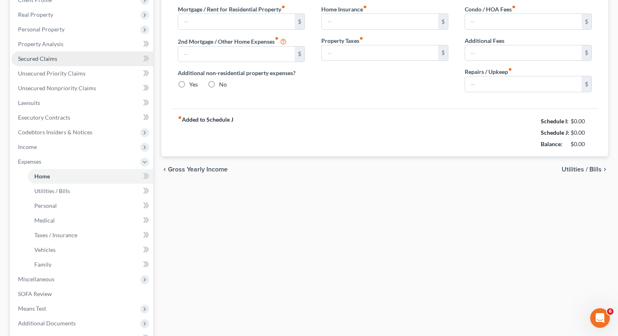
type input "950.00"
type input "0.00"
radio input "true"
type input "0.00"
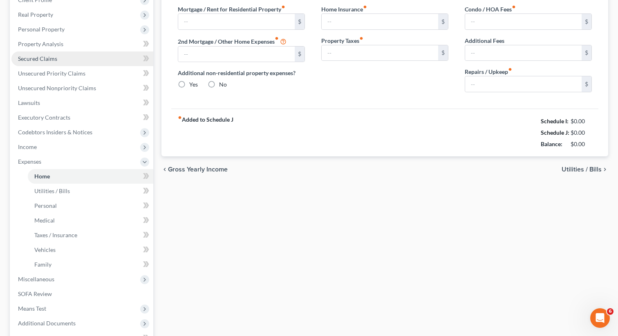
type input "0.00"
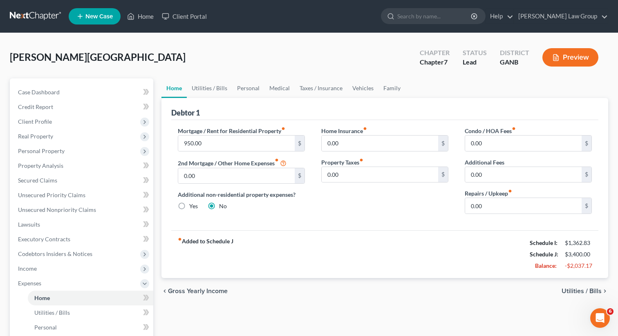
click at [382, 98] on div "Debtor 1" at bounding box center [384, 109] width 427 height 22
click at [382, 90] on link "Family" at bounding box center [391, 88] width 27 height 20
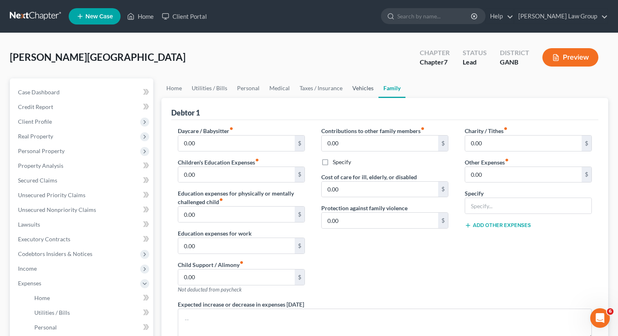
click at [361, 91] on link "Vehicles" at bounding box center [362, 88] width 31 height 20
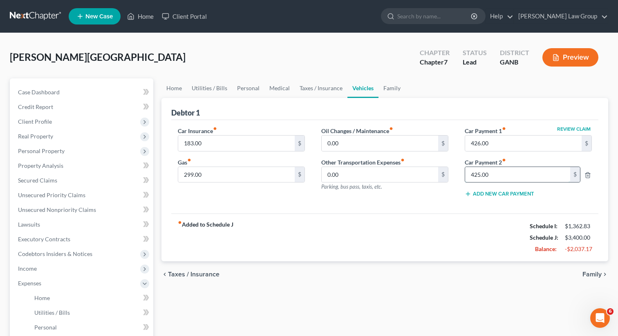
click at [523, 175] on input "425.00" at bounding box center [517, 175] width 105 height 16
click at [302, 92] on link "Taxes / Insurance" at bounding box center [320, 88] width 53 height 20
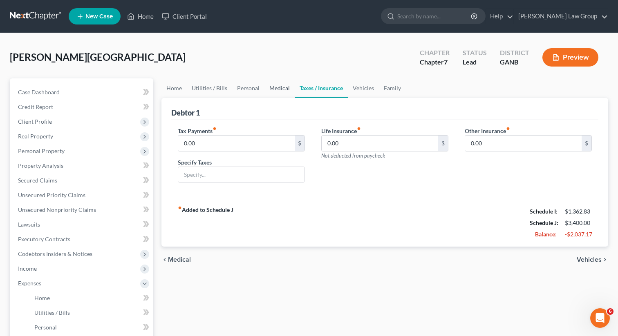
click at [271, 91] on link "Medical" at bounding box center [279, 88] width 30 height 20
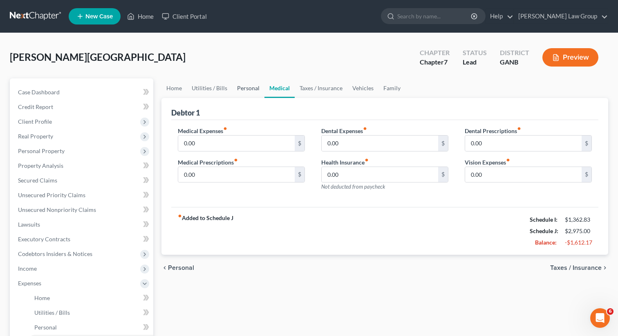
click at [247, 91] on link "Personal" at bounding box center [248, 88] width 32 height 20
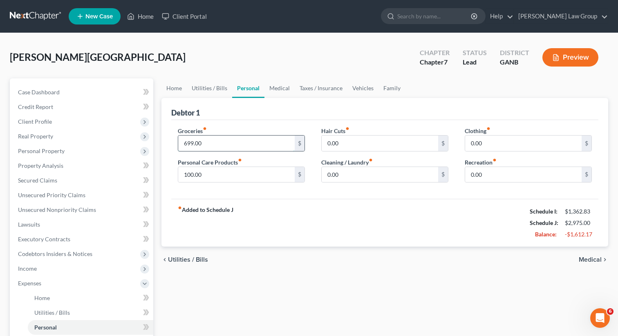
click at [206, 148] on input "699.00" at bounding box center [236, 144] width 116 height 16
click at [205, 142] on input "699.00" at bounding box center [236, 144] width 116 height 16
drag, startPoint x: 205, startPoint y: 142, endPoint x: 140, endPoint y: 139, distance: 65.0
click at [139, 139] on div "Petition Navigation Case Dashboard Payments Invoices Payments Payments Credit R…" at bounding box center [309, 299] width 606 height 442
type input "500"
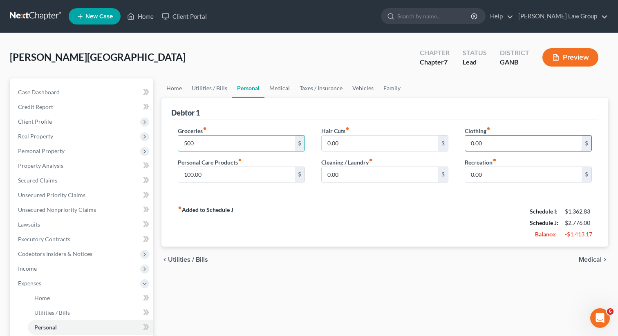
click at [473, 145] on input "0.00" at bounding box center [523, 144] width 116 height 16
type input "50"
click at [199, 84] on link "Utilities / Bills" at bounding box center [209, 88] width 45 height 20
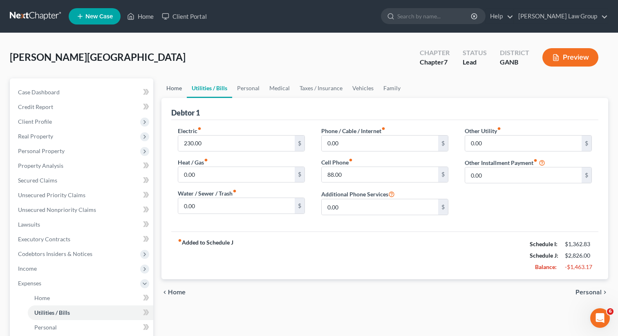
click at [181, 88] on link "Home" at bounding box center [173, 88] width 25 height 20
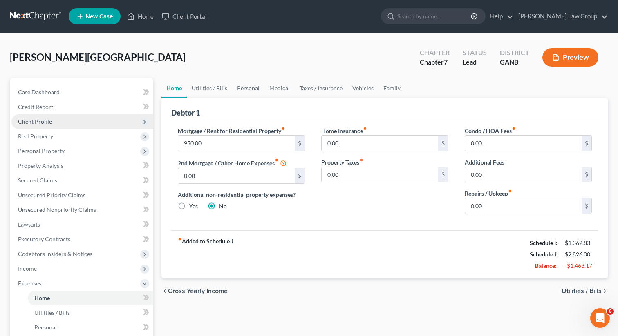
click at [68, 126] on span "Client Profile" at bounding box center [82, 121] width 142 height 15
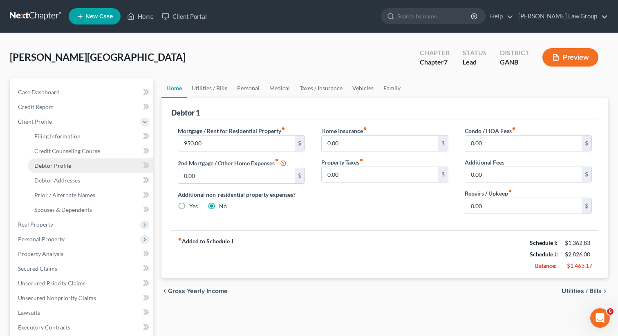
click at [58, 170] on link "Debtor Profile" at bounding box center [90, 165] width 125 height 15
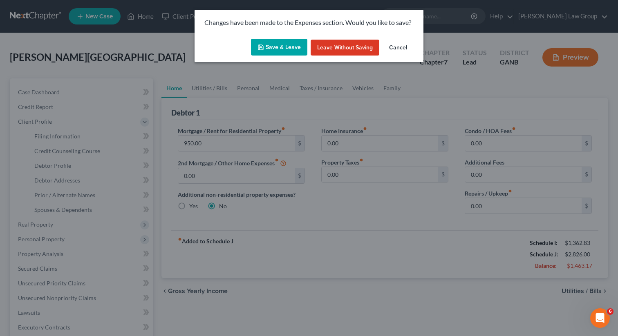
click at [278, 39] on button "Save & Leave" at bounding box center [279, 47] width 56 height 17
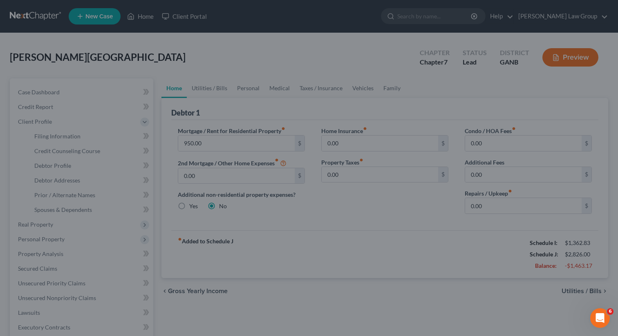
click at [265, 53] on div at bounding box center [309, 168] width 618 height 336
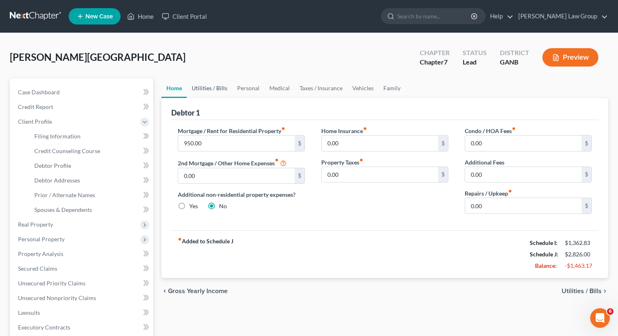
select select "1"
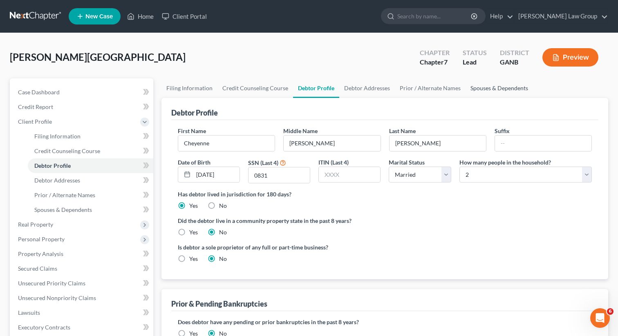
click at [475, 91] on link "Spouses & Dependents" at bounding box center [498, 88] width 67 height 20
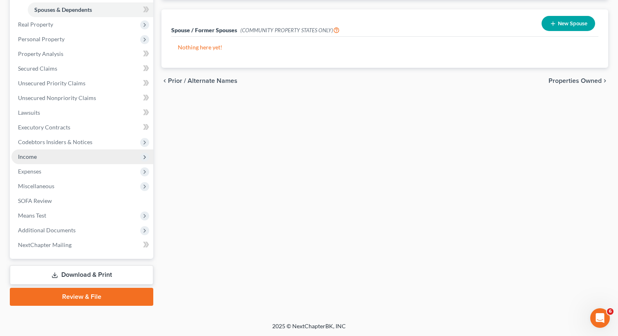
click at [51, 155] on span "Income" at bounding box center [82, 156] width 142 height 15
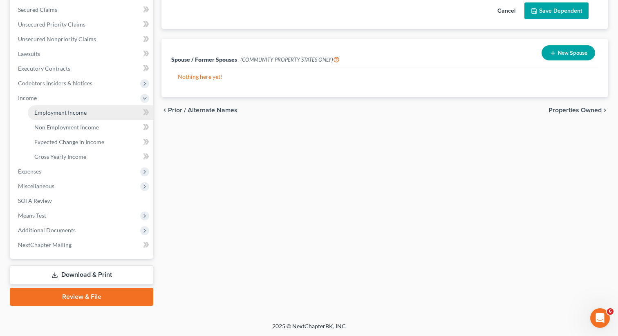
click at [51, 111] on span "Employment Income" at bounding box center [60, 112] width 52 height 7
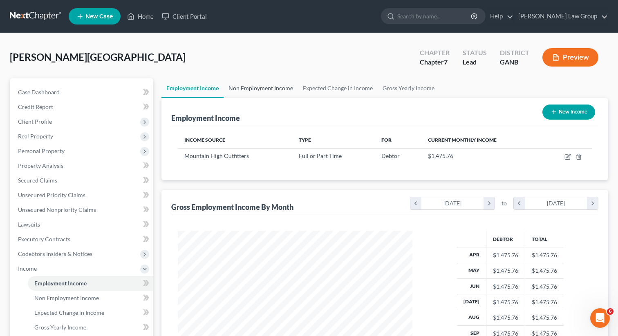
scroll to position [146, 251]
click at [256, 87] on link "Non Employment Income" at bounding box center [260, 88] width 74 height 20
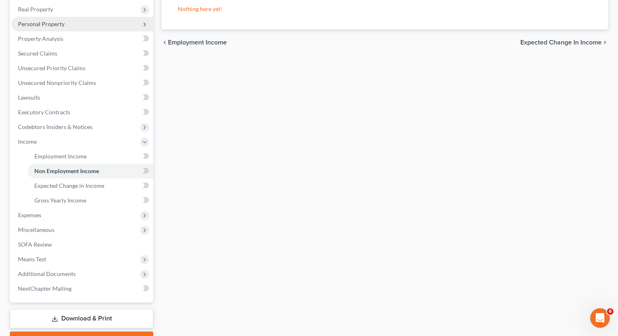
scroll to position [171, 0]
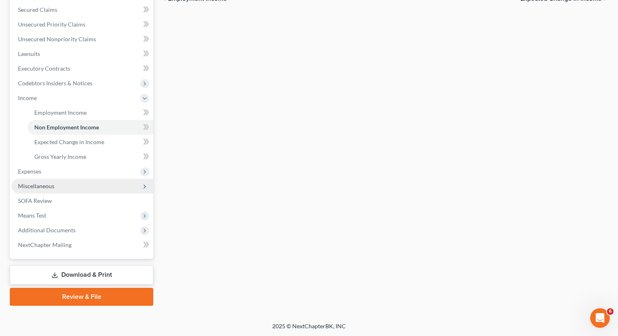
click at [71, 186] on span "Miscellaneous" at bounding box center [82, 186] width 142 height 15
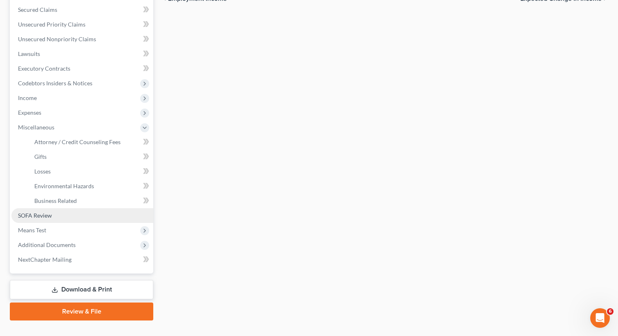
click at [56, 216] on link "SOFA Review" at bounding box center [82, 215] width 142 height 15
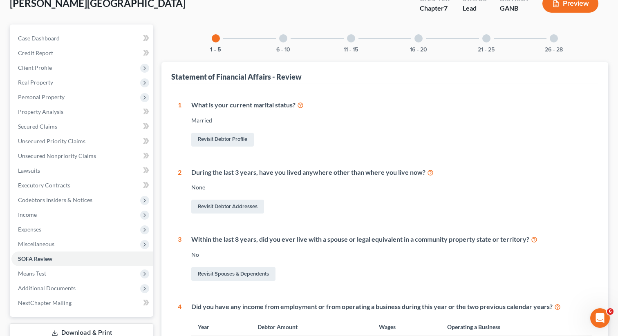
scroll to position [20, 0]
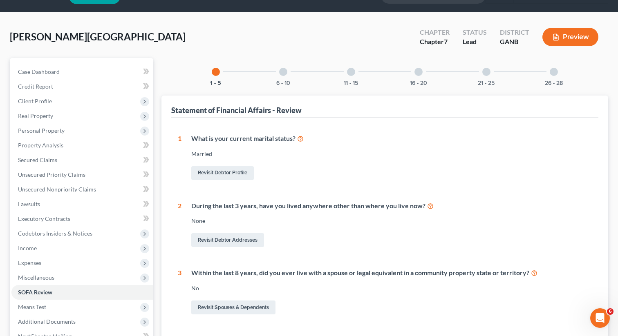
click at [540, 76] on div "26 - 28" at bounding box center [554, 72] width 28 height 28
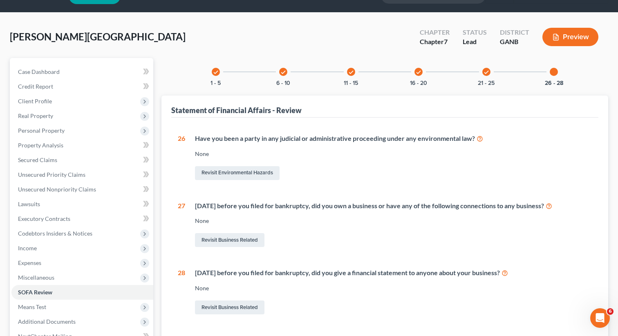
scroll to position [112, 0]
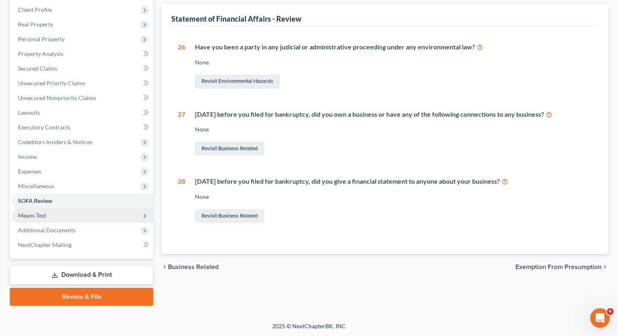
click at [68, 218] on span "Means Test" at bounding box center [82, 215] width 142 height 15
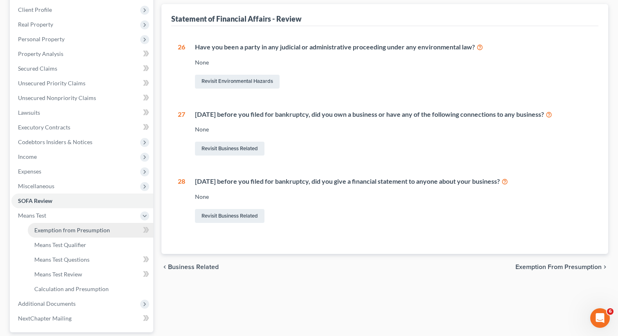
click at [68, 229] on span "Exemption from Presumption" at bounding box center [72, 230] width 76 height 7
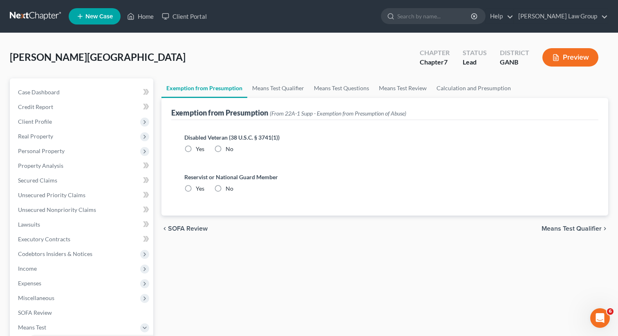
radio input "true"
click at [225, 146] on label "No" at bounding box center [229, 149] width 8 height 8
click at [229, 146] on input "No" at bounding box center [231, 147] width 5 height 5
click at [276, 85] on link "Means Test Qualifier" at bounding box center [278, 88] width 62 height 20
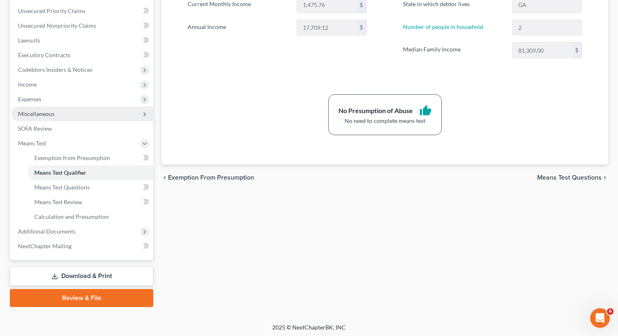
scroll to position [185, 0]
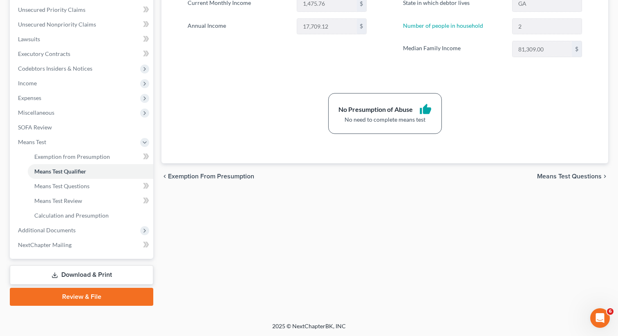
click at [93, 280] on link "Download & Print" at bounding box center [81, 274] width 143 height 19
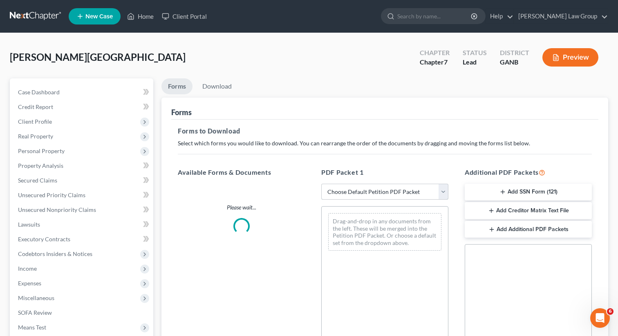
click at [356, 191] on select "Choose Default Petition PDF Packet Complete Bankruptcy Petition (all forms and …" at bounding box center [384, 192] width 127 height 16
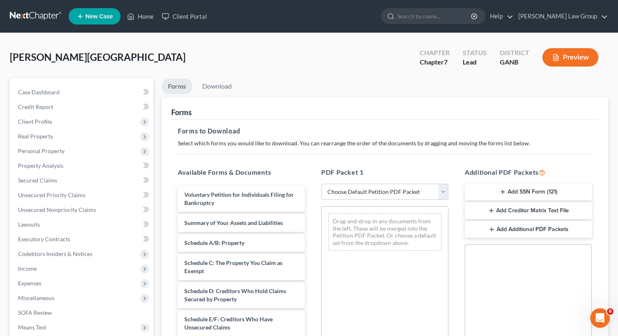
click at [245, 69] on div "[PERSON_NAME][GEOGRAPHIC_DATA] Upgraded Chapter Chapter 7 Status Lead District …" at bounding box center [309, 61] width 598 height 36
click at [354, 198] on select "Choose Default Petition PDF Packet Complete Bankruptcy Petition (all forms and …" at bounding box center [384, 192] width 127 height 16
click at [321, 184] on select "Choose Default Petition PDF Packet Complete Bankruptcy Petition (all forms and …" at bounding box center [384, 192] width 127 height 16
click at [346, 191] on select "Choose Default Petition PDF Packet Complete Bankruptcy Petition (all forms and …" at bounding box center [384, 192] width 127 height 16
select select "0"
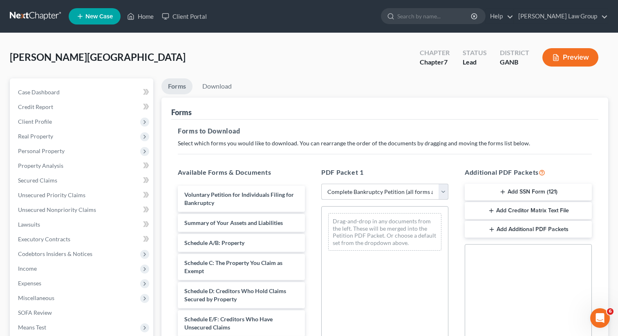
click at [321, 184] on select "Choose Default Petition PDF Packet Complete Bankruptcy Petition (all forms and …" at bounding box center [384, 192] width 127 height 16
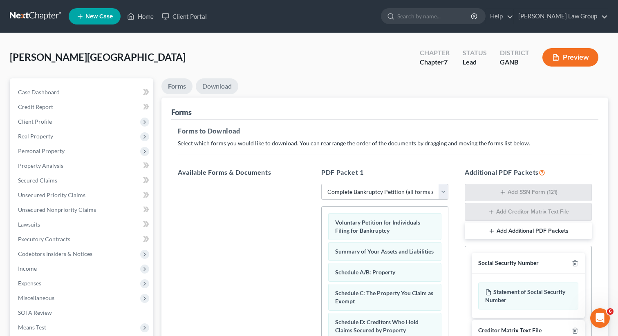
click at [219, 80] on link "Download" at bounding box center [217, 86] width 42 height 16
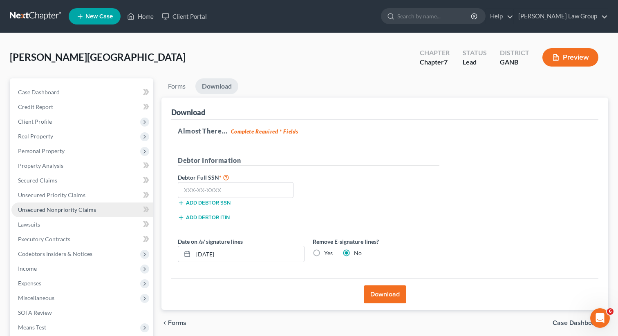
click at [55, 207] on span "Unsecured Nonpriority Claims" at bounding box center [57, 209] width 78 height 7
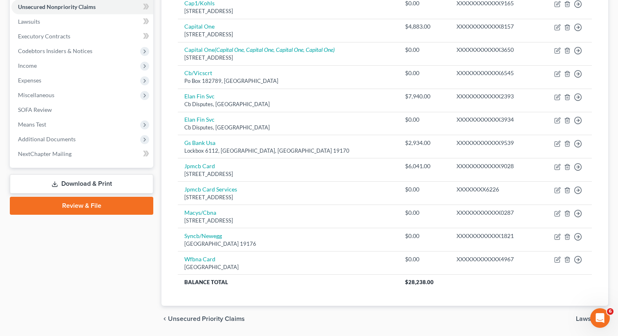
scroll to position [230, 0]
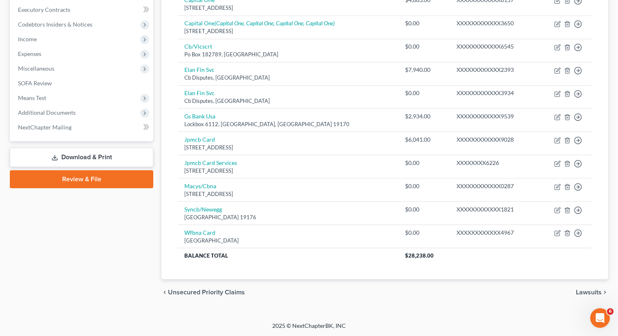
click at [63, 154] on link "Download & Print" at bounding box center [81, 157] width 143 height 19
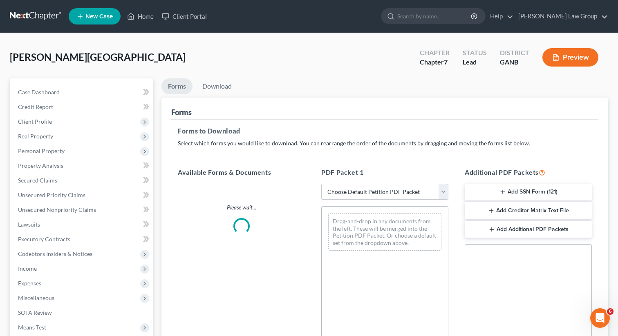
click at [372, 193] on select "Choose Default Petition PDF Packet Complete Bankruptcy Petition (all forms and …" at bounding box center [384, 192] width 127 height 16
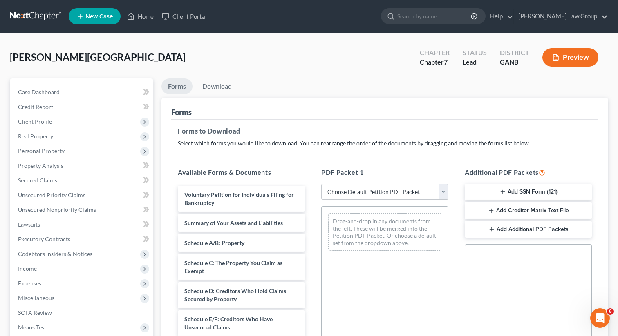
select select "0"
click at [321, 184] on select "Choose Default Petition PDF Packet Complete Bankruptcy Petition (all forms and …" at bounding box center [384, 192] width 127 height 16
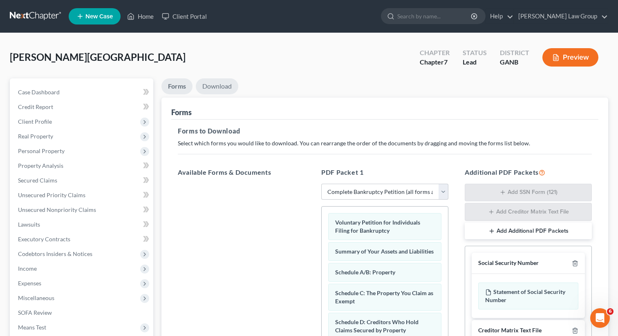
click at [220, 89] on link "Download" at bounding box center [217, 86] width 42 height 16
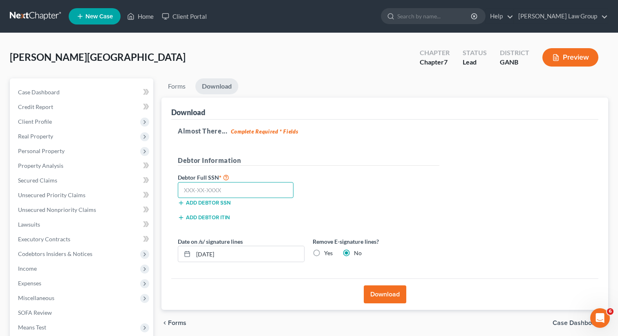
click at [246, 196] on input "text" at bounding box center [236, 190] width 116 height 16
paste input "229-77-0831"
type input "229-77-0831"
click at [387, 298] on button "Download" at bounding box center [385, 294] width 42 height 18
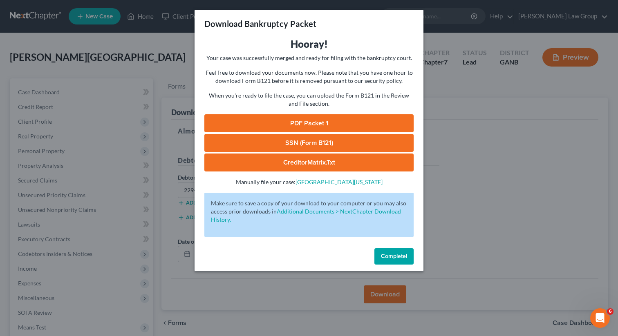
click at [314, 117] on link "PDF Packet 1" at bounding box center [308, 123] width 209 height 18
click at [272, 143] on link "SSN (Form B121)" at bounding box center [308, 143] width 209 height 18
click at [391, 256] on span "Complete!" at bounding box center [394, 256] width 26 height 7
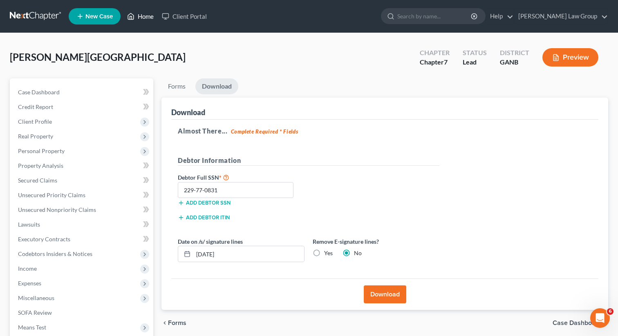
click at [142, 12] on link "Home" at bounding box center [140, 16] width 35 height 15
click at [142, 16] on link "Home" at bounding box center [140, 16] width 35 height 15
click at [141, 19] on link "Home" at bounding box center [140, 16] width 35 height 15
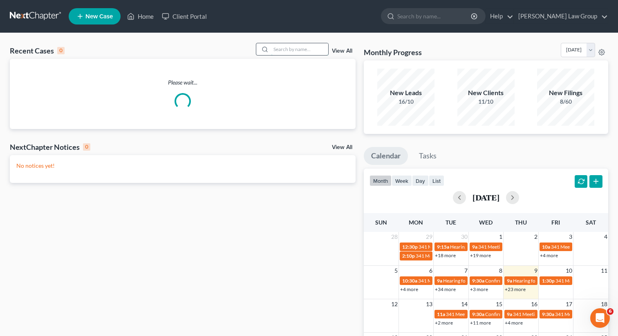
click at [306, 52] on input "search" at bounding box center [299, 49] width 57 height 12
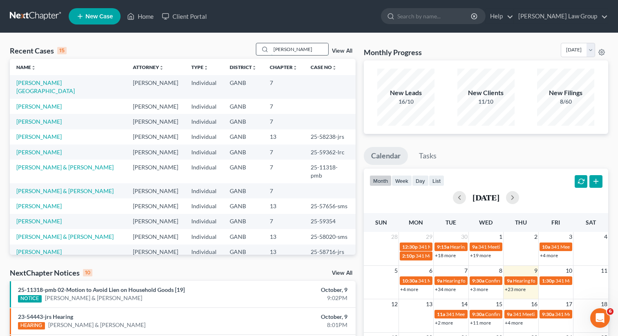
type input "[PERSON_NAME]"
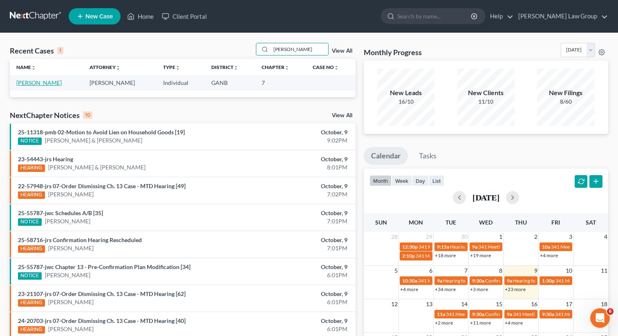
click at [40, 82] on link "[PERSON_NAME]" at bounding box center [38, 82] width 45 height 7
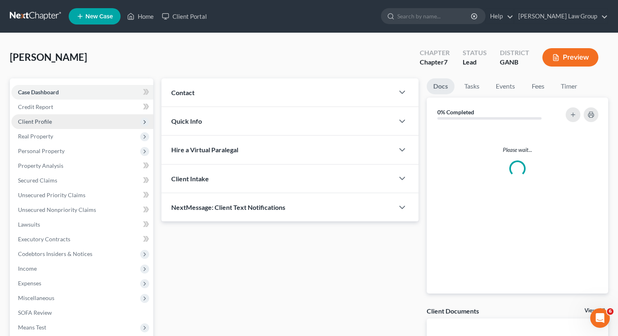
click at [39, 122] on span "Client Profile" at bounding box center [35, 121] width 34 height 7
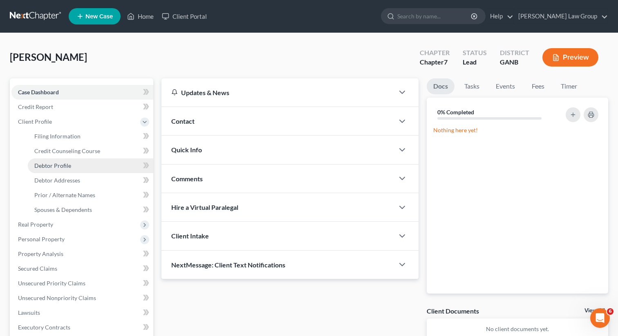
click at [50, 168] on span "Debtor Profile" at bounding box center [52, 165] width 37 height 7
select select "1"
select select "2"
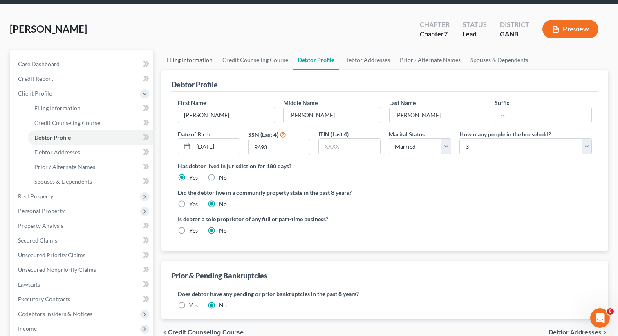
click at [195, 62] on link "Filing Information" at bounding box center [189, 60] width 56 height 20
select select "1"
select select "0"
select select "10"
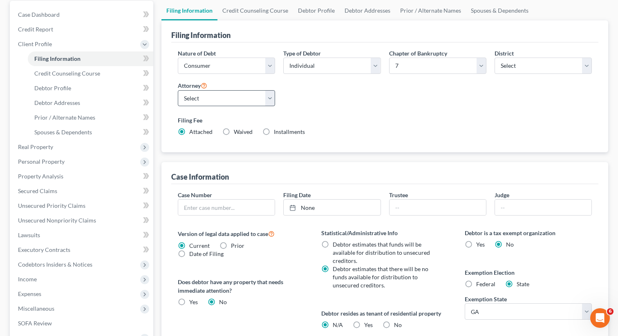
scroll to position [125, 0]
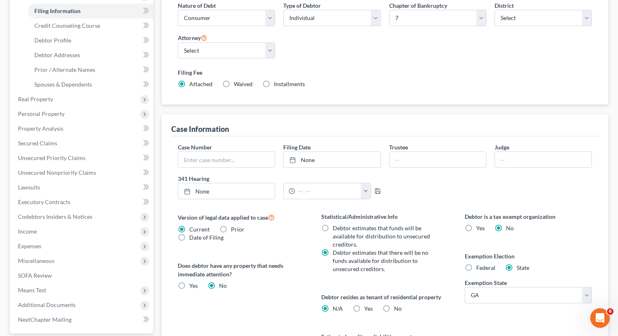
click at [364, 306] on label "Yes Yes" at bounding box center [368, 309] width 9 height 8
click at [367, 306] on input "Yes Yes" at bounding box center [369, 307] width 5 height 5
radio input "true"
radio input "false"
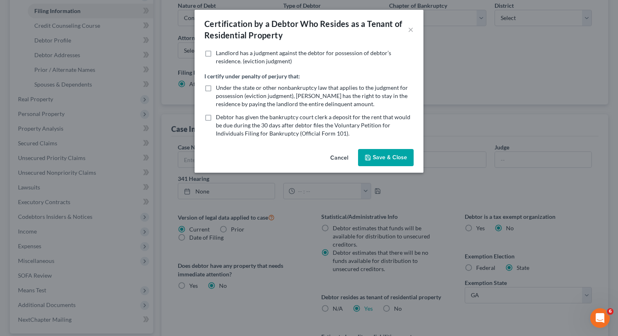
click at [370, 158] on icon "button" at bounding box center [367, 157] width 5 height 5
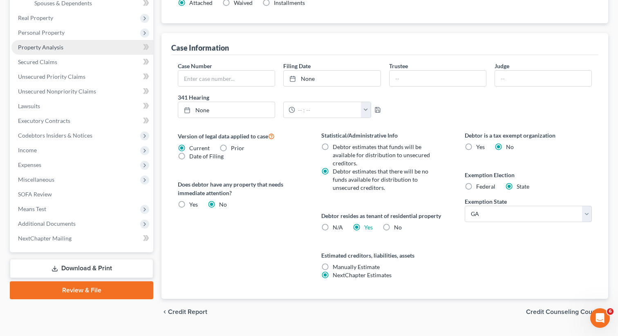
scroll to position [223, 0]
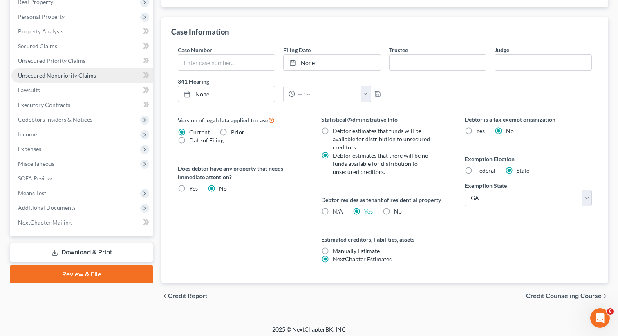
click at [65, 72] on span "Unsecured Nonpriority Claims" at bounding box center [57, 75] width 78 height 7
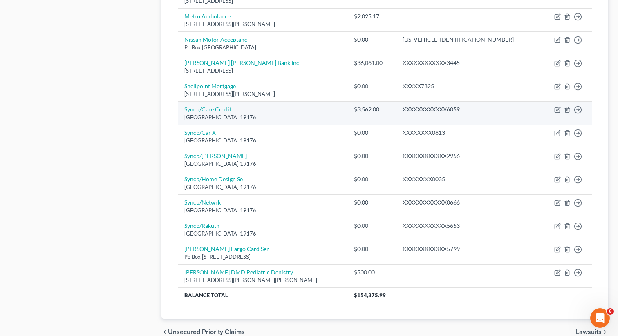
scroll to position [490, 0]
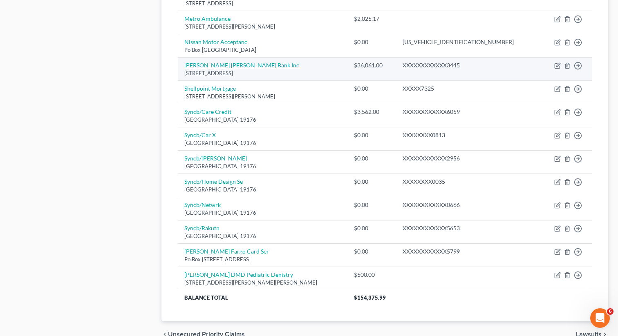
click at [212, 65] on link "[PERSON_NAME] [PERSON_NAME] Bank Inc" at bounding box center [241, 65] width 115 height 7
select select "7"
select select "17"
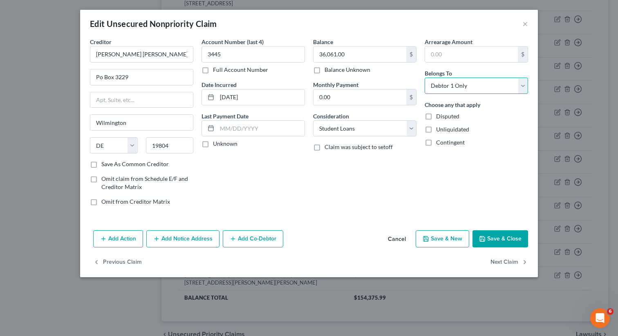
click at [470, 78] on select "Select Debtor 1 Only Debtor 2 Only Debtor 1 And Debtor 2 Only At Least One Of T…" at bounding box center [475, 86] width 103 height 16
select select "3"
click at [424, 78] on select "Select Debtor 1 Only Debtor 2 Only Debtor 1 And Debtor 2 Only At Least One Of T…" at bounding box center [475, 86] width 103 height 16
click at [508, 233] on button "Save & Close" at bounding box center [500, 238] width 56 height 17
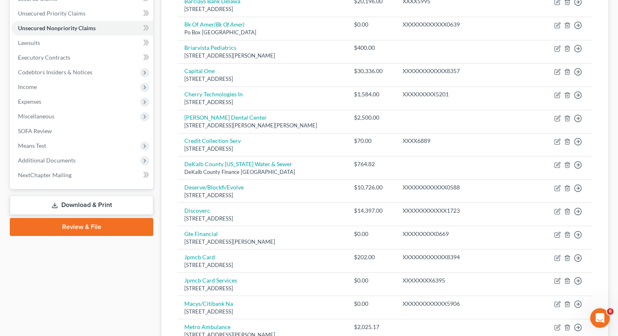
scroll to position [165, 0]
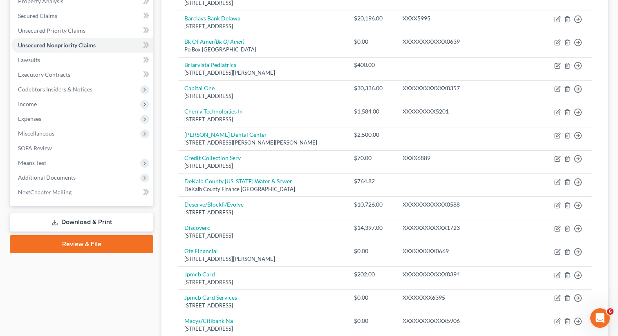
click at [77, 223] on link "Download & Print" at bounding box center [81, 222] width 143 height 19
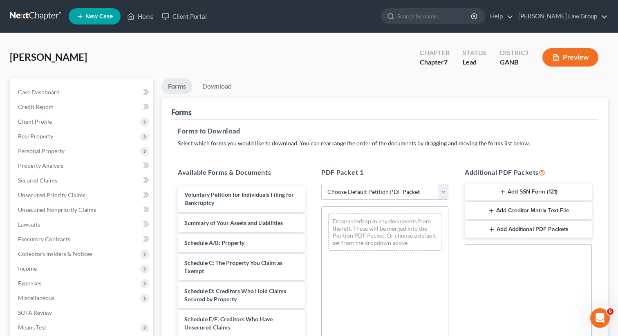
click at [355, 196] on select "Choose Default Petition PDF Packet Complete Bankruptcy Petition (all forms and …" at bounding box center [384, 192] width 127 height 16
select select "0"
click at [321, 184] on select "Choose Default Petition PDF Packet Complete Bankruptcy Petition (all forms and …" at bounding box center [384, 192] width 127 height 16
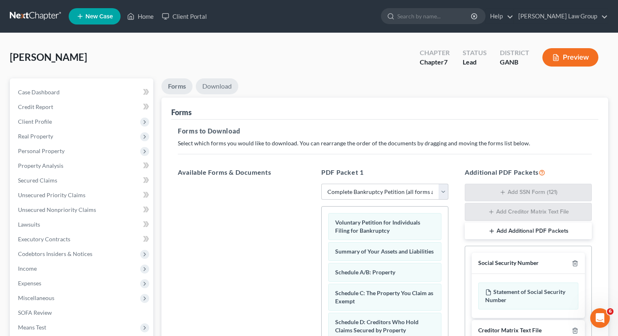
click at [222, 87] on link "Download" at bounding box center [217, 86] width 42 height 16
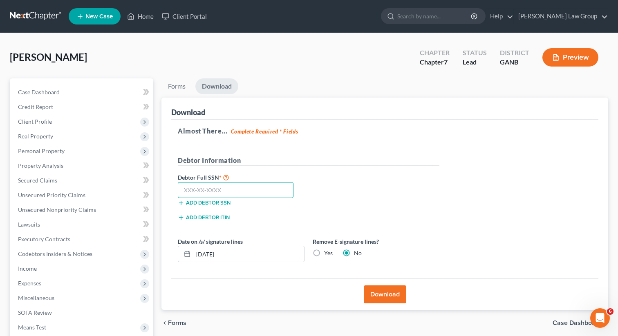
click at [203, 192] on input "text" at bounding box center [236, 190] width 116 height 16
paste input "510-98-9693"
type input "510-98-9693"
click at [386, 296] on button "Download" at bounding box center [385, 294] width 42 height 18
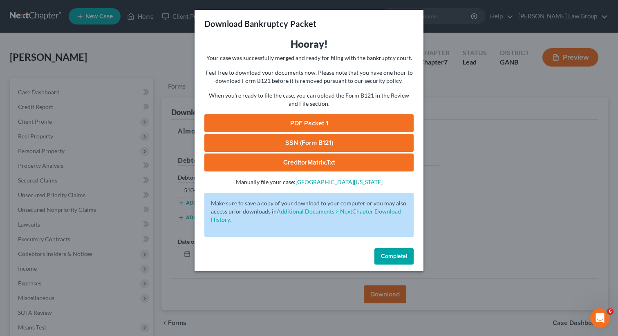
click at [308, 119] on link "PDF Packet 1" at bounding box center [308, 123] width 209 height 18
click at [399, 261] on button "Complete!" at bounding box center [393, 256] width 39 height 16
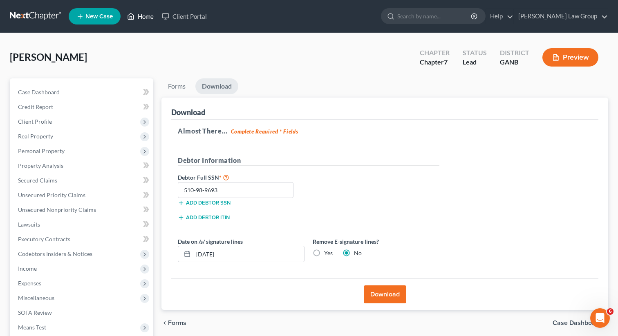
click at [145, 16] on link "Home" at bounding box center [140, 16] width 35 height 15
click at [141, 16] on link "Home" at bounding box center [140, 16] width 35 height 15
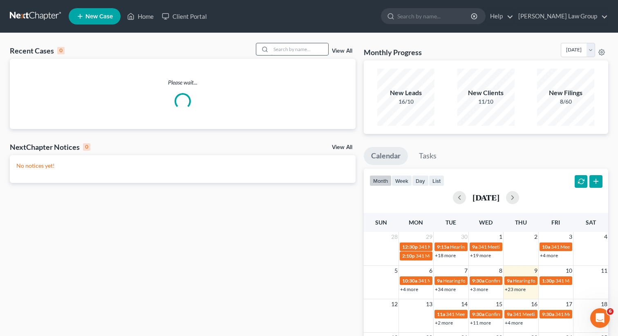
click at [287, 47] on input "search" at bounding box center [299, 49] width 57 height 12
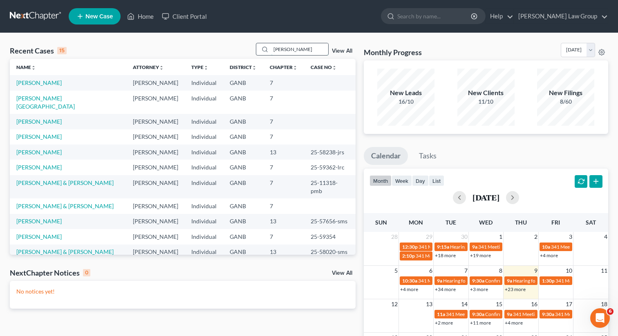
type input "[PERSON_NAME]"
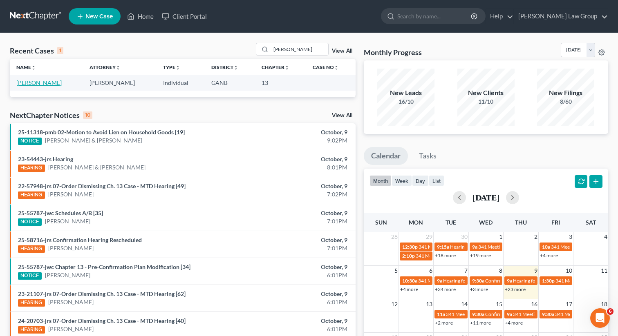
click at [28, 82] on link "[PERSON_NAME]" at bounding box center [38, 82] width 45 height 7
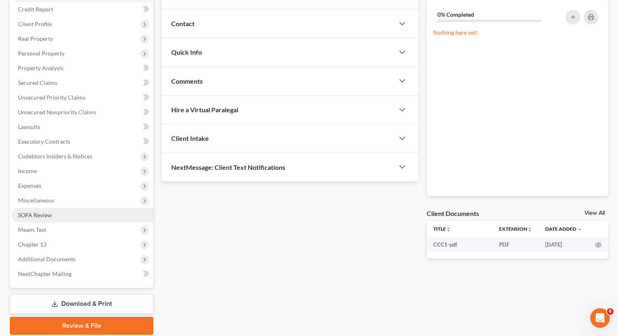
scroll to position [102, 0]
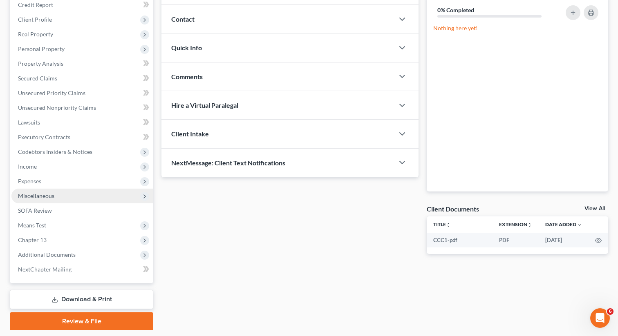
click at [52, 194] on span "Miscellaneous" at bounding box center [36, 195] width 36 height 7
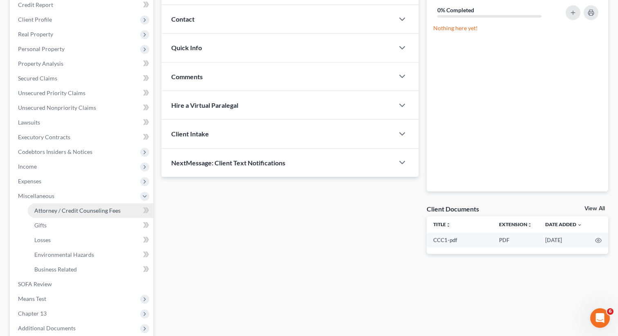
click at [67, 210] on span "Attorney / Credit Counseling Fees" at bounding box center [77, 210] width 86 height 7
select select "1"
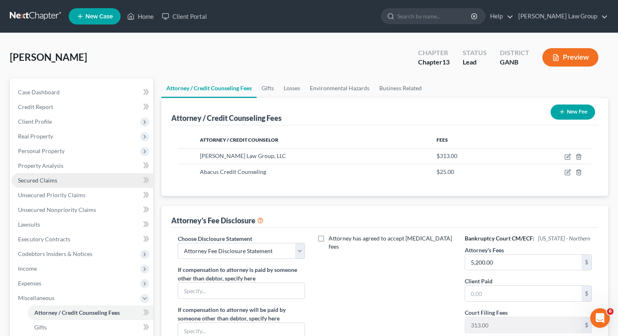
click at [36, 179] on span "Secured Claims" at bounding box center [37, 180] width 39 height 7
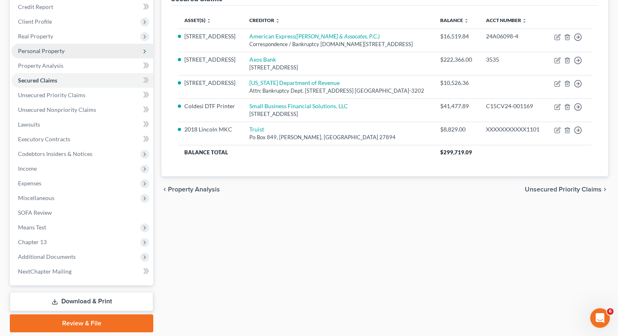
scroll to position [127, 0]
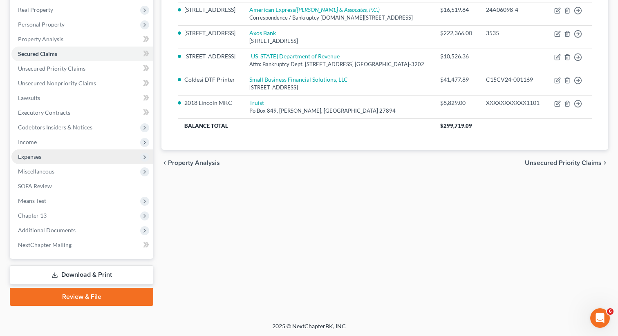
click at [53, 155] on span "Expenses" at bounding box center [82, 156] width 142 height 15
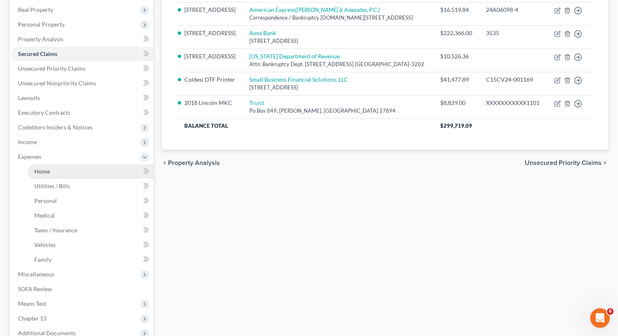
click at [45, 172] on span "Home" at bounding box center [42, 171] width 16 height 7
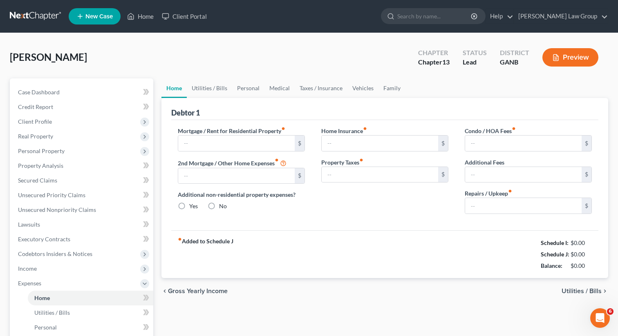
type input "1,862.00"
type input "0.00"
radio input "true"
type input "0.00"
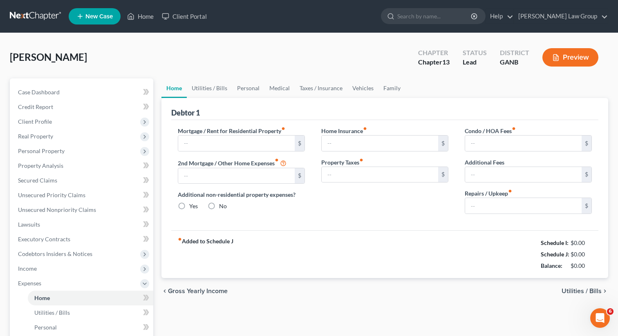
type input "10.00"
type input "0.00"
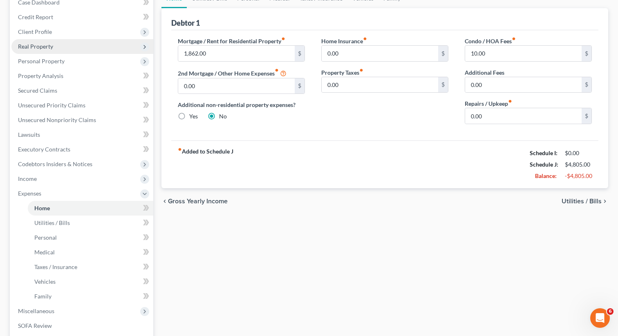
scroll to position [112, 0]
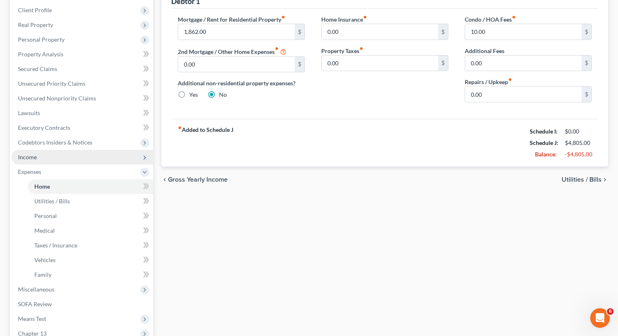
click at [49, 161] on span "Income" at bounding box center [82, 157] width 142 height 15
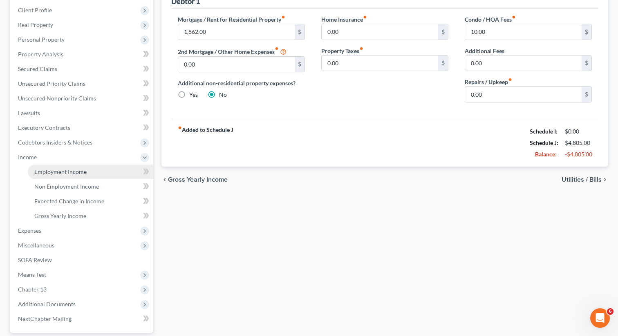
click at [46, 173] on span "Employment Income" at bounding box center [60, 171] width 52 height 7
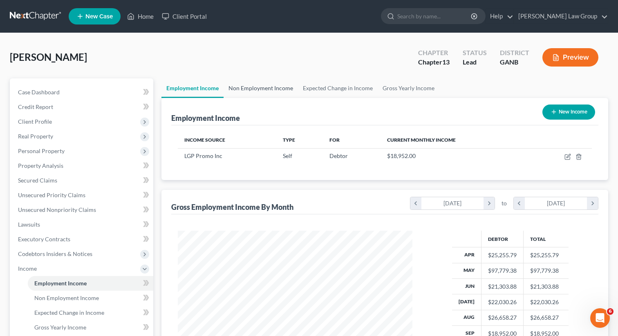
scroll to position [146, 251]
click at [265, 98] on div "Employment Income New Income" at bounding box center [384, 111] width 427 height 27
click at [261, 91] on link "Non Employment Income" at bounding box center [260, 88] width 74 height 20
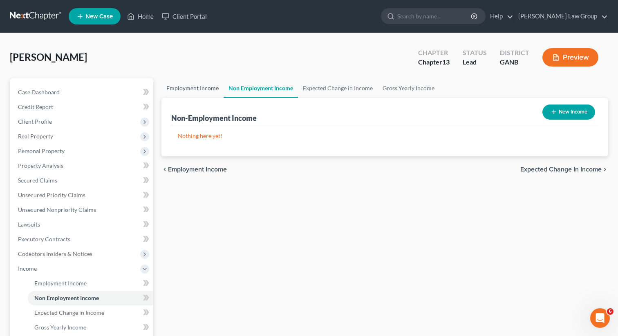
click at [207, 90] on link "Employment Income" at bounding box center [192, 88] width 62 height 20
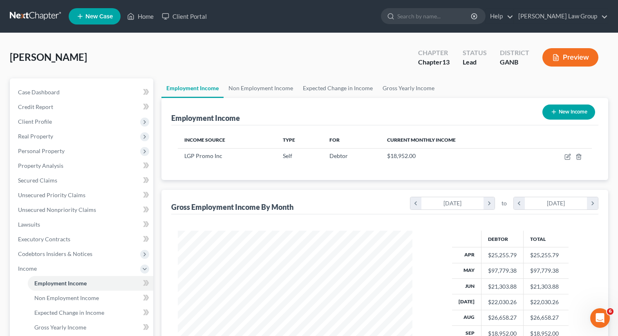
scroll to position [146, 251]
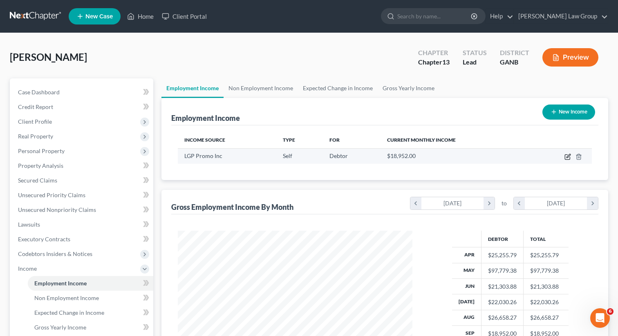
click at [565, 157] on icon "button" at bounding box center [567, 157] width 7 height 7
select select "1"
select select "10"
select select "0"
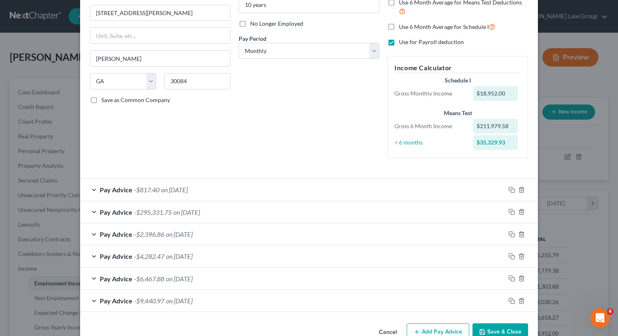
scroll to position [96, 0]
click at [128, 186] on span "Pay Advice" at bounding box center [116, 189] width 33 height 8
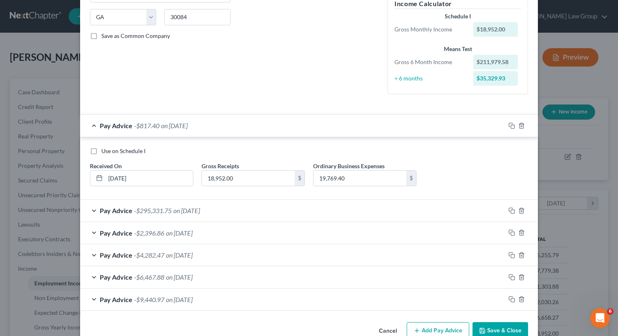
scroll to position [179, 0]
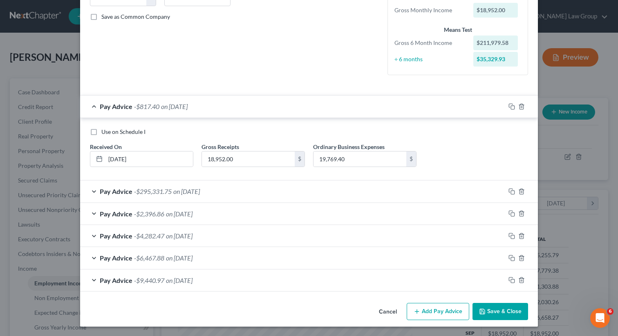
click at [187, 194] on span "on [DATE]" at bounding box center [186, 191] width 27 height 8
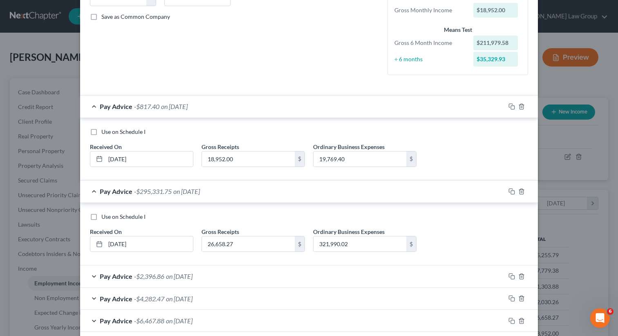
click at [139, 274] on span "-$2,396.86" at bounding box center [149, 276] width 30 height 8
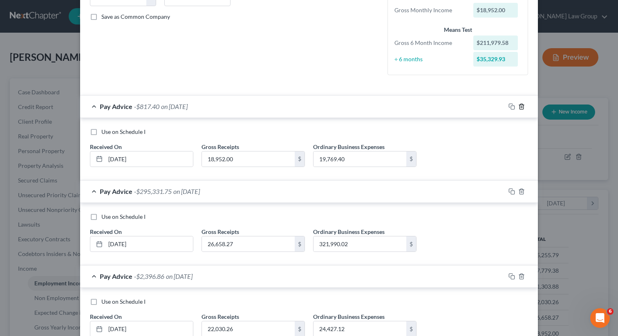
click at [522, 104] on icon "button" at bounding box center [521, 106] width 4 height 5
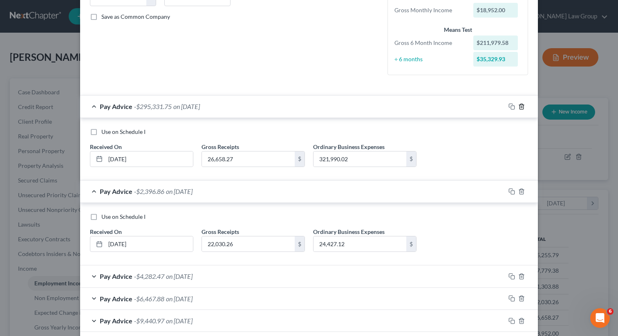
click at [518, 103] on icon "button" at bounding box center [521, 106] width 7 height 7
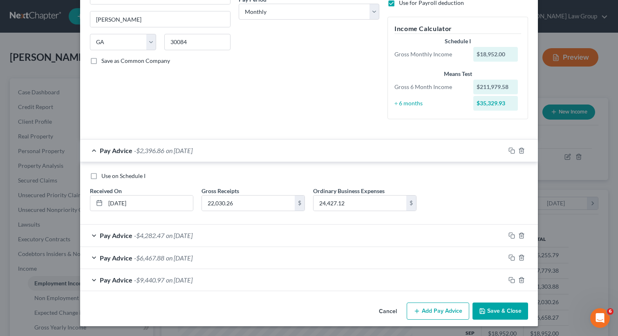
scroll to position [135, 0]
click at [518, 103] on div "$35,329.93" at bounding box center [497, 103] width 56 height 15
click at [524, 235] on icon "button" at bounding box center [521, 235] width 7 height 7
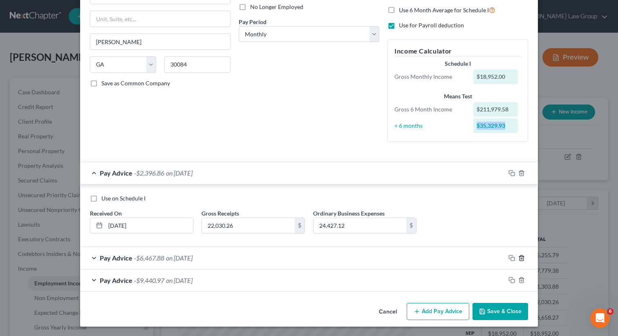
click at [522, 255] on icon "button" at bounding box center [521, 257] width 4 height 5
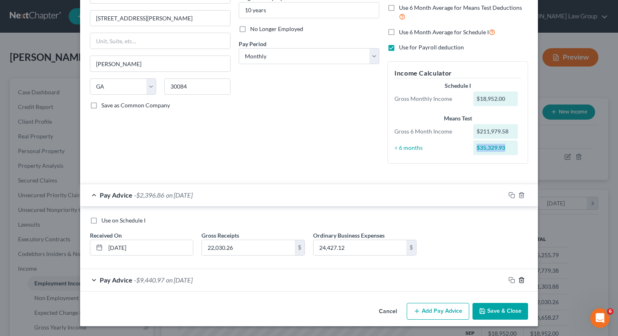
click at [519, 280] on icon "button" at bounding box center [521, 279] width 4 height 5
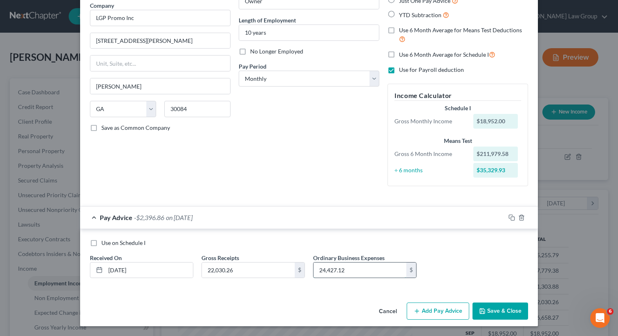
click at [354, 265] on input "24,427.12" at bounding box center [359, 271] width 93 height 16
type input "17,800"
drag, startPoint x: 376, startPoint y: 268, endPoint x: 283, endPoint y: 257, distance: 93.0
click at [283, 257] on div "Use on Schedule I Received On * [DATE] Gross Receipts 22,030.26 $ Ordinary Busi…" at bounding box center [309, 262] width 446 height 46
click at [486, 308] on button "Save & Close" at bounding box center [500, 311] width 56 height 17
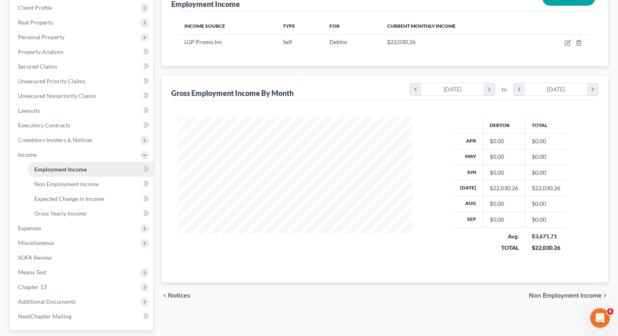
scroll to position [155, 0]
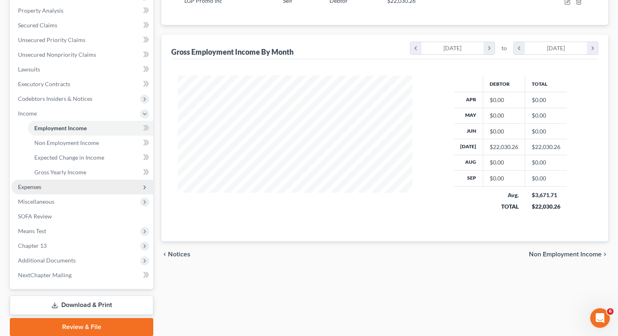
click at [38, 187] on span "Expenses" at bounding box center [29, 186] width 23 height 7
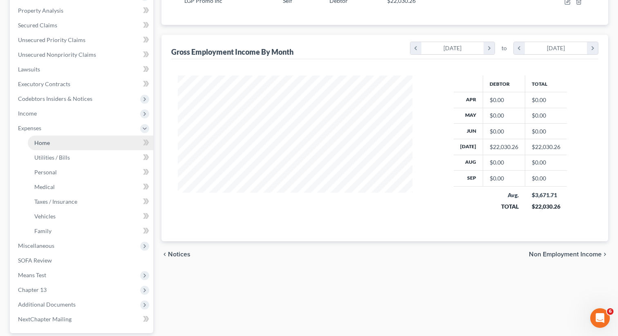
click at [36, 139] on span "Home" at bounding box center [42, 142] width 16 height 7
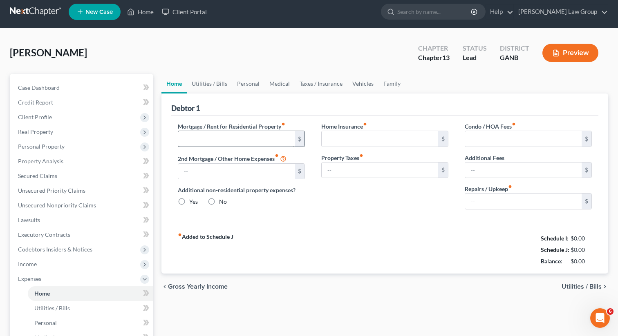
scroll to position [6, 0]
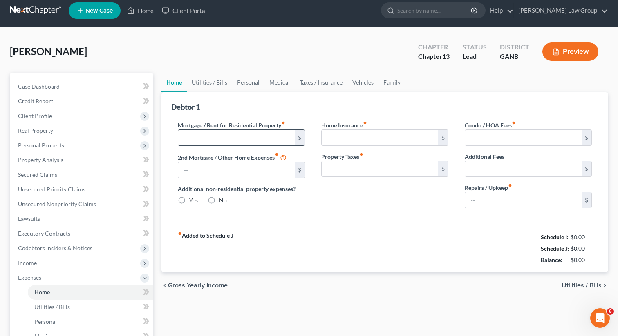
type input "1,862.00"
type input "0.00"
radio input "true"
type input "0.00"
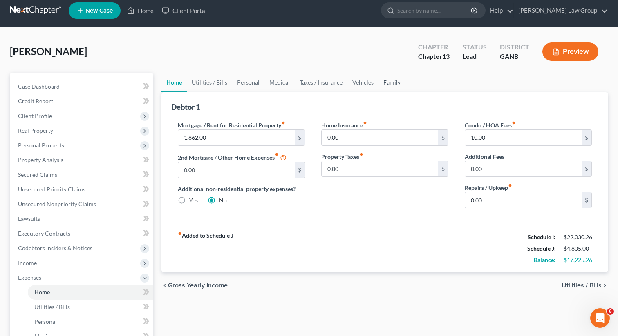
click at [386, 79] on link "Family" at bounding box center [391, 83] width 27 height 20
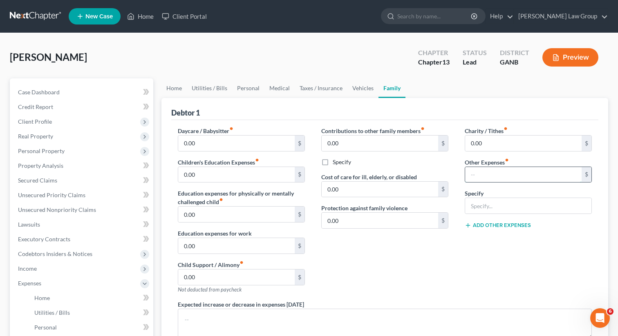
click at [478, 176] on input "text" at bounding box center [523, 175] width 116 height 16
click at [478, 204] on input "text" at bounding box center [528, 206] width 126 height 16
click at [476, 179] on input "text" at bounding box center [523, 175] width 116 height 16
paste input "17,800"
click at [478, 207] on input "text" at bounding box center [528, 206] width 126 height 16
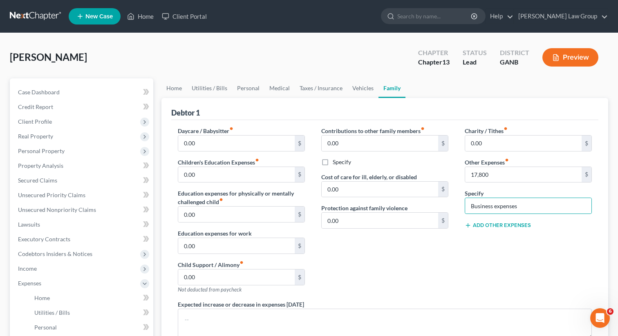
click at [432, 166] on div "Contributions to other family members fiber_manual_record 0.00 $ Specify Cost o…" at bounding box center [384, 214] width 143 height 174
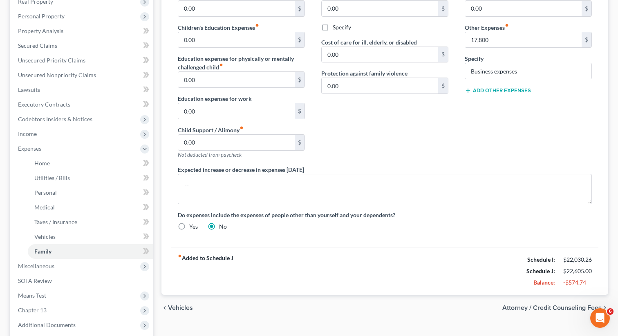
scroll to position [64, 0]
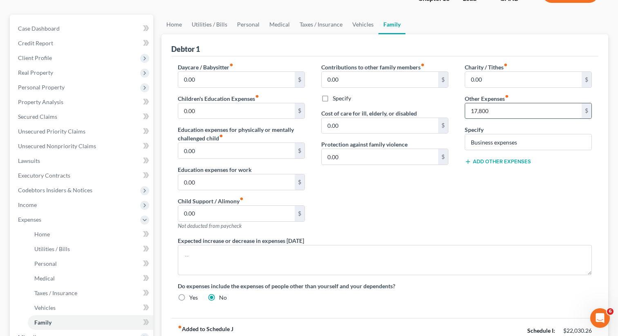
click at [469, 111] on input "17,800" at bounding box center [523, 111] width 116 height 16
click at [422, 201] on div "Contributions to other family members fiber_manual_record 0.00 $ Specify Cost o…" at bounding box center [384, 150] width 143 height 174
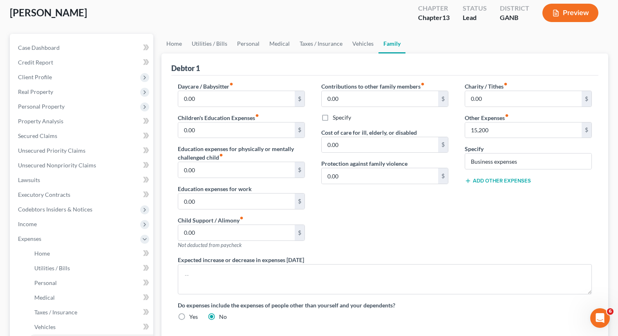
scroll to position [28, 0]
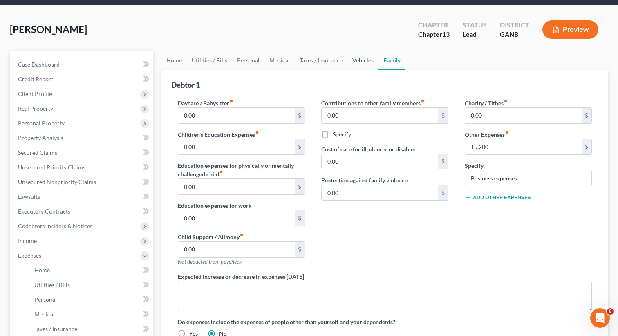
click at [362, 58] on link "Vehicles" at bounding box center [362, 61] width 31 height 20
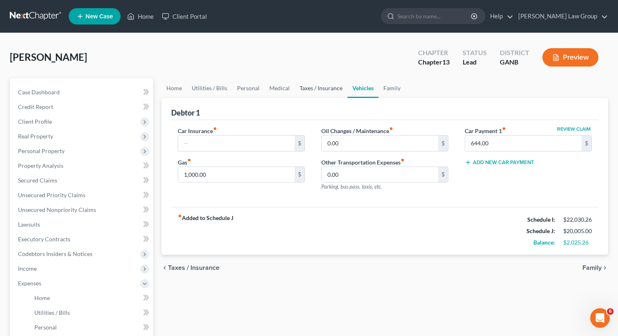
click at [320, 82] on link "Taxes / Insurance" at bounding box center [320, 88] width 53 height 20
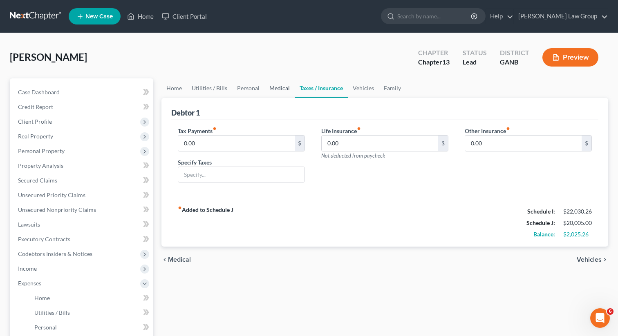
click at [271, 84] on link "Medical" at bounding box center [279, 88] width 30 height 20
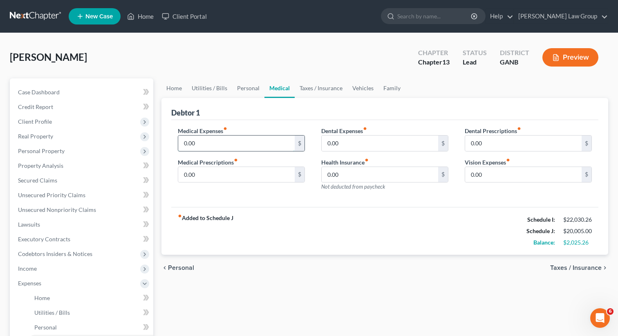
click at [203, 144] on input "0.00" at bounding box center [236, 144] width 116 height 16
click at [236, 87] on link "Personal" at bounding box center [248, 88] width 32 height 20
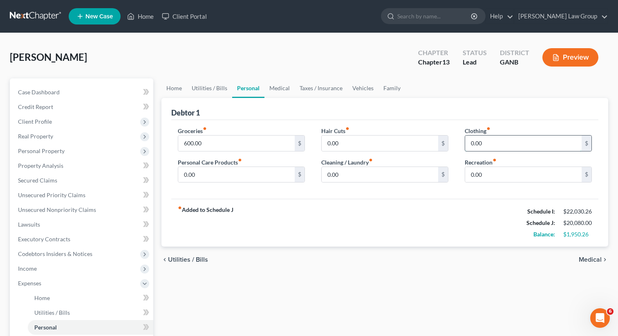
click at [488, 141] on input "0.00" at bounding box center [523, 144] width 116 height 16
click at [432, 169] on input "0.00" at bounding box center [379, 175] width 116 height 16
click at [239, 171] on input "0.00" at bounding box center [236, 175] width 116 height 16
click at [211, 98] on div "Debtor 1" at bounding box center [384, 109] width 427 height 22
click at [207, 91] on link "Utilities / Bills" at bounding box center [209, 88] width 45 height 20
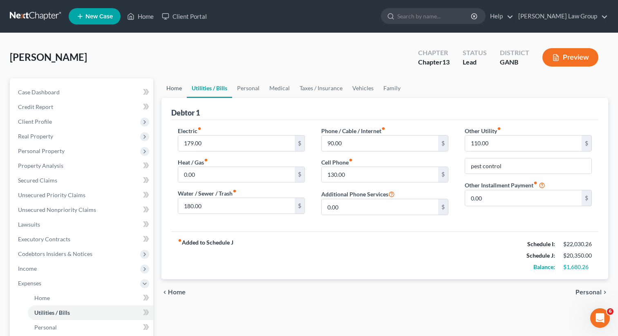
click at [164, 89] on link "Home" at bounding box center [173, 88] width 25 height 20
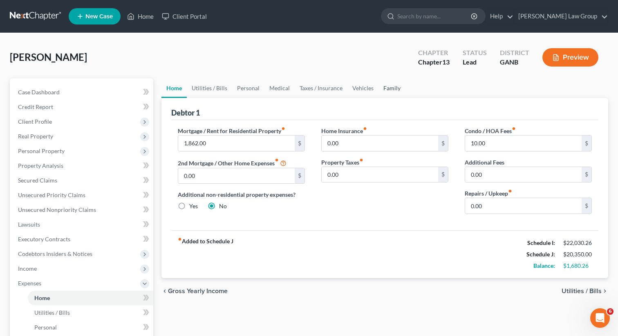
click at [395, 87] on link "Family" at bounding box center [391, 88] width 27 height 20
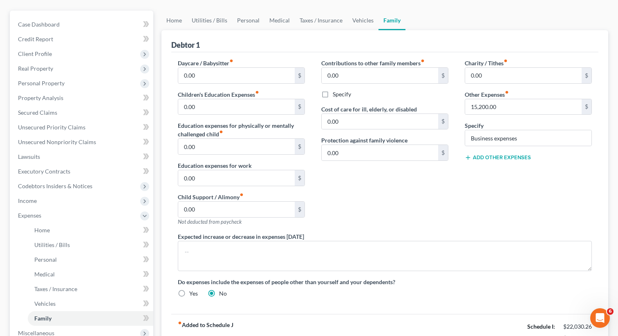
scroll to position [58, 0]
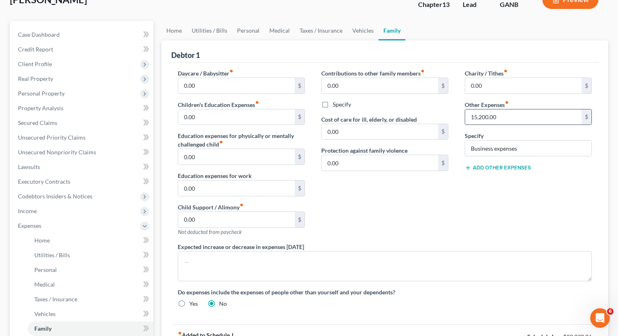
click at [475, 120] on input "15,200.00" at bounding box center [523, 117] width 116 height 16
click at [474, 116] on input "15,200.00" at bounding box center [523, 117] width 116 height 16
click at [517, 201] on div "Charity / Tithes fiber_manual_record 0.00 $ Other Expenses fiber_manual_record …" at bounding box center [527, 156] width 143 height 174
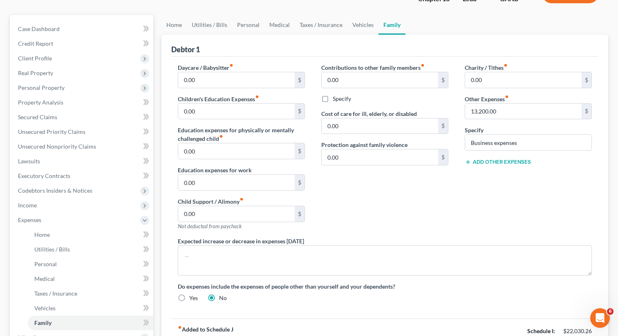
scroll to position [50, 0]
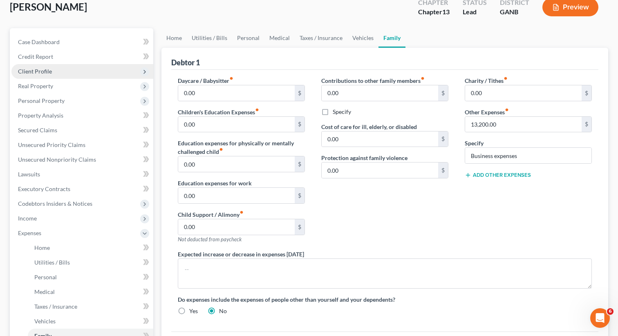
click at [54, 71] on span "Client Profile" at bounding box center [82, 71] width 142 height 15
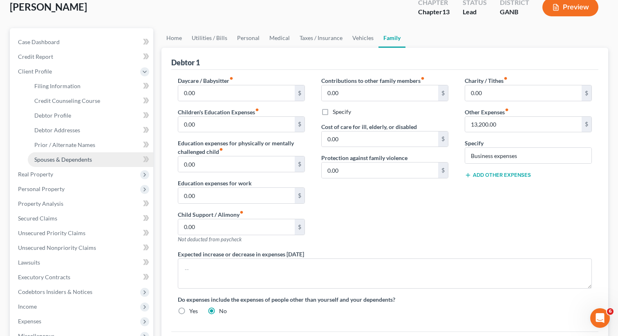
click at [62, 158] on span "Spouses & Dependents" at bounding box center [63, 159] width 58 height 7
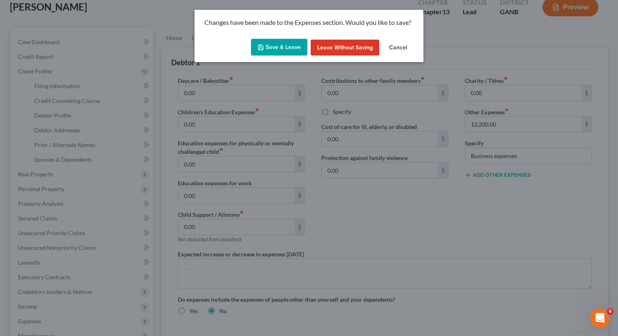
click at [276, 50] on button "Save & Leave" at bounding box center [279, 47] width 56 height 17
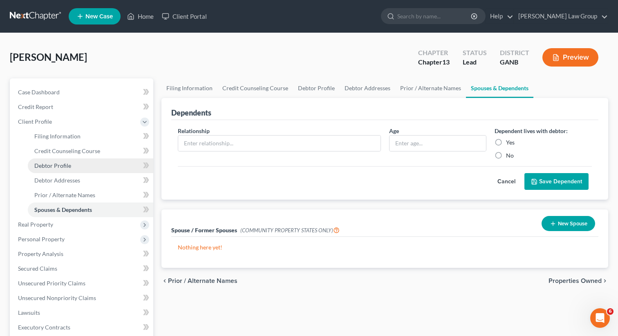
click at [69, 169] on link "Debtor Profile" at bounding box center [90, 165] width 125 height 15
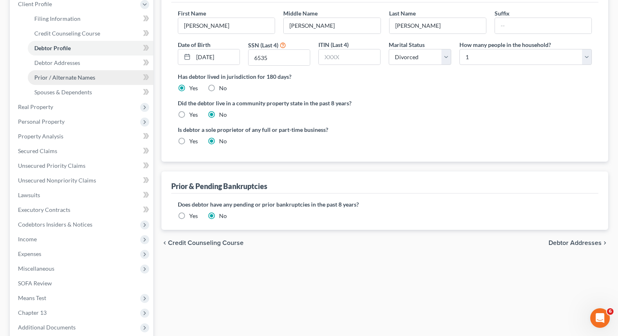
scroll to position [215, 0]
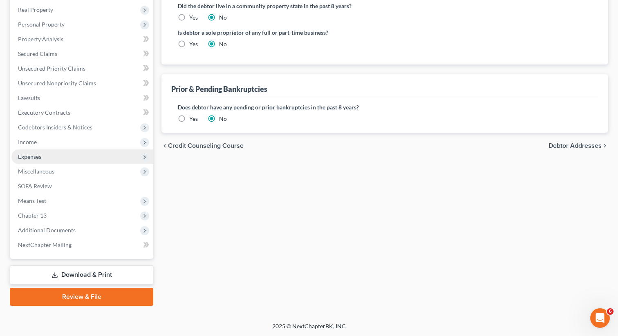
click at [69, 154] on span "Expenses" at bounding box center [82, 156] width 142 height 15
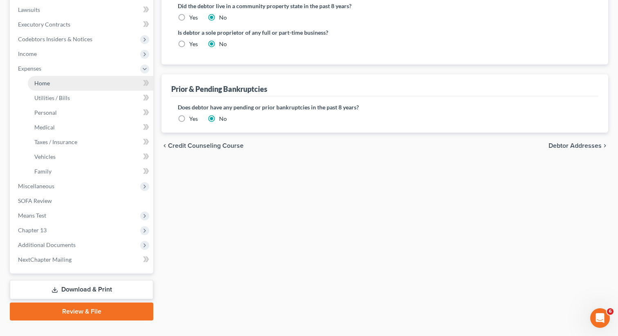
click at [51, 88] on link "Home" at bounding box center [90, 83] width 125 height 15
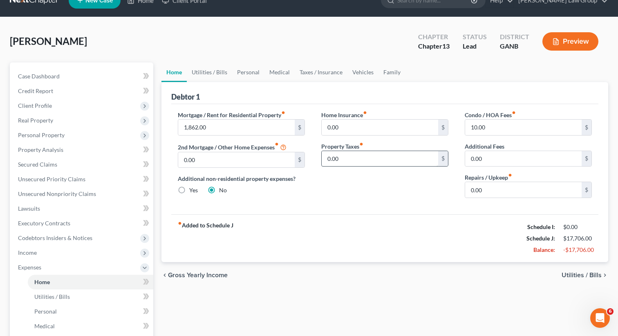
scroll to position [16, 0]
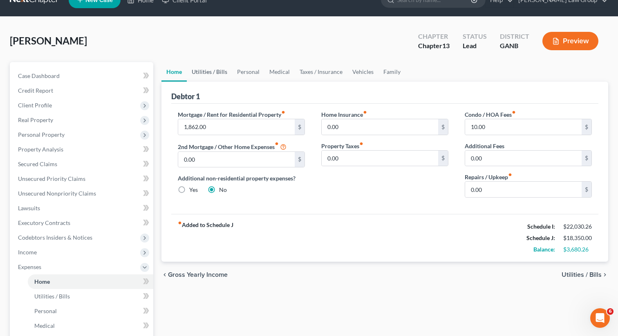
click at [203, 76] on link "Utilities / Bills" at bounding box center [209, 72] width 45 height 20
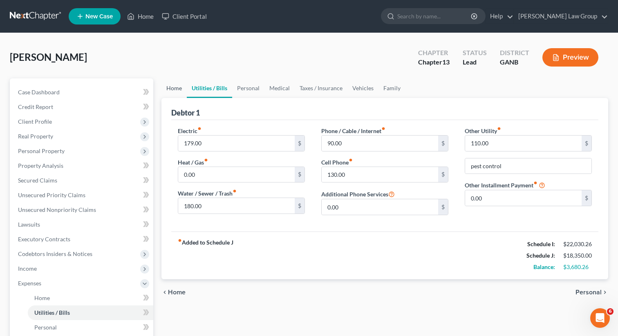
click at [172, 90] on link "Home" at bounding box center [173, 88] width 25 height 20
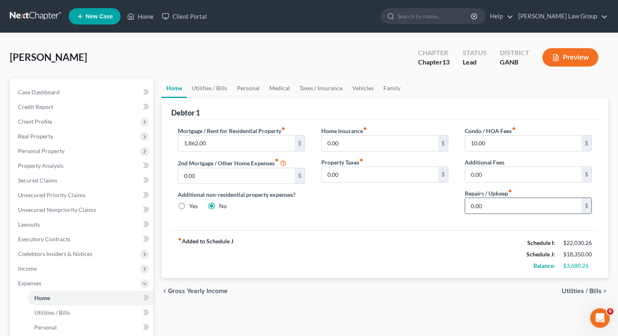
click at [493, 206] on input "0.00" at bounding box center [523, 206] width 116 height 16
click at [217, 91] on link "Utilities / Bills" at bounding box center [209, 88] width 45 height 20
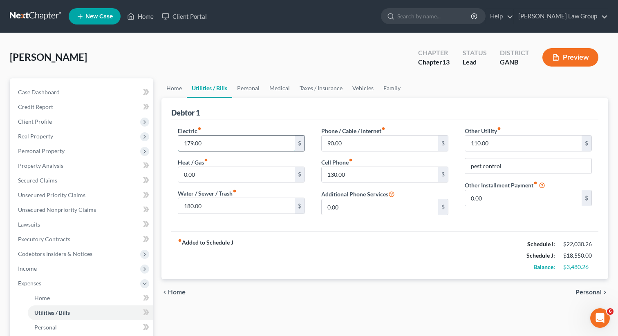
click at [213, 138] on input "179.00" at bounding box center [236, 144] width 116 height 16
click at [243, 83] on link "Personal" at bounding box center [248, 88] width 32 height 20
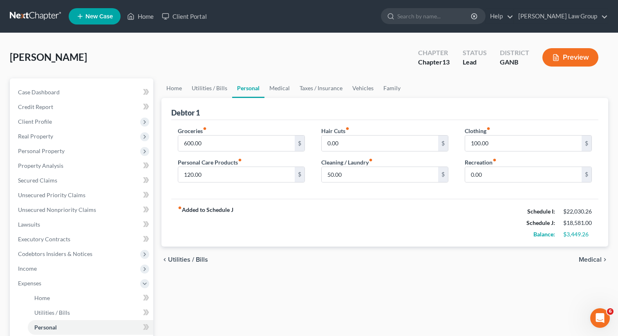
click at [364, 165] on label "Cleaning / Laundry fiber_manual_record" at bounding box center [346, 162] width 51 height 9
click at [358, 170] on input "50.00" at bounding box center [379, 175] width 116 height 16
drag, startPoint x: 338, startPoint y: 174, endPoint x: 312, endPoint y: 174, distance: 25.7
click at [312, 174] on div "Groceries fiber_manual_record 600.00 $ Personal Care Products fiber_manual_reco…" at bounding box center [384, 158] width 430 height 63
click at [264, 86] on link "Medical" at bounding box center [279, 88] width 30 height 20
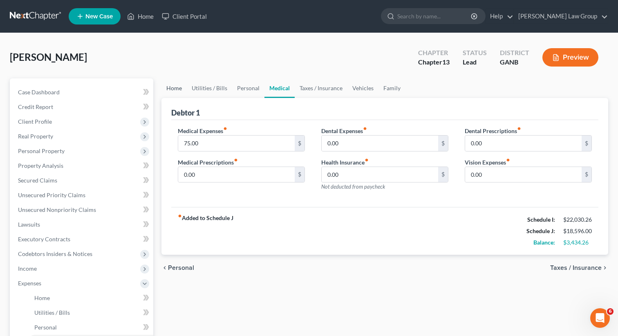
click at [172, 85] on link "Home" at bounding box center [173, 88] width 25 height 20
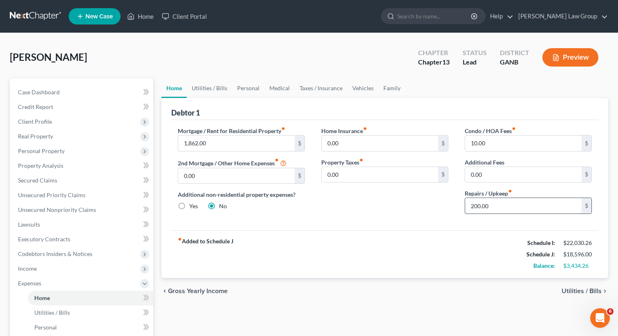
click at [497, 210] on input "200.00" at bounding box center [523, 206] width 116 height 16
click at [388, 221] on div "Mortgage / Rent for Residential Property fiber_manual_record 1,862.00 $ 2nd Mor…" at bounding box center [384, 175] width 427 height 110
click at [213, 82] on link "Utilities / Bills" at bounding box center [209, 88] width 45 height 20
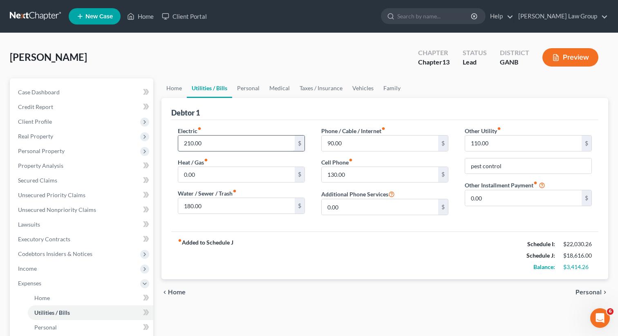
click at [189, 143] on input "210.00" at bounding box center [236, 144] width 116 height 16
click at [191, 142] on input "210.00" at bounding box center [236, 144] width 116 height 16
click at [188, 142] on input "210.00" at bounding box center [236, 144] width 116 height 16
click at [251, 163] on div "Heat / Gas fiber_manual_record 0.00 $" at bounding box center [241, 170] width 127 height 25
click at [202, 144] on input "220.00" at bounding box center [236, 144] width 116 height 16
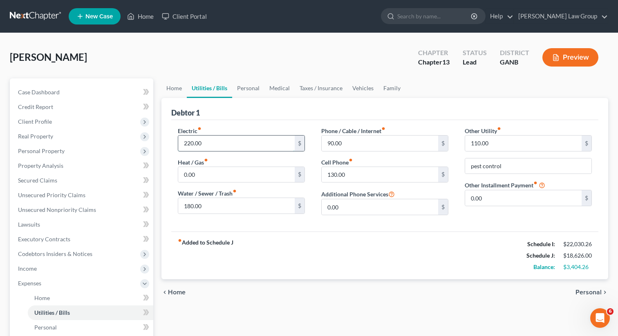
click at [202, 144] on input "220.00" at bounding box center [236, 144] width 116 height 16
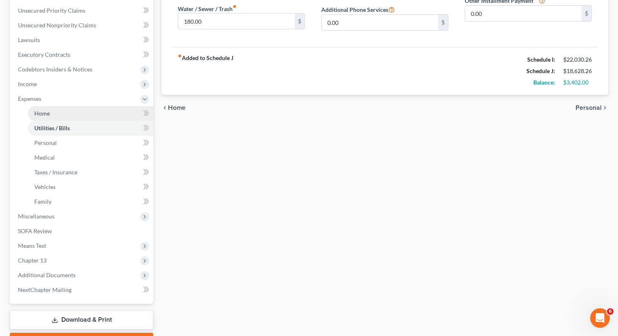
scroll to position [185, 0]
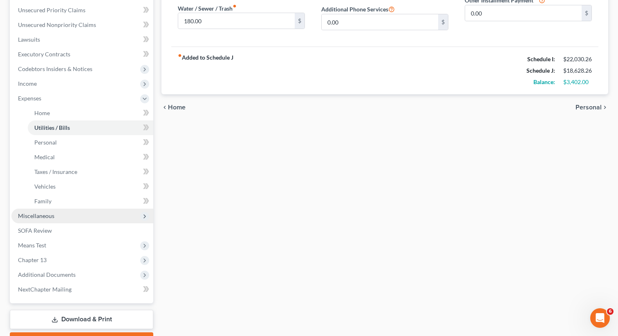
click at [64, 215] on span "Miscellaneous" at bounding box center [82, 216] width 142 height 15
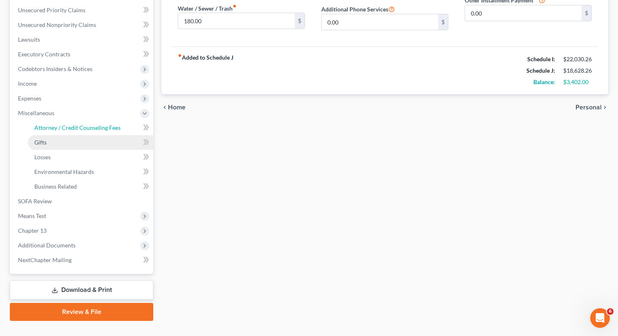
scroll to position [200, 0]
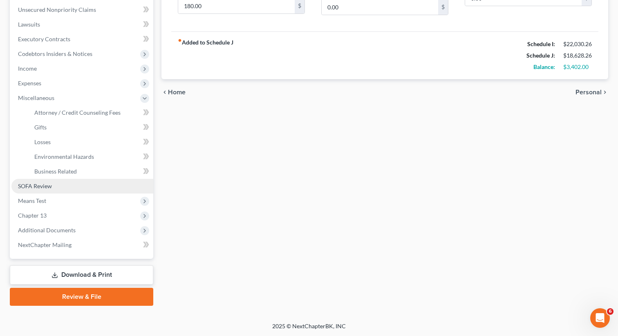
click at [58, 187] on link "SOFA Review" at bounding box center [82, 186] width 142 height 15
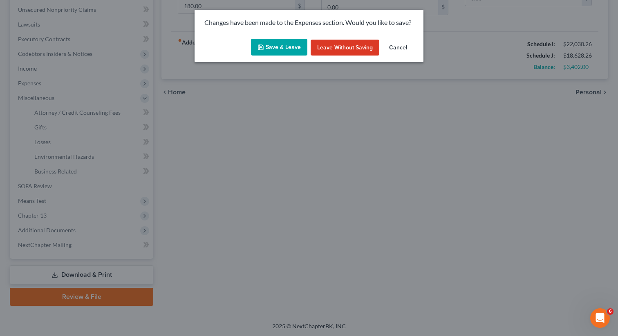
click at [281, 46] on button "Save & Leave" at bounding box center [279, 47] width 56 height 17
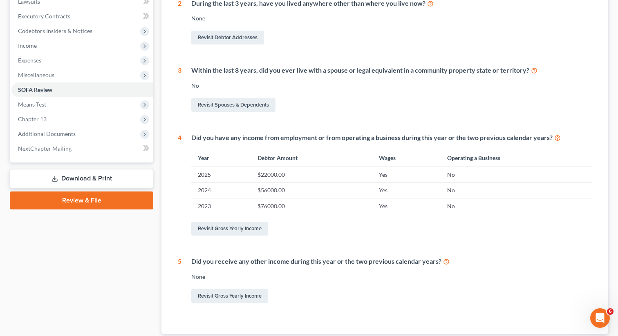
scroll to position [199, 0]
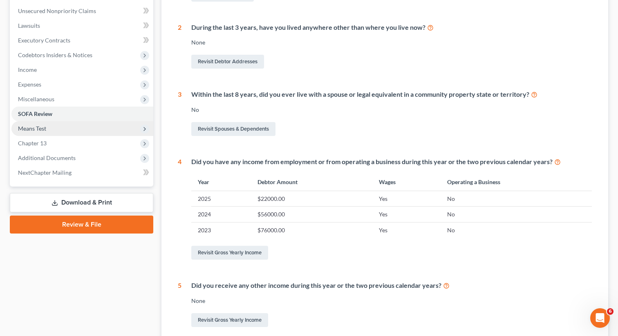
click at [36, 129] on span "Means Test" at bounding box center [32, 128] width 28 height 7
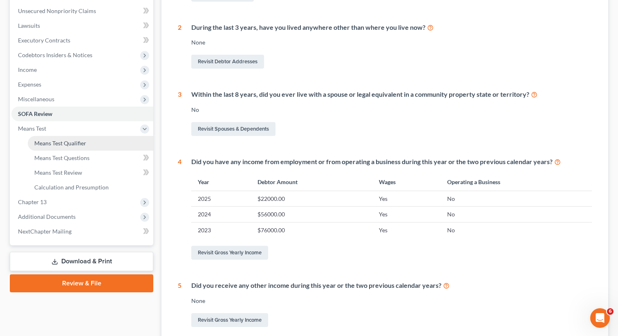
click at [47, 143] on span "Means Test Qualifier" at bounding box center [60, 143] width 52 height 7
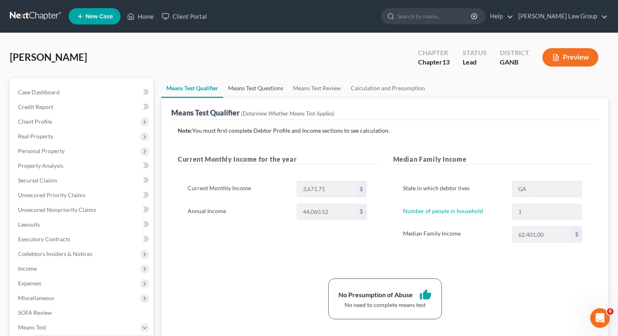
click at [261, 94] on link "Means Test Questions" at bounding box center [255, 88] width 65 height 20
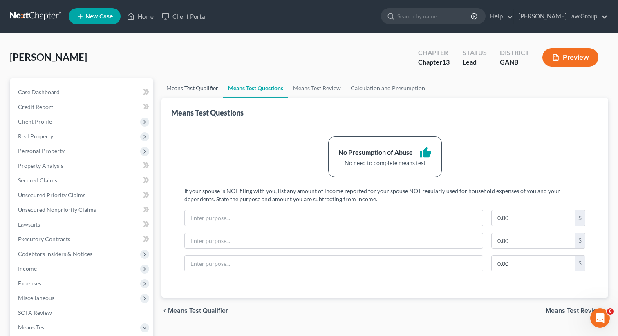
click at [172, 89] on link "Means Test Qualifier" at bounding box center [192, 88] width 62 height 20
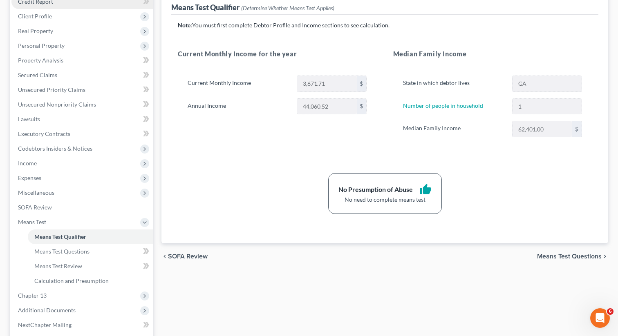
scroll to position [185, 0]
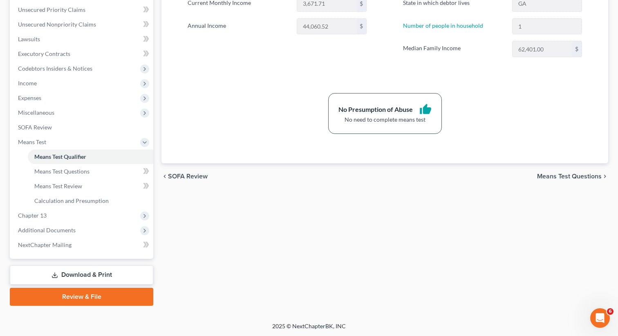
click at [67, 274] on link "Download & Print" at bounding box center [81, 274] width 143 height 19
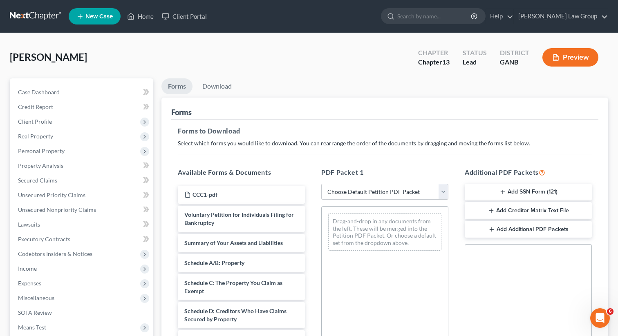
click at [357, 191] on select "Choose Default Petition PDF Packet Complete Bankruptcy Petition (all forms and …" at bounding box center [384, 192] width 127 height 16
click at [321, 184] on select "Choose Default Petition PDF Packet Complete Bankruptcy Petition (all forms and …" at bounding box center [384, 192] width 127 height 16
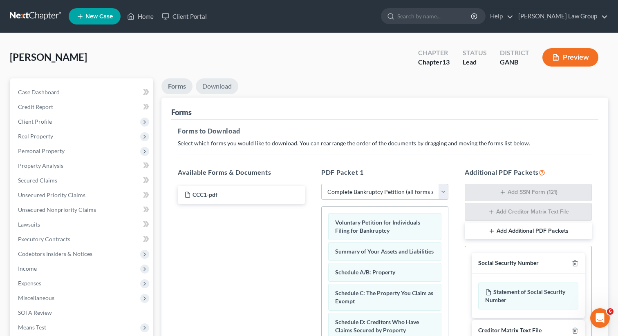
click at [219, 85] on link "Download" at bounding box center [217, 86] width 42 height 16
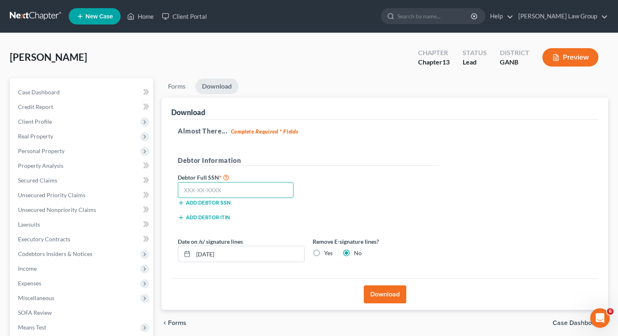
click at [213, 190] on input "text" at bounding box center [236, 190] width 116 height 16
paste input "text"
click at [210, 194] on input "text" at bounding box center [236, 190] width 116 height 16
paste input "384-86-6535"
click at [386, 303] on div "Download" at bounding box center [384, 294] width 427 height 31
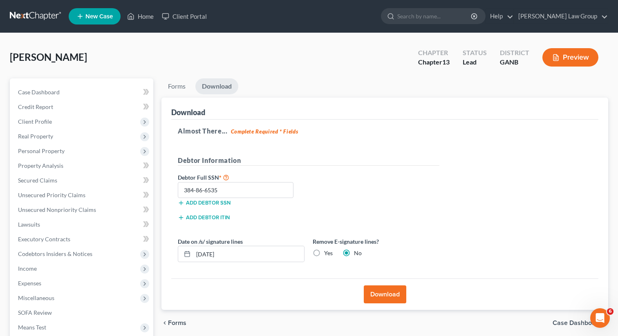
click at [381, 297] on button "Download" at bounding box center [385, 294] width 42 height 18
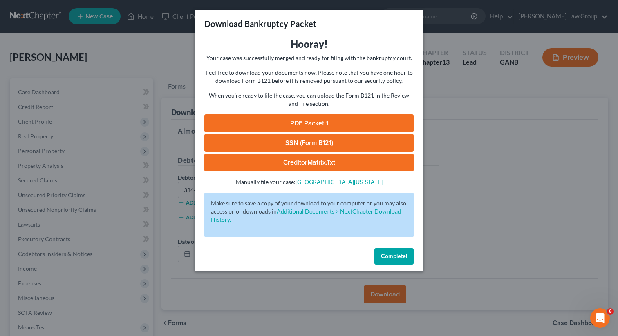
click at [270, 118] on link "PDF Packet 1" at bounding box center [308, 123] width 209 height 18
click at [282, 143] on link "SSN (Form B121)" at bounding box center [308, 143] width 209 height 18
click at [389, 254] on span "Complete!" at bounding box center [394, 256] width 26 height 7
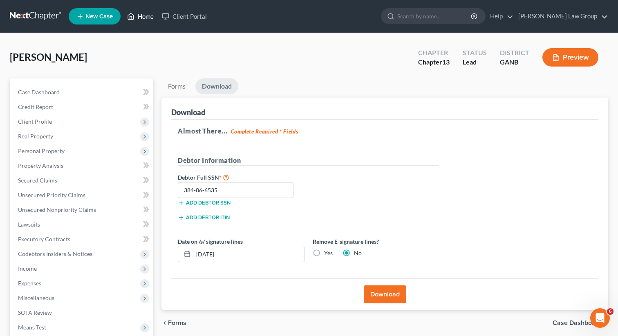
click at [148, 16] on link "Home" at bounding box center [140, 16] width 35 height 15
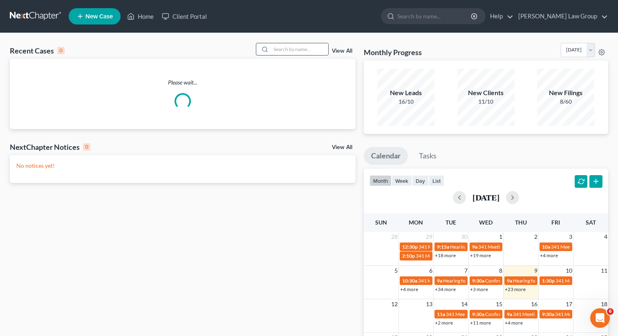
click at [285, 47] on input "search" at bounding box center [299, 49] width 57 height 12
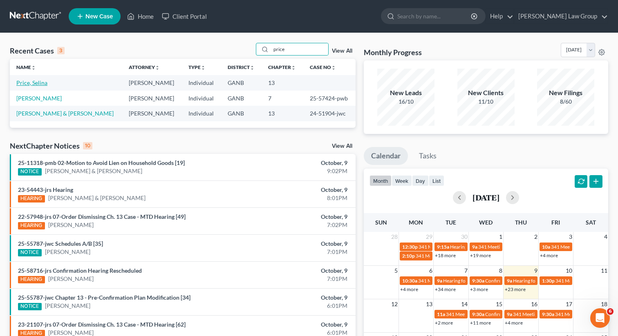
click at [31, 82] on link "Price, Selina" at bounding box center [31, 82] width 31 height 7
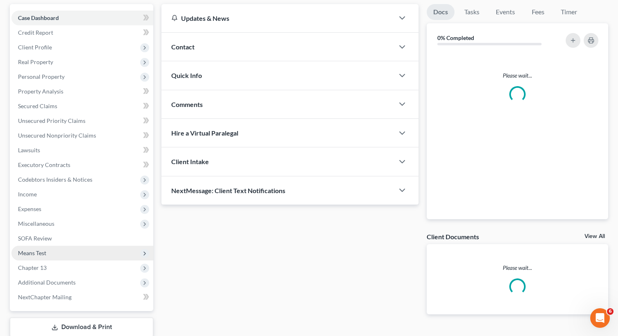
scroll to position [91, 0]
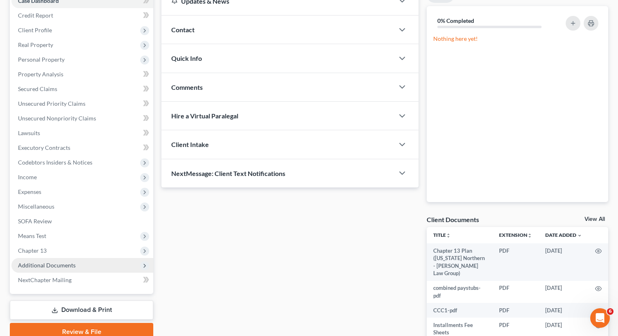
click at [62, 267] on span "Additional Documents" at bounding box center [47, 265] width 58 height 7
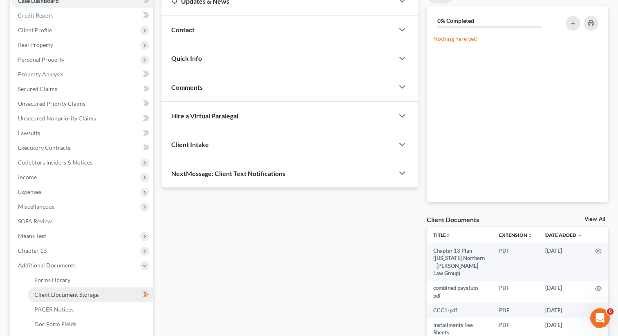
click at [67, 296] on span "Client Document Storage" at bounding box center [66, 294] width 64 height 7
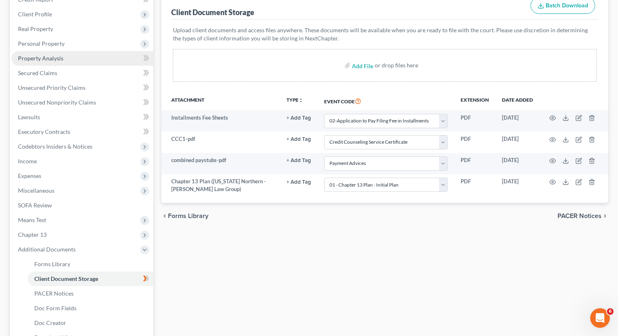
scroll to position [107, 0]
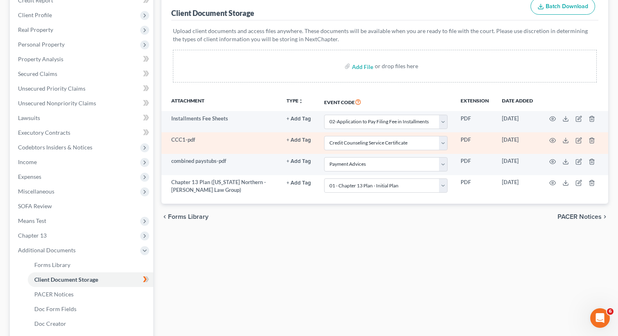
click at [549, 136] on td at bounding box center [573, 142] width 69 height 21
click at [552, 141] on circle "button" at bounding box center [552, 141] width 2 height 2
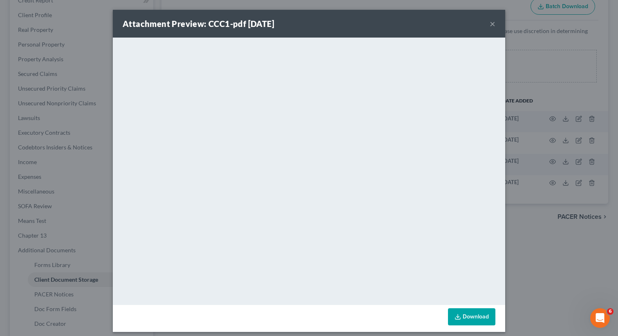
click at [491, 24] on button "×" at bounding box center [492, 24] width 6 height 10
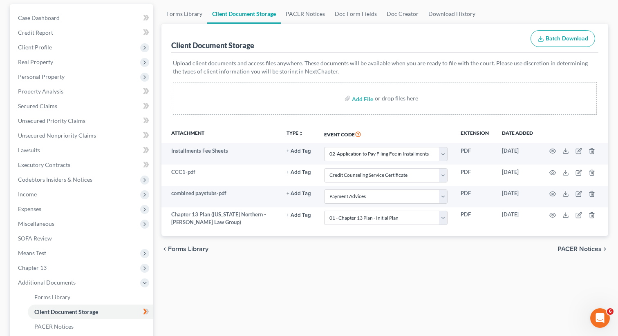
scroll to position [85, 0]
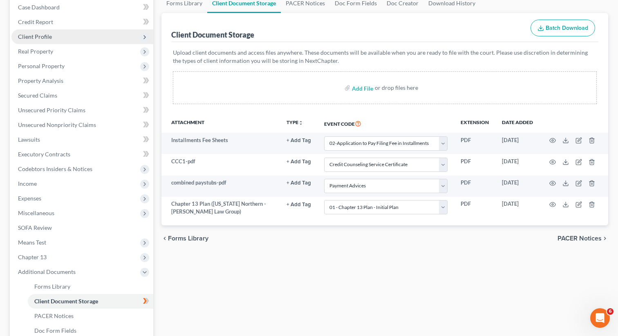
click at [42, 34] on span "Client Profile" at bounding box center [35, 36] width 34 height 7
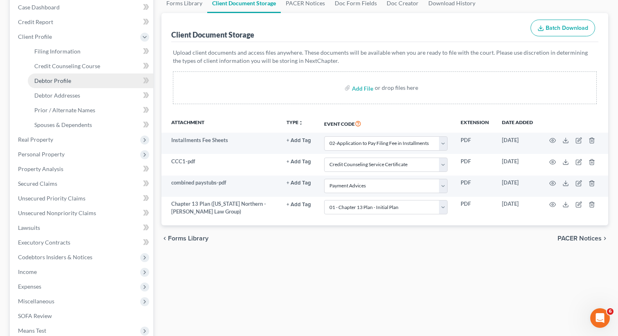
click at [68, 82] on span "Debtor Profile" at bounding box center [52, 80] width 37 height 7
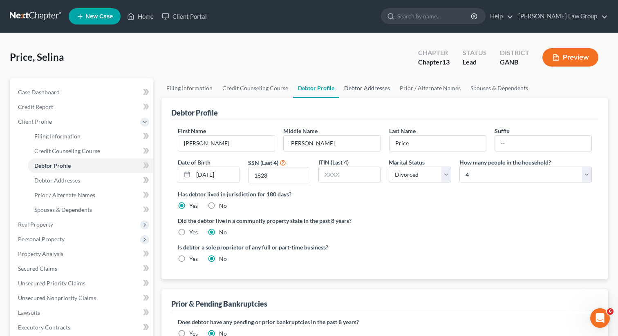
click at [372, 91] on link "Debtor Addresses" at bounding box center [367, 88] width 56 height 20
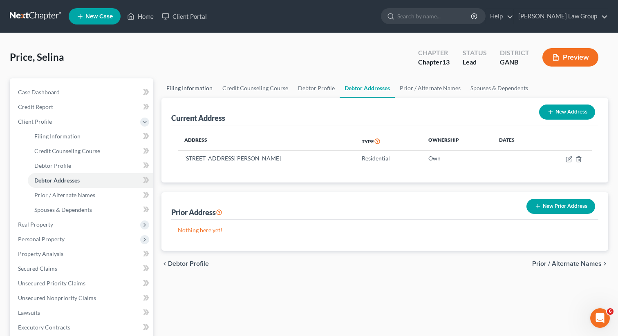
click at [182, 87] on link "Filing Information" at bounding box center [189, 88] width 56 height 20
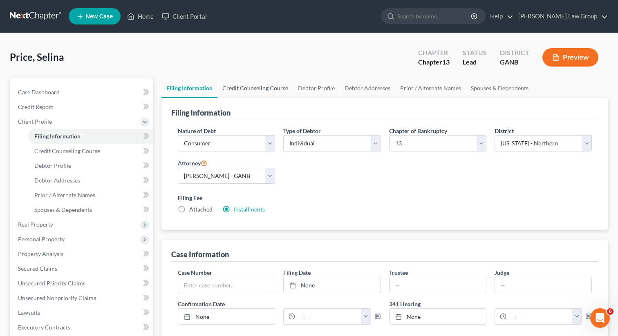
click at [290, 91] on link "Credit Counseling Course" at bounding box center [255, 88] width 76 height 20
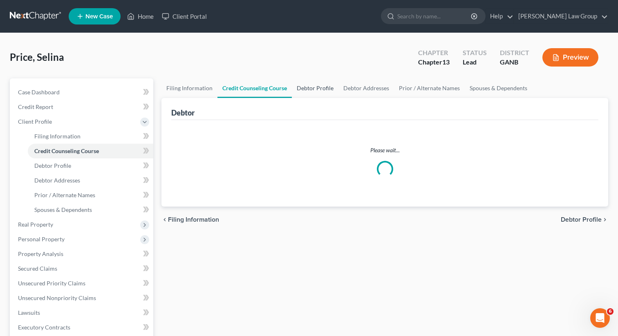
click at [307, 91] on link "Debtor Profile" at bounding box center [315, 88] width 47 height 20
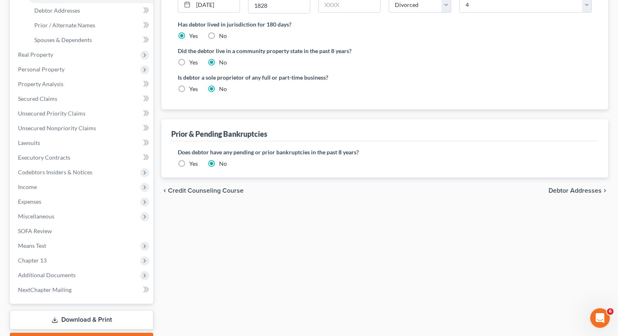
scroll to position [215, 0]
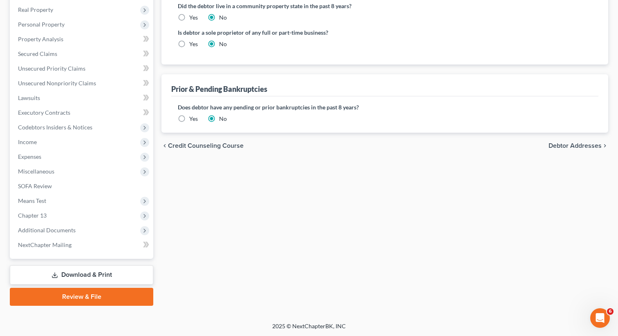
click at [67, 298] on link "Review & File" at bounding box center [81, 297] width 143 height 18
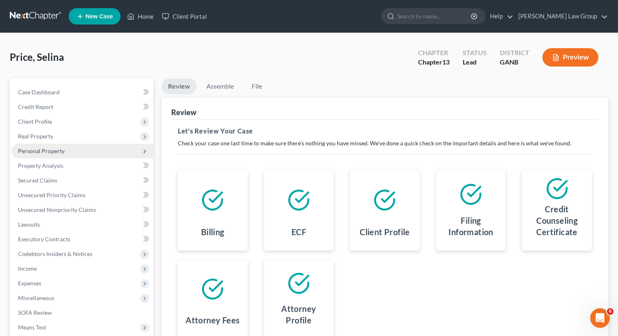
scroll to position [127, 0]
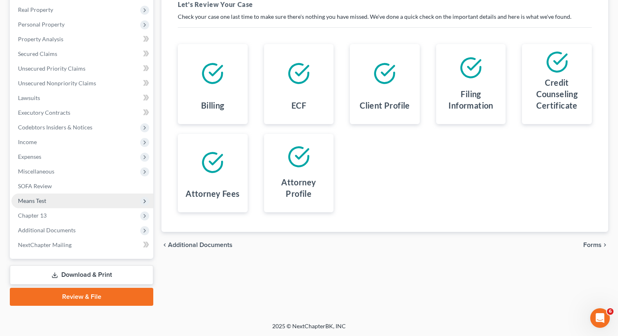
click at [76, 299] on link "Review & File" at bounding box center [81, 297] width 143 height 18
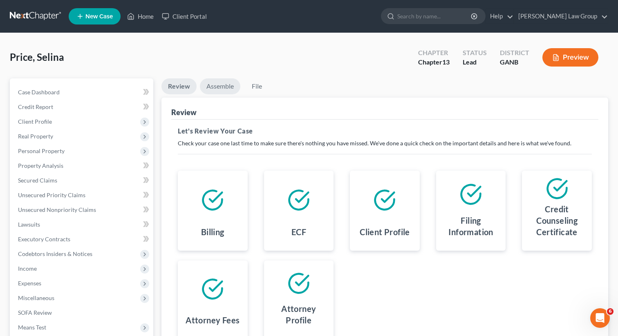
click at [218, 91] on link "Assemble" at bounding box center [220, 86] width 40 height 16
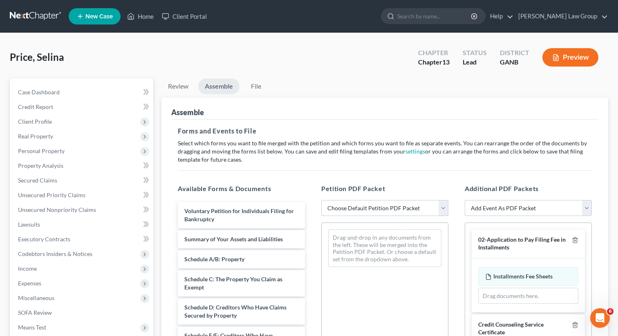
click at [364, 207] on select "Choose Default Petition PDF Packet Complete Bankruptcy Petition (all forms and …" at bounding box center [384, 208] width 127 height 16
click at [321, 200] on select "Choose Default Petition PDF Packet Complete Bankruptcy Petition (all forms and …" at bounding box center [384, 208] width 127 height 16
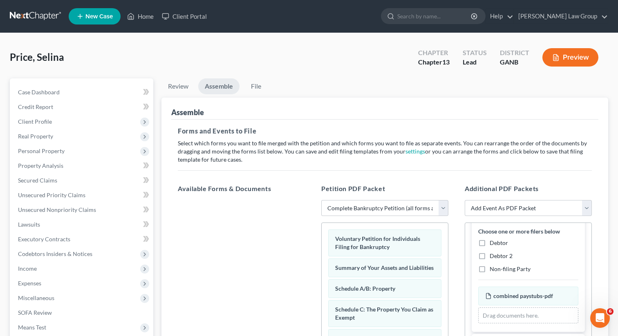
scroll to position [208, 0]
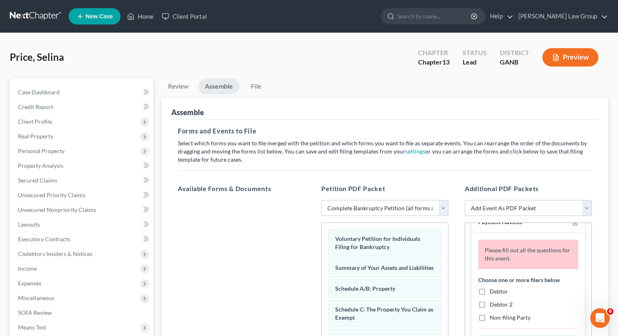
click at [489, 295] on label "Debtor" at bounding box center [498, 292] width 18 height 8
click at [493, 293] on input "Debtor" at bounding box center [495, 290] width 5 height 5
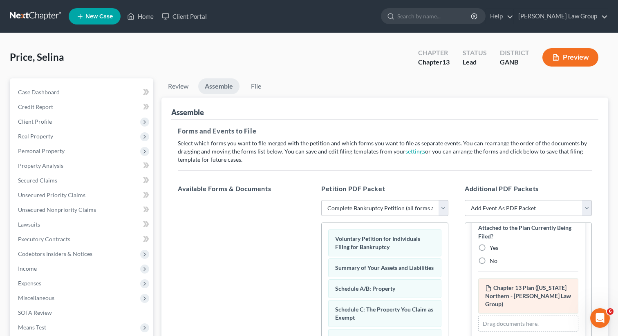
scroll to position [610, 0]
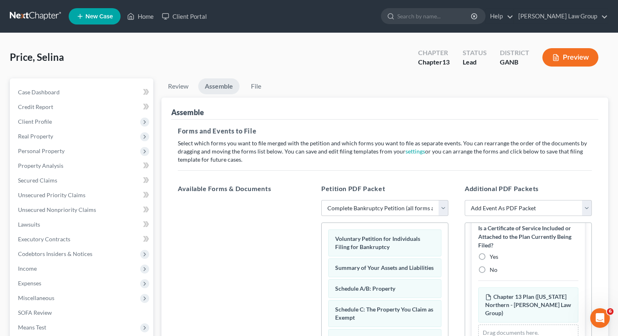
click at [489, 268] on label "No" at bounding box center [493, 270] width 8 height 8
click at [493, 268] on input "No" at bounding box center [495, 268] width 5 height 5
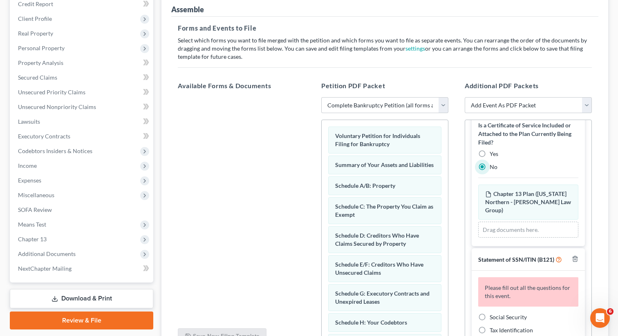
scroll to position [183, 0]
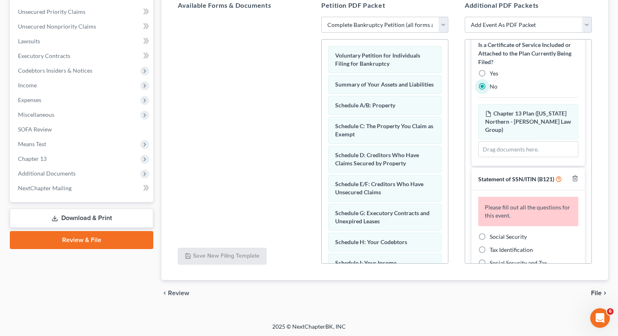
click at [489, 233] on label "Social Security" at bounding box center [507, 237] width 37 height 8
click at [493, 233] on input "Social Security" at bounding box center [495, 235] width 5 height 5
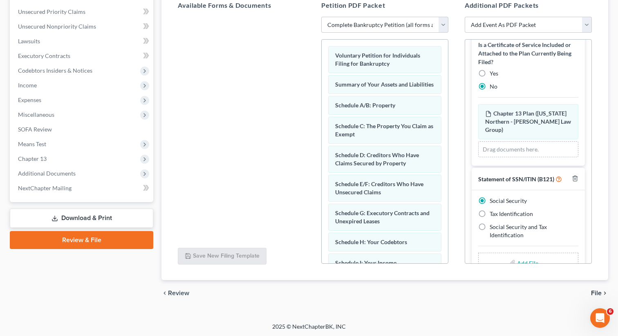
scroll to position [587, 0]
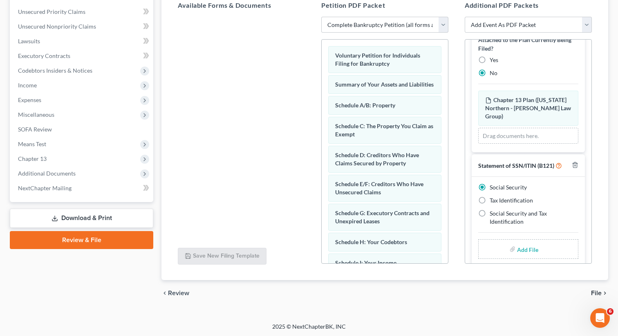
click at [517, 242] on input "file" at bounding box center [527, 249] width 20 height 15
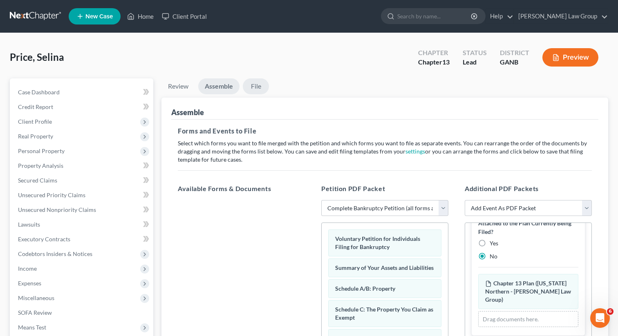
click at [254, 85] on link "File" at bounding box center [256, 86] width 26 height 16
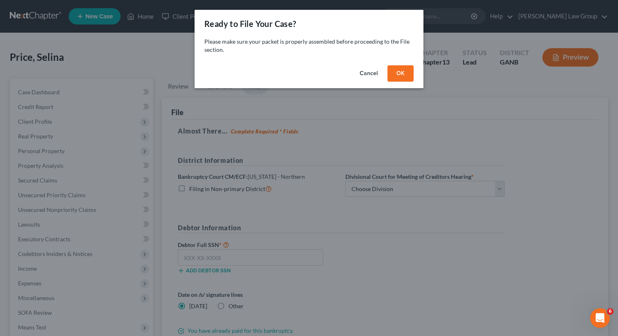
click at [399, 74] on button "OK" at bounding box center [400, 73] width 26 height 16
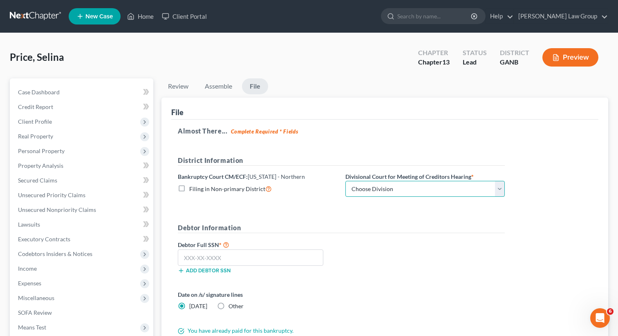
click at [377, 191] on select "Choose Division [GEOGRAPHIC_DATA] [GEOGRAPHIC_DATA] [GEOGRAPHIC_DATA] [GEOGRAPH…" at bounding box center [424, 189] width 159 height 16
click at [345, 181] on select "Choose Division [GEOGRAPHIC_DATA] [GEOGRAPHIC_DATA] [GEOGRAPHIC_DATA] [GEOGRAPH…" at bounding box center [424, 189] width 159 height 16
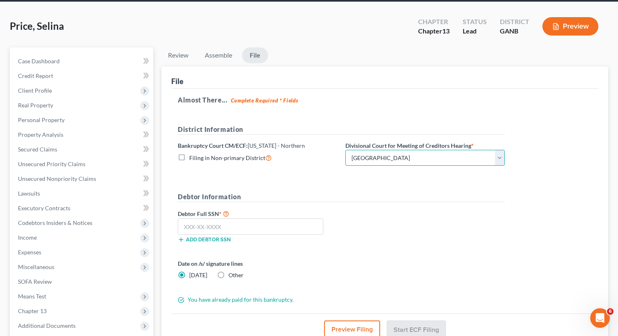
scroll to position [41, 0]
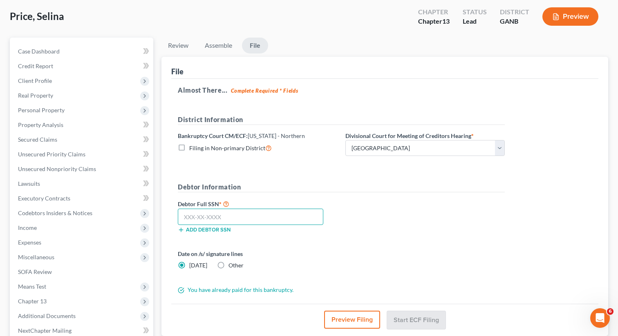
click at [245, 222] on input "text" at bounding box center [250, 217] width 145 height 16
paste input "258-21-1828"
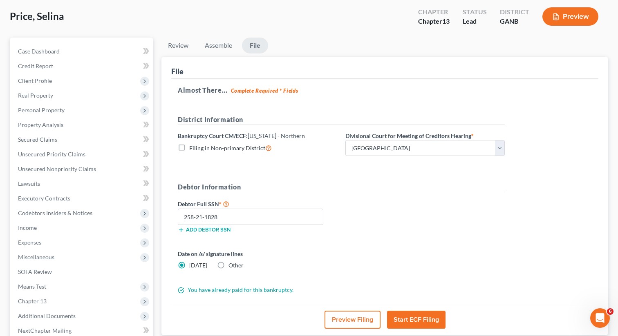
click at [407, 319] on button "Start ECF Filing" at bounding box center [416, 320] width 58 height 18
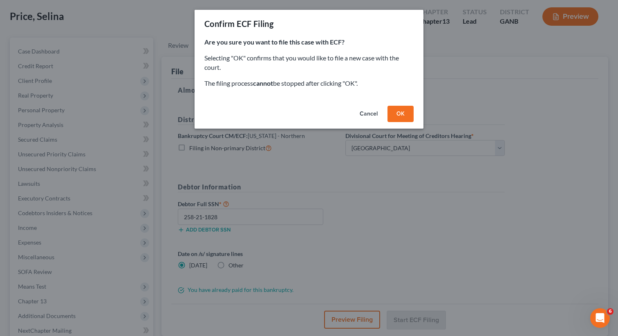
click at [396, 117] on button "OK" at bounding box center [400, 114] width 26 height 16
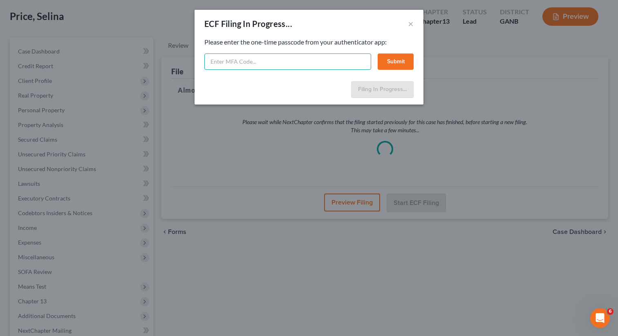
click at [256, 59] on input "text" at bounding box center [287, 62] width 167 height 16
click at [399, 58] on button "Submit" at bounding box center [395, 62] width 36 height 16
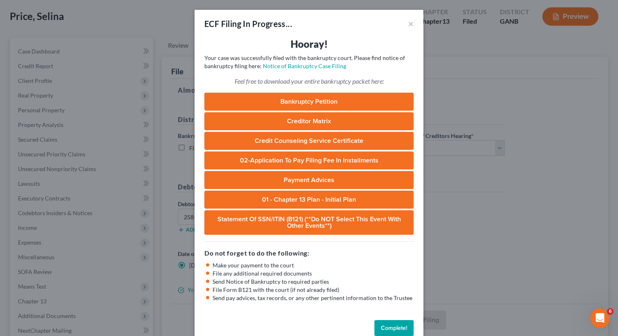
click at [395, 328] on button "Complete!" at bounding box center [393, 328] width 39 height 16
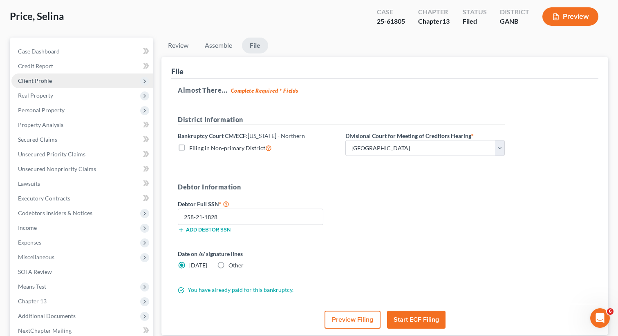
scroll to position [0, 0]
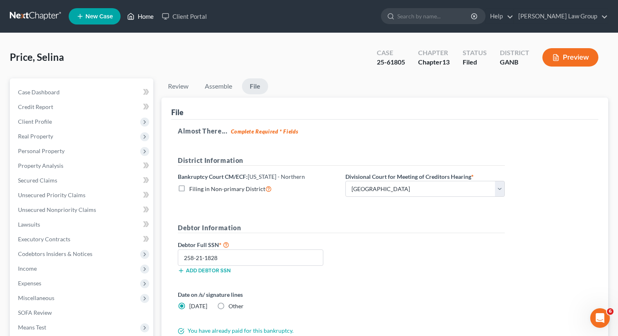
click at [142, 13] on link "Home" at bounding box center [140, 16] width 35 height 15
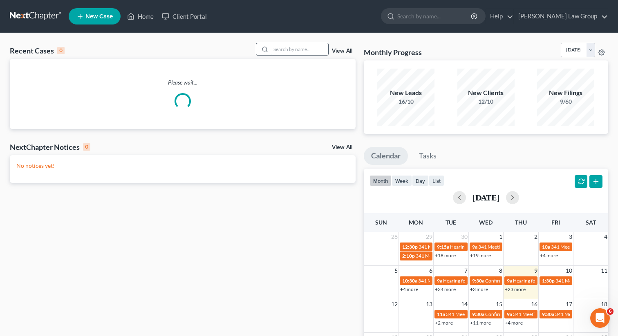
click at [292, 46] on input "search" at bounding box center [299, 49] width 57 height 12
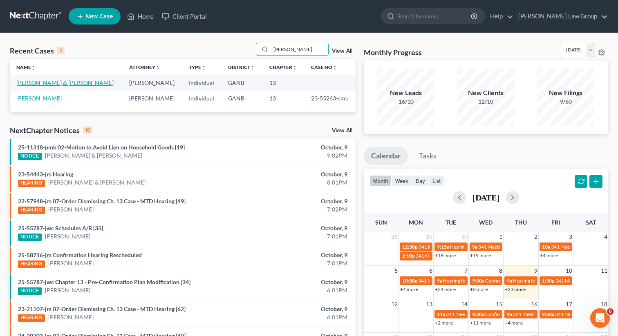
click at [65, 83] on link "[PERSON_NAME] & [PERSON_NAME]" at bounding box center [64, 82] width 97 height 7
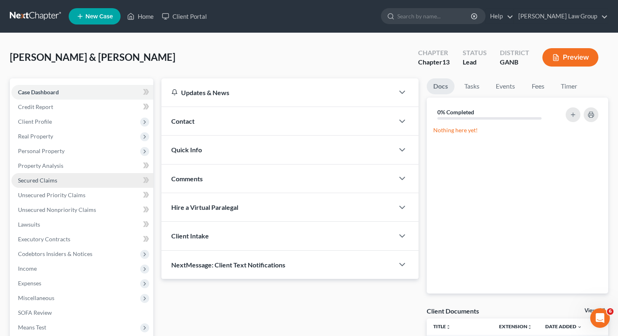
click at [59, 178] on link "Secured Claims" at bounding box center [82, 180] width 142 height 15
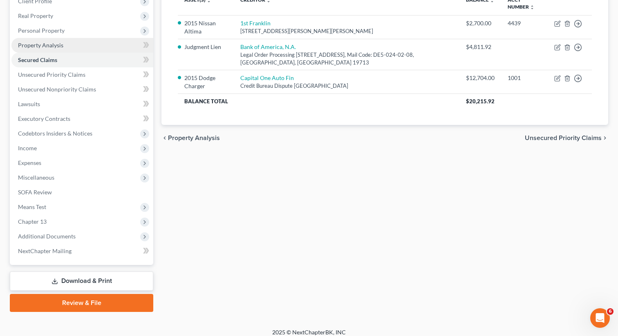
scroll to position [127, 0]
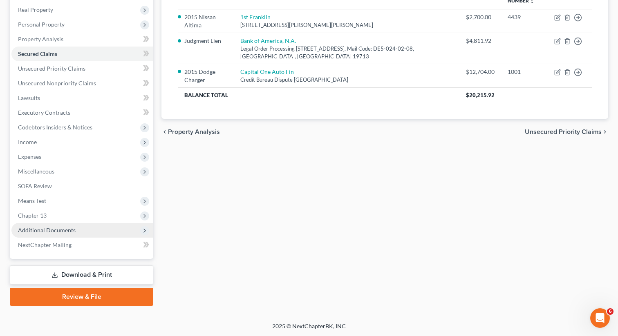
click at [71, 228] on span "Additional Documents" at bounding box center [47, 230] width 58 height 7
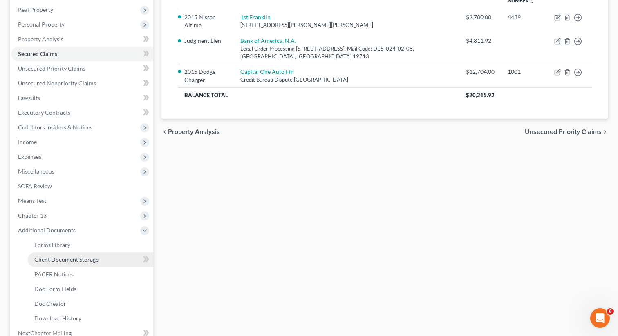
click at [60, 265] on link "Client Document Storage" at bounding box center [90, 259] width 125 height 15
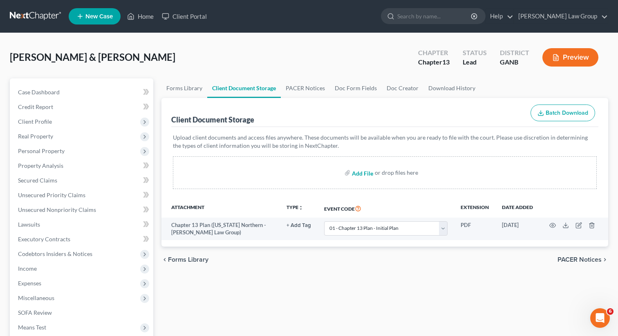
click at [358, 173] on input "file" at bounding box center [362, 172] width 20 height 15
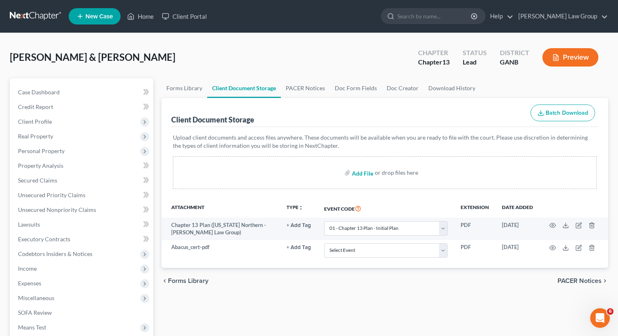
click at [357, 172] on input "file" at bounding box center [362, 172] width 20 height 15
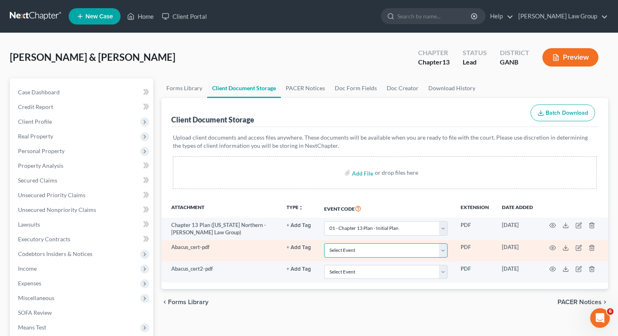
click at [352, 254] on select "Select Event 01 - Chapter 13 Plan - Initial Plan 02-Application to Pay Filing F…" at bounding box center [385, 250] width 123 height 14
click at [325, 243] on select "Select Event 01 - Chapter 13 Plan - Initial Plan 02-Application to Pay Filing F…" at bounding box center [385, 250] width 123 height 14
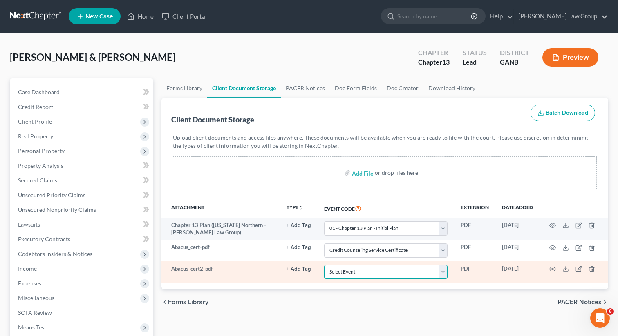
click at [360, 274] on select "Select Event 01 - Chapter 13 Plan - Initial Plan 02-Application to Pay Filing F…" at bounding box center [385, 272] width 123 height 14
click at [325, 265] on select "Select Event 01 - Chapter 13 Plan - Initial Plan 02-Application to Pay Filing F…" at bounding box center [385, 272] width 123 height 14
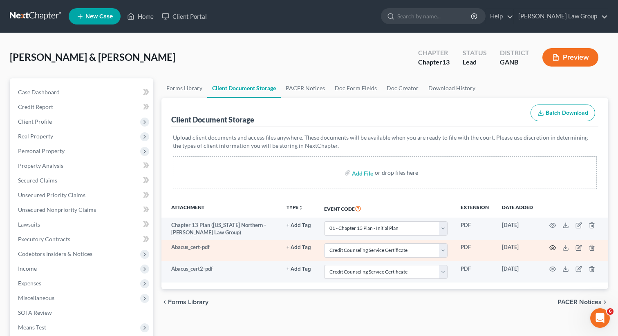
click at [554, 246] on icon "button" at bounding box center [552, 248] width 6 height 4
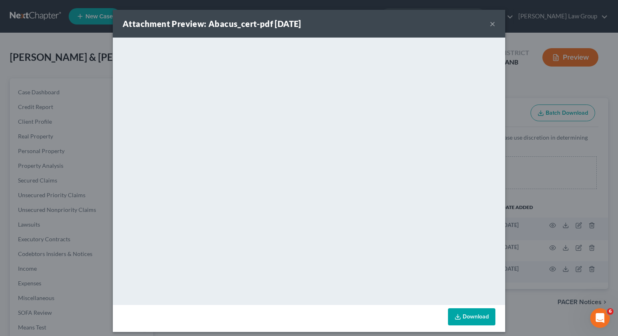
click at [491, 23] on button "×" at bounding box center [492, 24] width 6 height 10
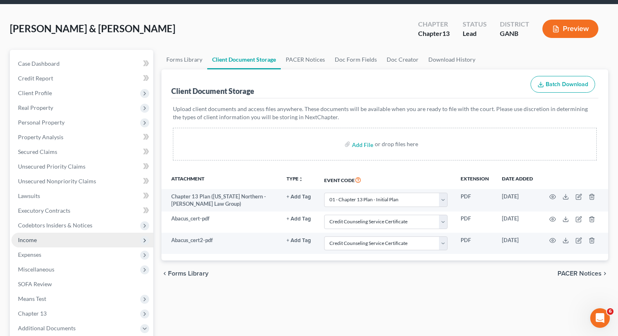
scroll to position [78, 0]
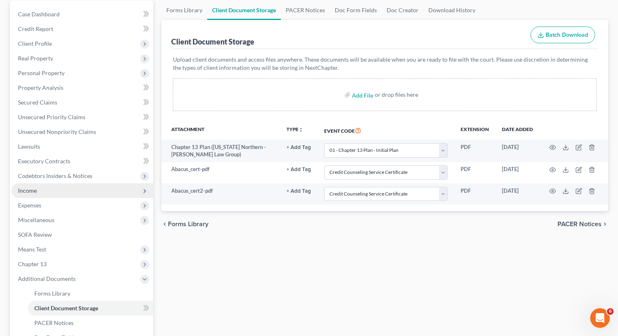
click at [49, 194] on span "Income" at bounding box center [82, 190] width 142 height 15
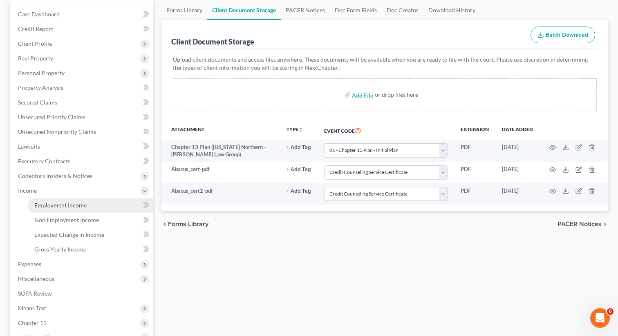
click at [45, 203] on span "Employment Income" at bounding box center [60, 205] width 52 height 7
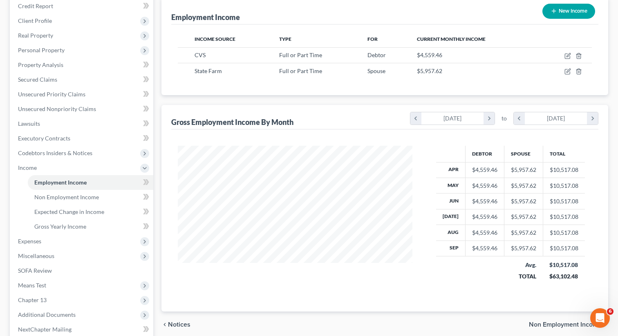
scroll to position [161, 0]
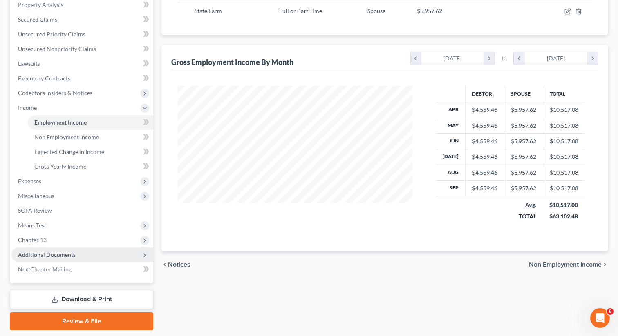
click at [95, 255] on span "Additional Documents" at bounding box center [82, 255] width 142 height 15
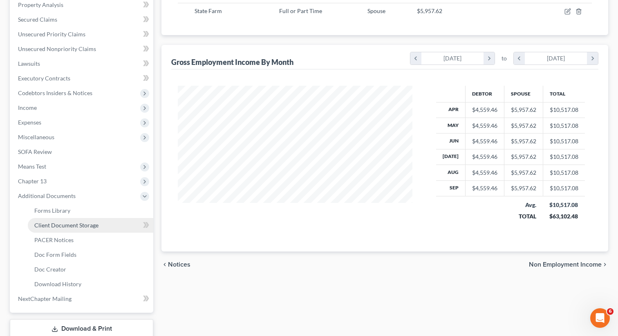
click at [80, 227] on span "Client Document Storage" at bounding box center [66, 225] width 64 height 7
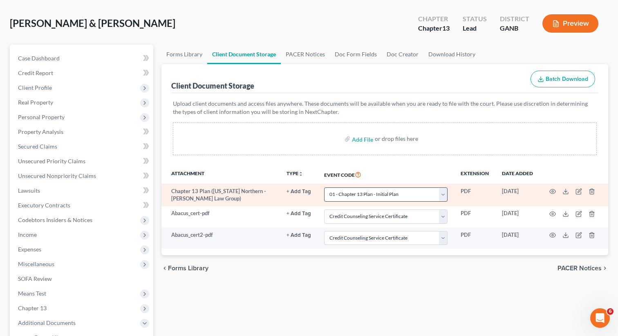
scroll to position [42, 0]
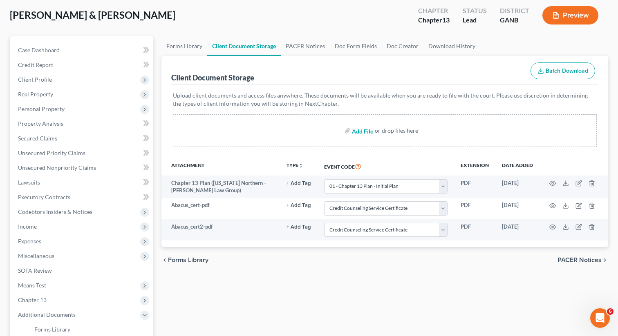
click at [357, 129] on input "file" at bounding box center [362, 130] width 20 height 15
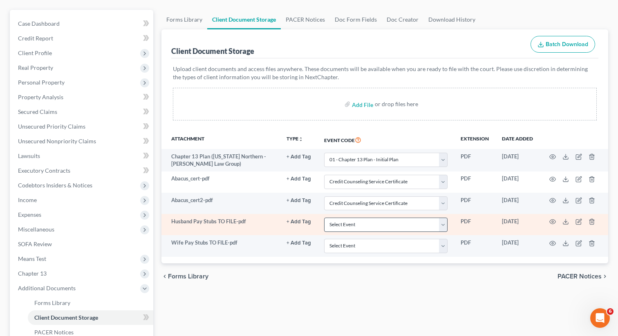
scroll to position [81, 0]
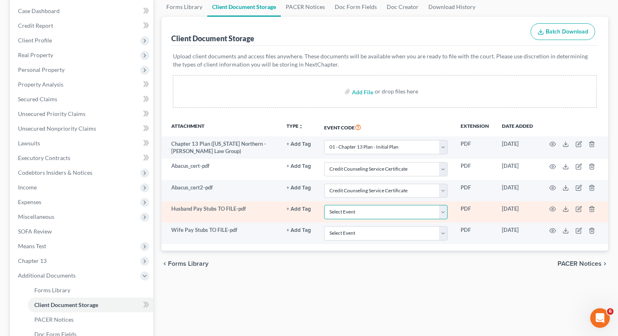
click at [395, 211] on select "Select Event 01 - Chapter 13 Plan - Initial Plan 02-Application to Pay Filing F…" at bounding box center [385, 212] width 123 height 14
click at [325, 205] on select "Select Event 01 - Chapter 13 Plan - Initial Plan 02-Application to Pay Filing F…" at bounding box center [385, 212] width 123 height 14
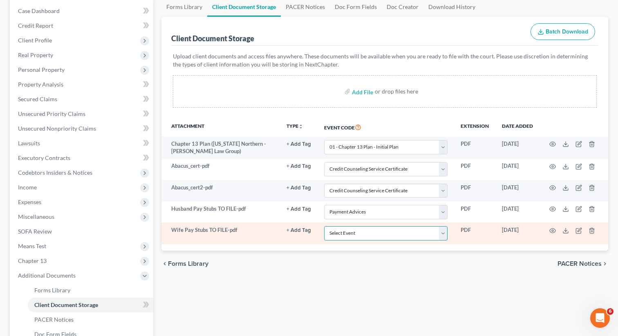
click at [355, 234] on select "Select Event 01 - Chapter 13 Plan - Initial Plan 02-Application to Pay Filing F…" at bounding box center [385, 233] width 123 height 14
click at [325, 226] on select "Select Event 01 - Chapter 13 Plan - Initial Plan 02-Application to Pay Filing F…" at bounding box center [385, 233] width 123 height 14
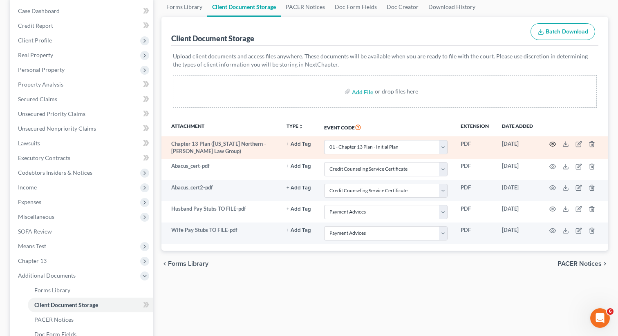
click at [550, 145] on icon "button" at bounding box center [552, 144] width 7 height 7
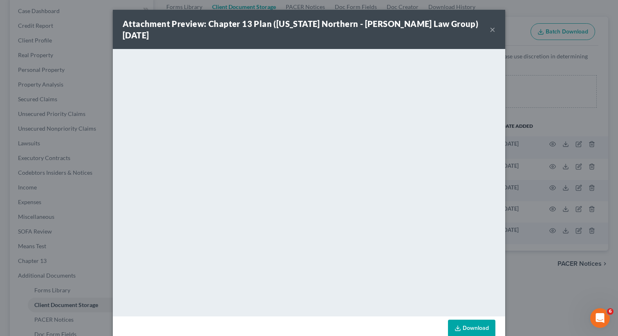
click at [491, 25] on button "×" at bounding box center [492, 30] width 6 height 10
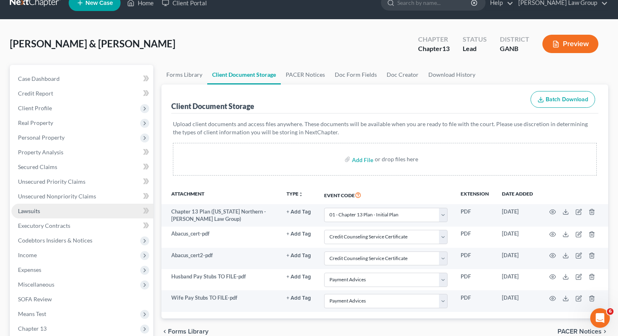
scroll to position [0, 0]
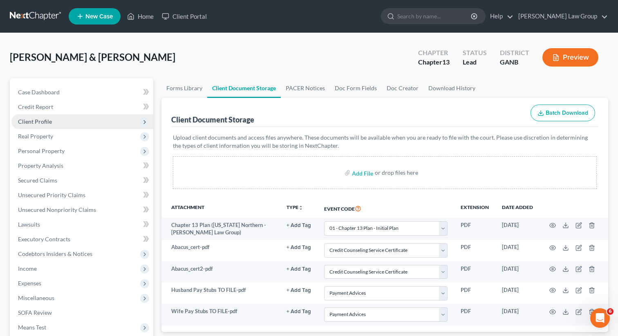
click at [65, 118] on span "Client Profile" at bounding box center [82, 121] width 142 height 15
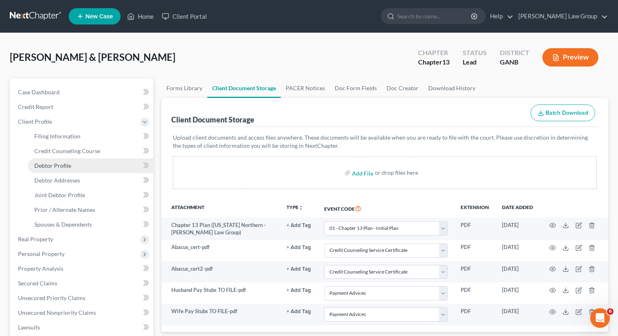
click at [67, 164] on span "Debtor Profile" at bounding box center [52, 165] width 37 height 7
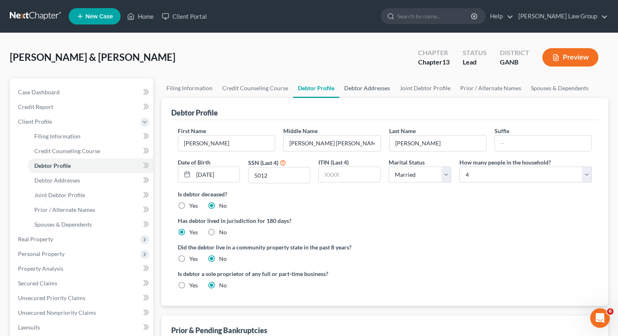
click at [373, 88] on link "Debtor Addresses" at bounding box center [367, 88] width 56 height 20
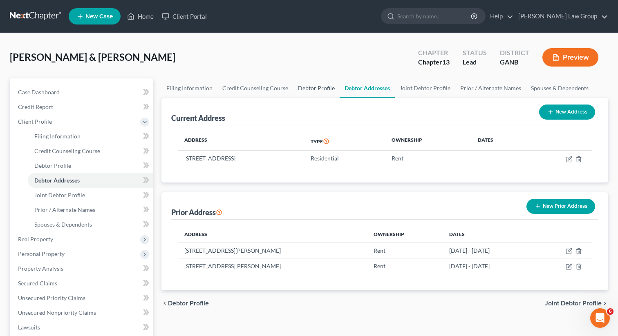
click at [307, 91] on link "Debtor Profile" at bounding box center [316, 88] width 47 height 20
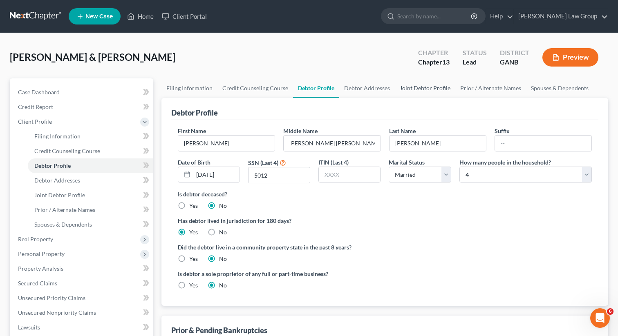
click at [412, 89] on link "Joint Debtor Profile" at bounding box center [425, 88] width 60 height 20
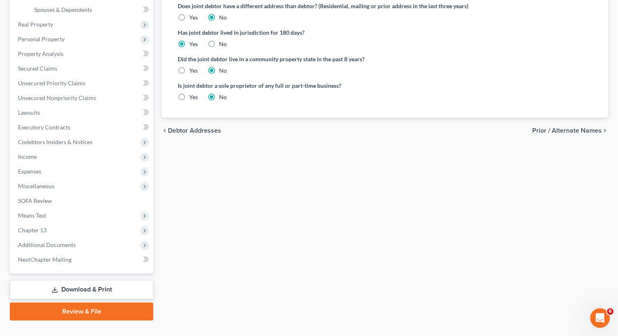
scroll to position [230, 0]
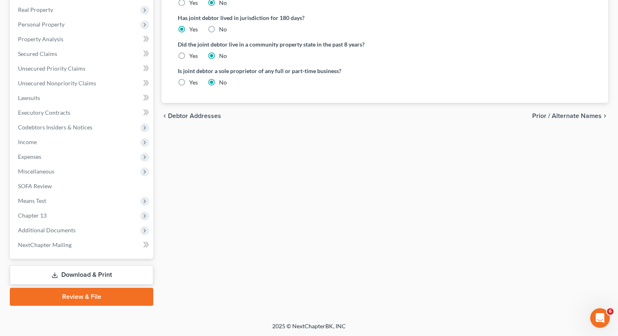
click at [67, 290] on link "Review & File" at bounding box center [81, 297] width 143 height 18
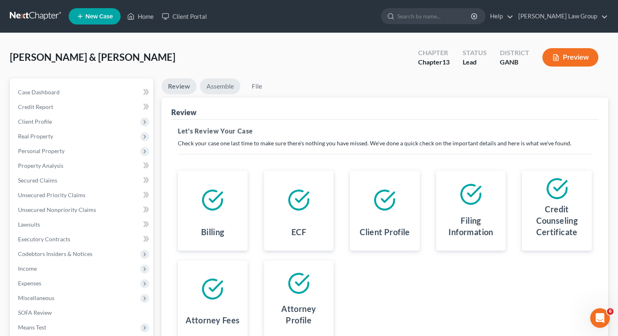
click at [218, 86] on link "Assemble" at bounding box center [220, 86] width 40 height 16
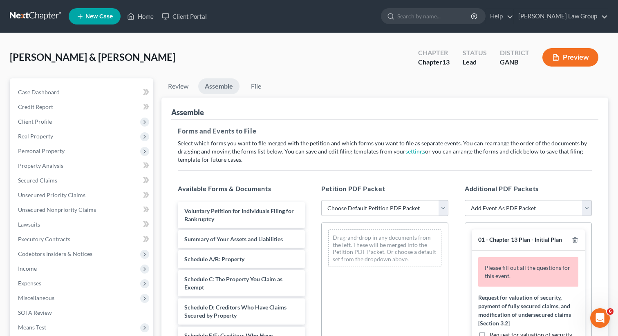
click at [413, 219] on div "Petition PDF Packet Choose Default Petition PDF Packet Complete Bankruptcy Peti…" at bounding box center [384, 315] width 143 height 277
click at [400, 211] on select "Choose Default Petition PDF Packet Complete Bankruptcy Petition (all forms and …" at bounding box center [384, 208] width 127 height 16
click at [321, 200] on select "Choose Default Petition PDF Packet Complete Bankruptcy Petition (all forms and …" at bounding box center [384, 208] width 127 height 16
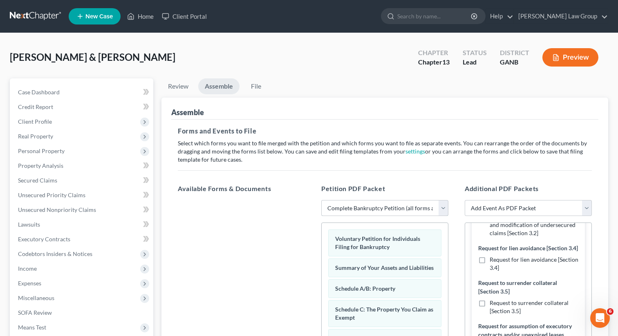
scroll to position [142, 0]
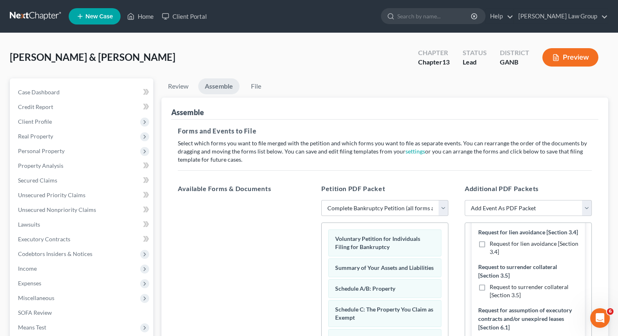
click at [489, 244] on label "Request for lien avoidance [Section 3.4]" at bounding box center [533, 248] width 89 height 16
click at [493, 244] on input "Request for lien avoidance [Section 3.4]" at bounding box center [495, 242] width 5 height 5
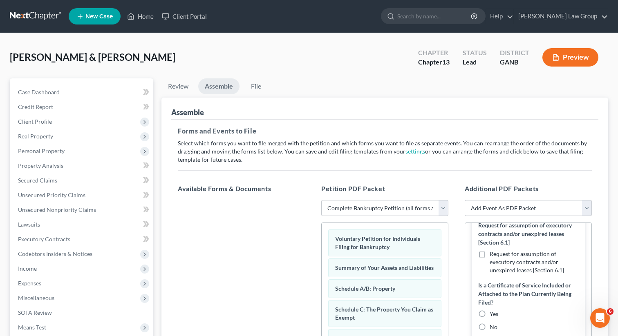
scroll to position [269, 0]
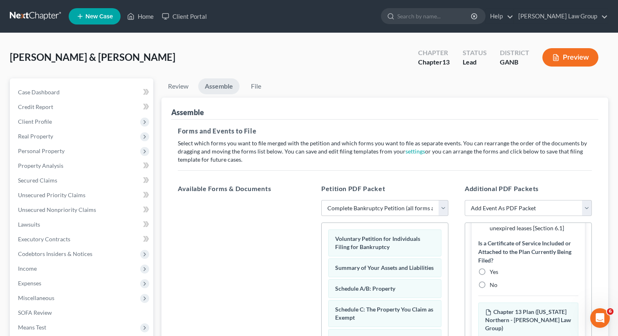
click at [489, 285] on label "No" at bounding box center [493, 285] width 8 height 8
click at [493, 285] on input "No" at bounding box center [495, 283] width 5 height 5
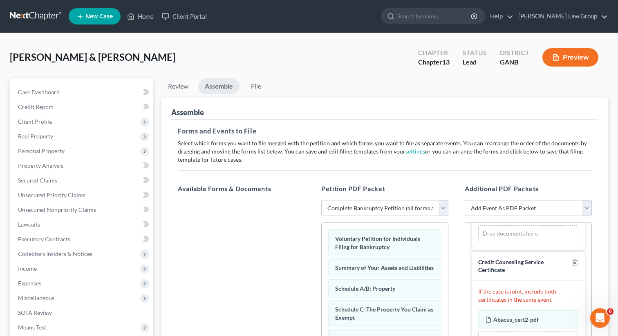
scroll to position [458, 0]
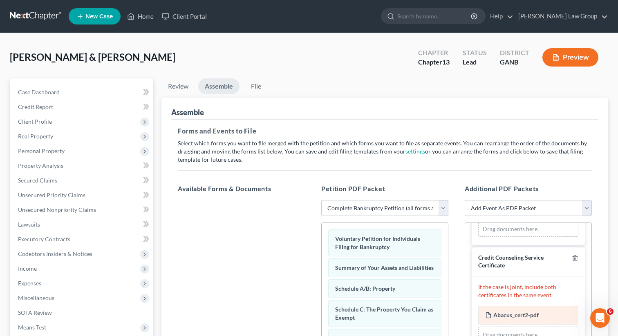
click at [498, 312] on span "Abacus_cert2-pdf" at bounding box center [515, 315] width 45 height 7
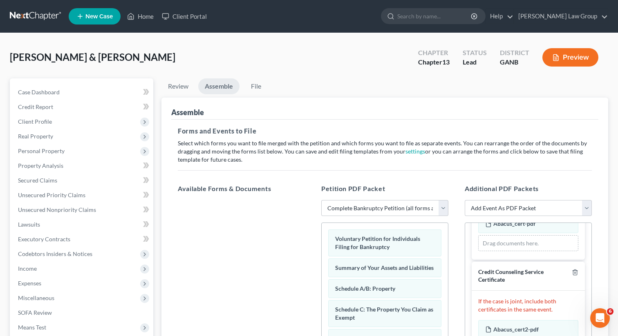
scroll to position [441, 0]
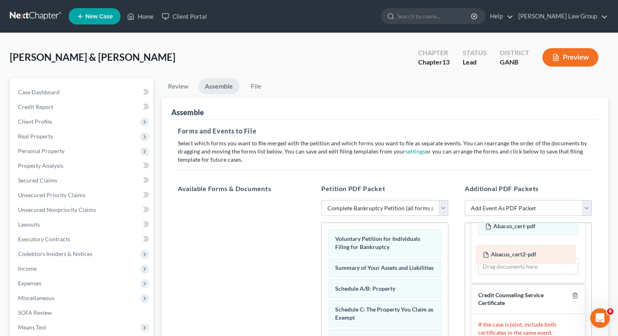
drag, startPoint x: 499, startPoint y: 323, endPoint x: 496, endPoint y: 254, distance: 69.1
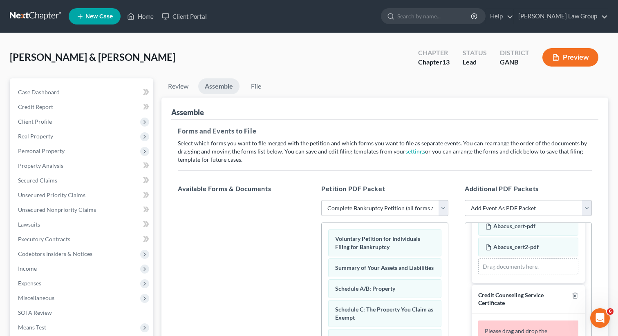
scroll to position [459, 0]
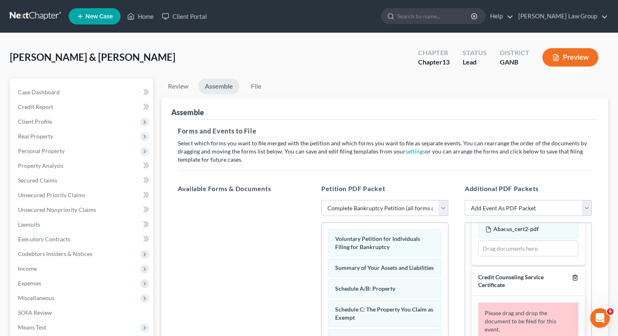
click at [573, 274] on icon "button" at bounding box center [574, 277] width 7 height 7
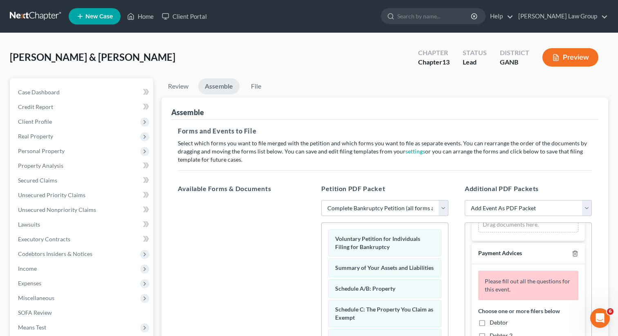
scroll to position [537, 0]
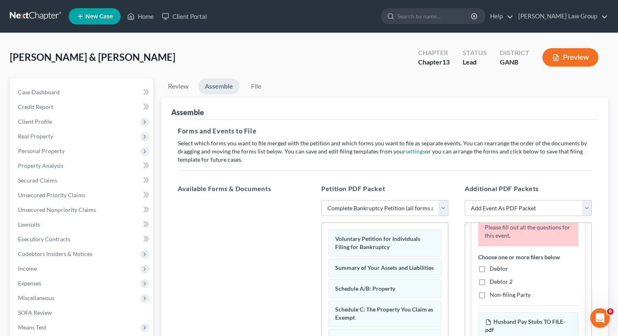
click at [489, 278] on label "Debtor 2" at bounding box center [500, 282] width 23 height 8
click at [493, 278] on input "Debtor 2" at bounding box center [495, 280] width 5 height 5
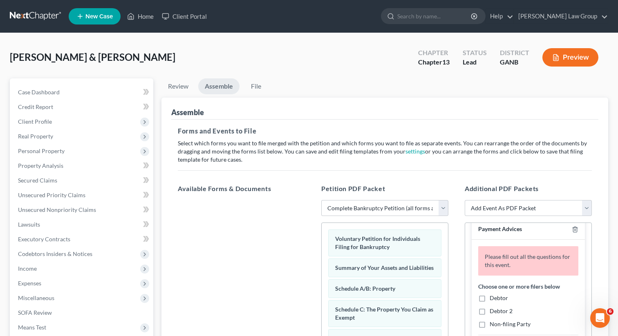
scroll to position [658, 0]
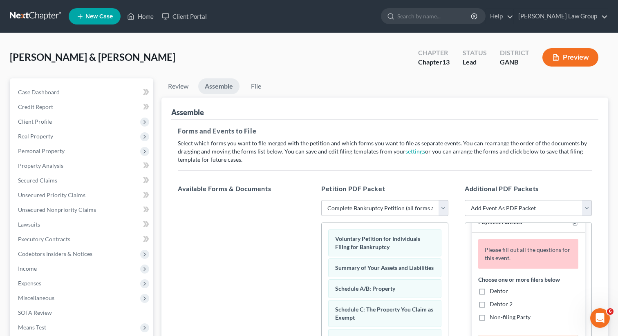
click at [489, 287] on label "Debtor" at bounding box center [498, 291] width 18 height 8
click at [493, 287] on input "Debtor" at bounding box center [495, 289] width 5 height 5
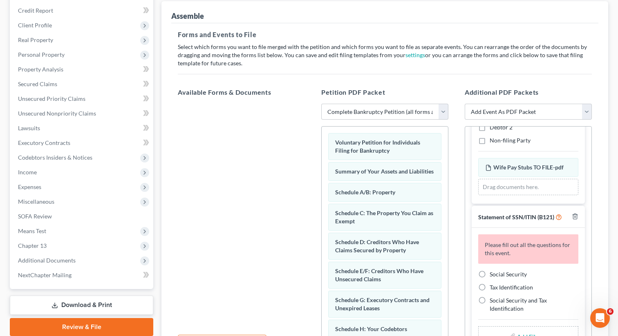
scroll to position [101, 0]
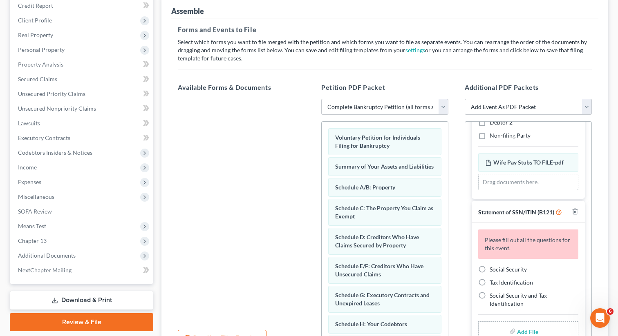
click at [489, 265] on label "Social Security" at bounding box center [507, 269] width 37 height 8
click at [493, 265] on input "Social Security" at bounding box center [495, 267] width 5 height 5
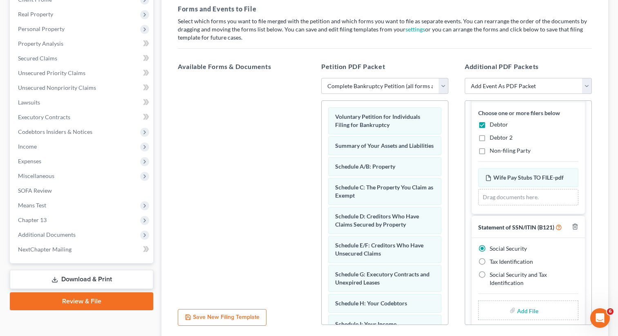
scroll to position [127, 0]
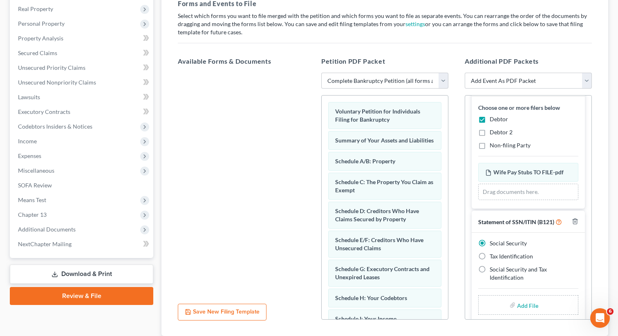
click at [522, 298] on input "file" at bounding box center [527, 305] width 20 height 15
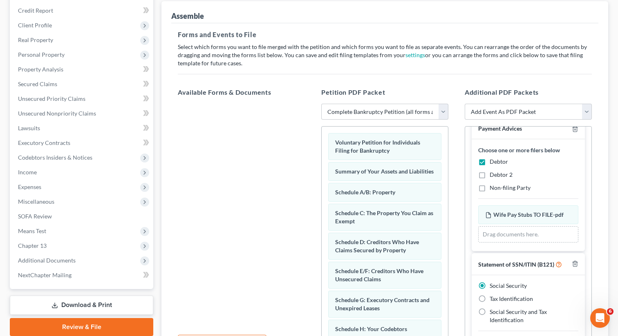
scroll to position [0, 0]
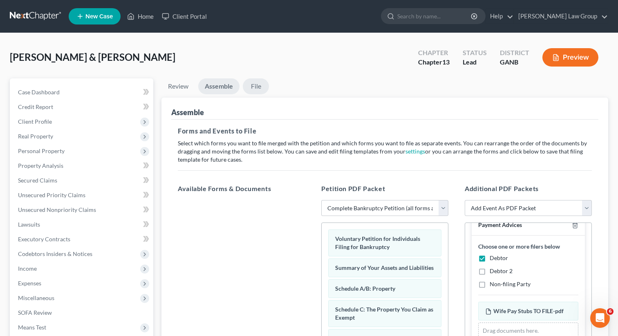
click at [256, 91] on link "File" at bounding box center [256, 86] width 26 height 16
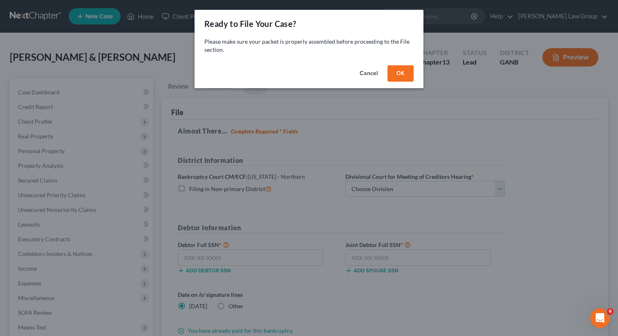
click at [414, 81] on div "Cancel OK" at bounding box center [308, 75] width 229 height 26
click at [404, 76] on button "OK" at bounding box center [400, 73] width 26 height 16
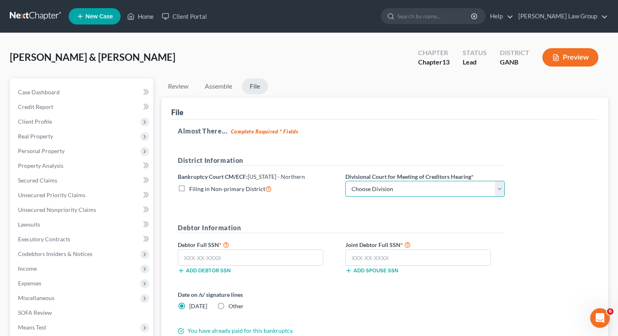
click at [390, 191] on select "Choose Division [GEOGRAPHIC_DATA] [GEOGRAPHIC_DATA] [GEOGRAPHIC_DATA] [GEOGRAPH…" at bounding box center [424, 189] width 159 height 16
click at [345, 181] on select "Choose Division [GEOGRAPHIC_DATA] [GEOGRAPHIC_DATA] [GEOGRAPHIC_DATA] [GEOGRAPH…" at bounding box center [424, 189] width 159 height 16
click at [216, 261] on input "text" at bounding box center [250, 258] width 145 height 16
paste input "594-04-5012"
click at [361, 253] on input "text" at bounding box center [417, 258] width 145 height 16
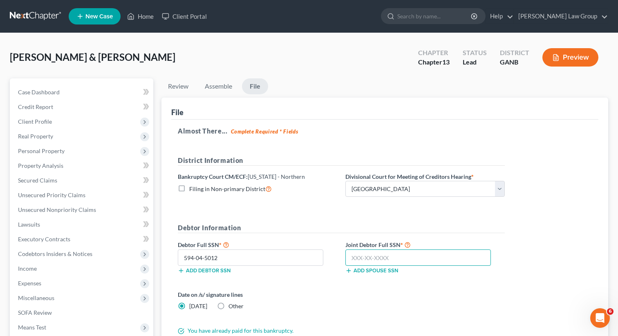
paste input "592-98-9995"
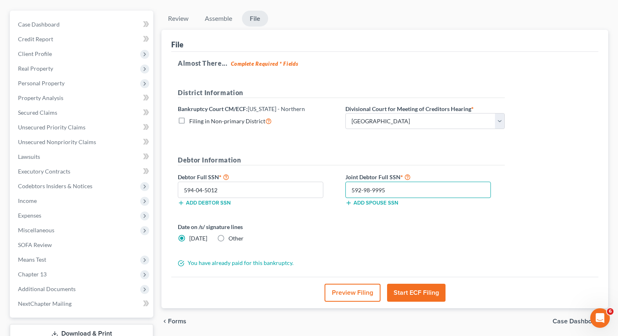
scroll to position [127, 0]
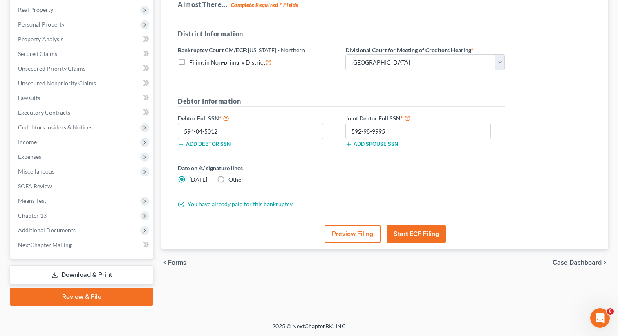
click at [406, 239] on button "Start ECF Filing" at bounding box center [416, 234] width 58 height 18
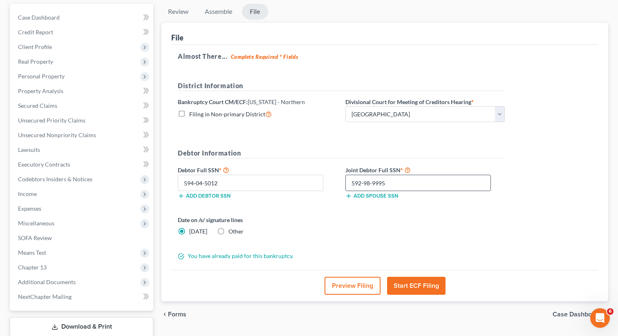
scroll to position [108, 0]
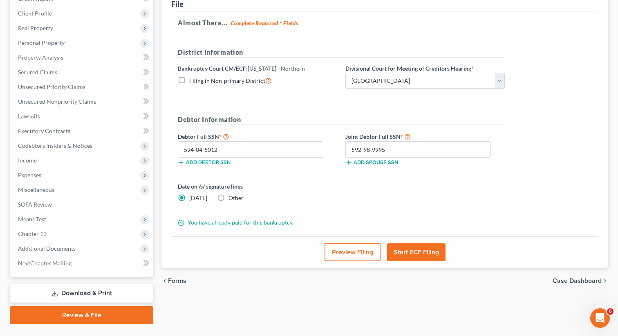
click at [411, 252] on button "Start ECF Filing" at bounding box center [416, 252] width 58 height 18
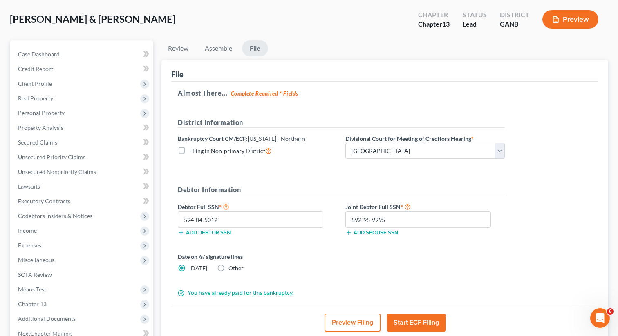
scroll to position [25, 0]
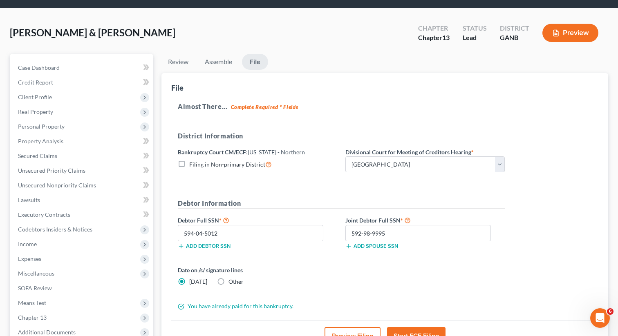
click at [359, 105] on h5 "Almost There... Complete Required * Fields" at bounding box center [385, 107] width 414 height 10
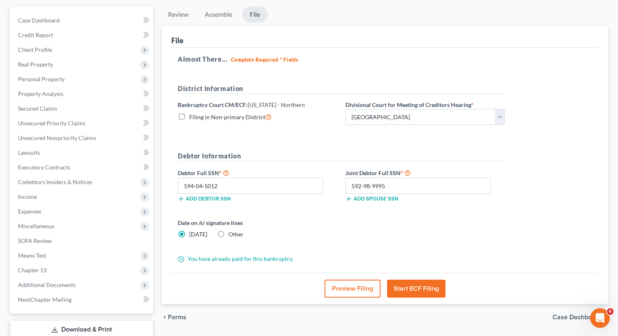
scroll to position [88, 0]
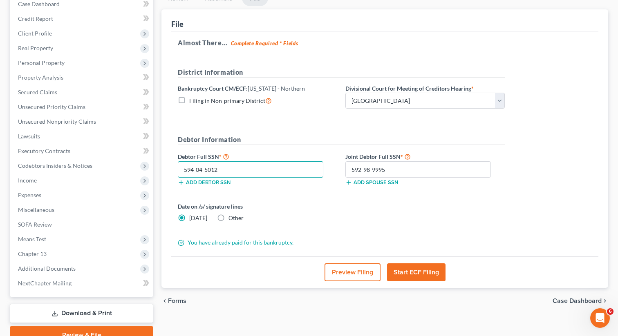
click at [272, 171] on input "594-04-5012" at bounding box center [250, 169] width 145 height 16
click at [418, 168] on input "592-98-9995" at bounding box center [417, 169] width 145 height 16
click at [403, 268] on button "Start ECF Filing" at bounding box center [416, 272] width 58 height 18
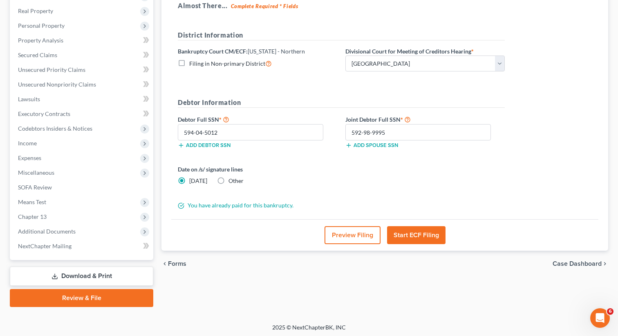
scroll to position [127, 0]
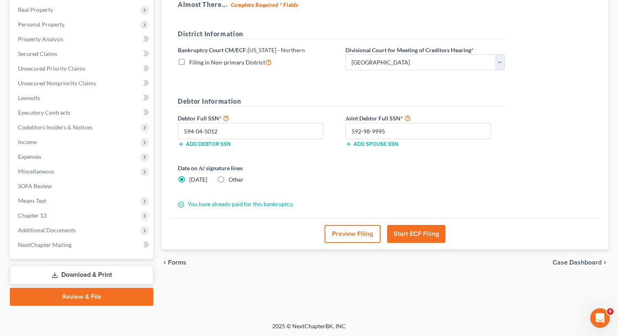
click at [405, 236] on button "Start ECF Filing" at bounding box center [416, 234] width 58 height 18
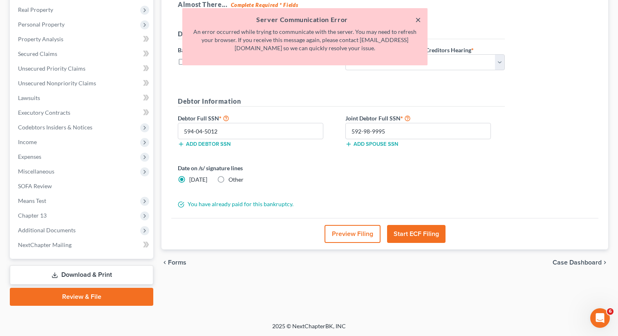
click at [417, 17] on button "×" at bounding box center [418, 20] width 6 height 10
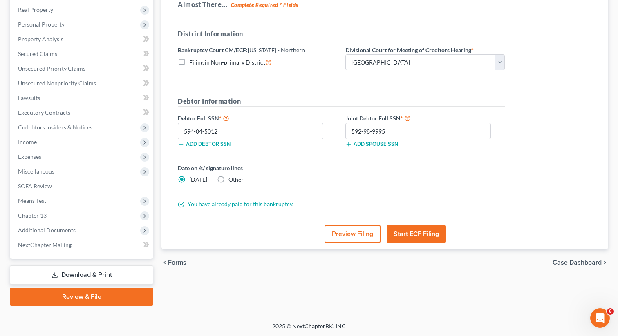
click at [408, 235] on button "Start ECF Filing" at bounding box center [416, 234] width 58 height 18
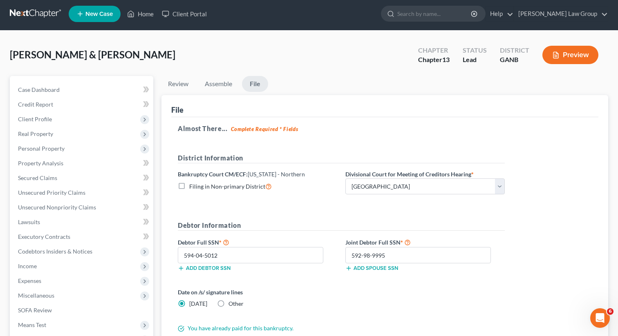
scroll to position [1, 0]
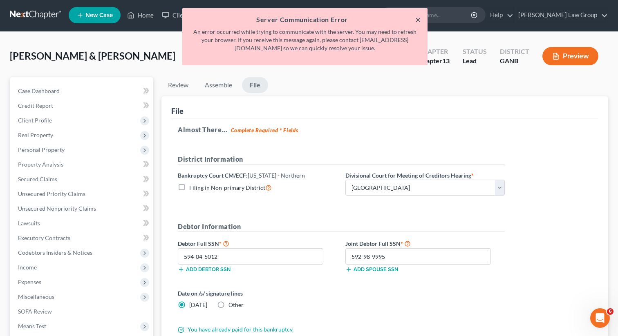
click at [418, 15] on button "×" at bounding box center [418, 20] width 6 height 10
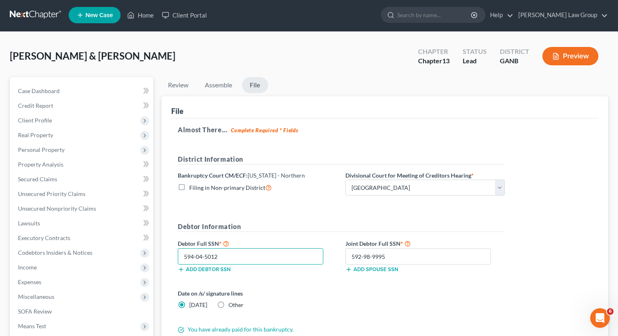
drag, startPoint x: 223, startPoint y: 252, endPoint x: 177, endPoint y: 256, distance: 46.7
click at [177, 256] on div "594-04-5012" at bounding box center [251, 256] width 154 height 16
click at [139, 17] on link "Home" at bounding box center [140, 15] width 35 height 15
click at [141, 16] on link "Home" at bounding box center [140, 15] width 35 height 15
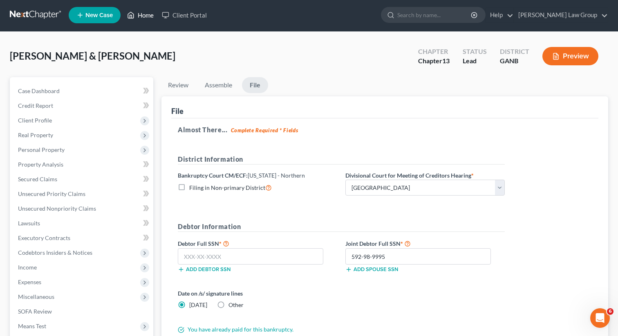
click at [141, 16] on link "Home" at bounding box center [140, 15] width 35 height 15
click at [356, 58] on div "[PERSON_NAME] & [PERSON_NAME] Upgraded Chapter Chapter 13 Status Lead District …" at bounding box center [309, 60] width 598 height 36
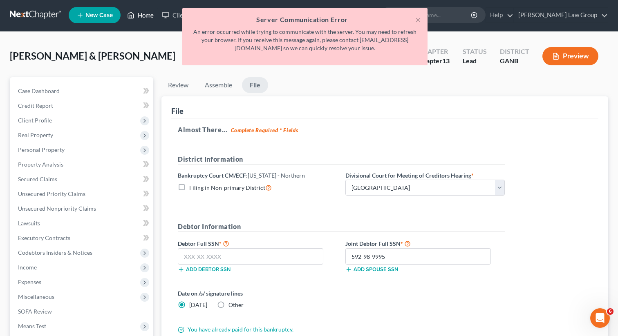
click at [144, 16] on div "× Server Communication Error An error occurred while trying to communicate with…" at bounding box center [305, 38] width 618 height 61
